Goal: Feedback & Contribution: Contribute content

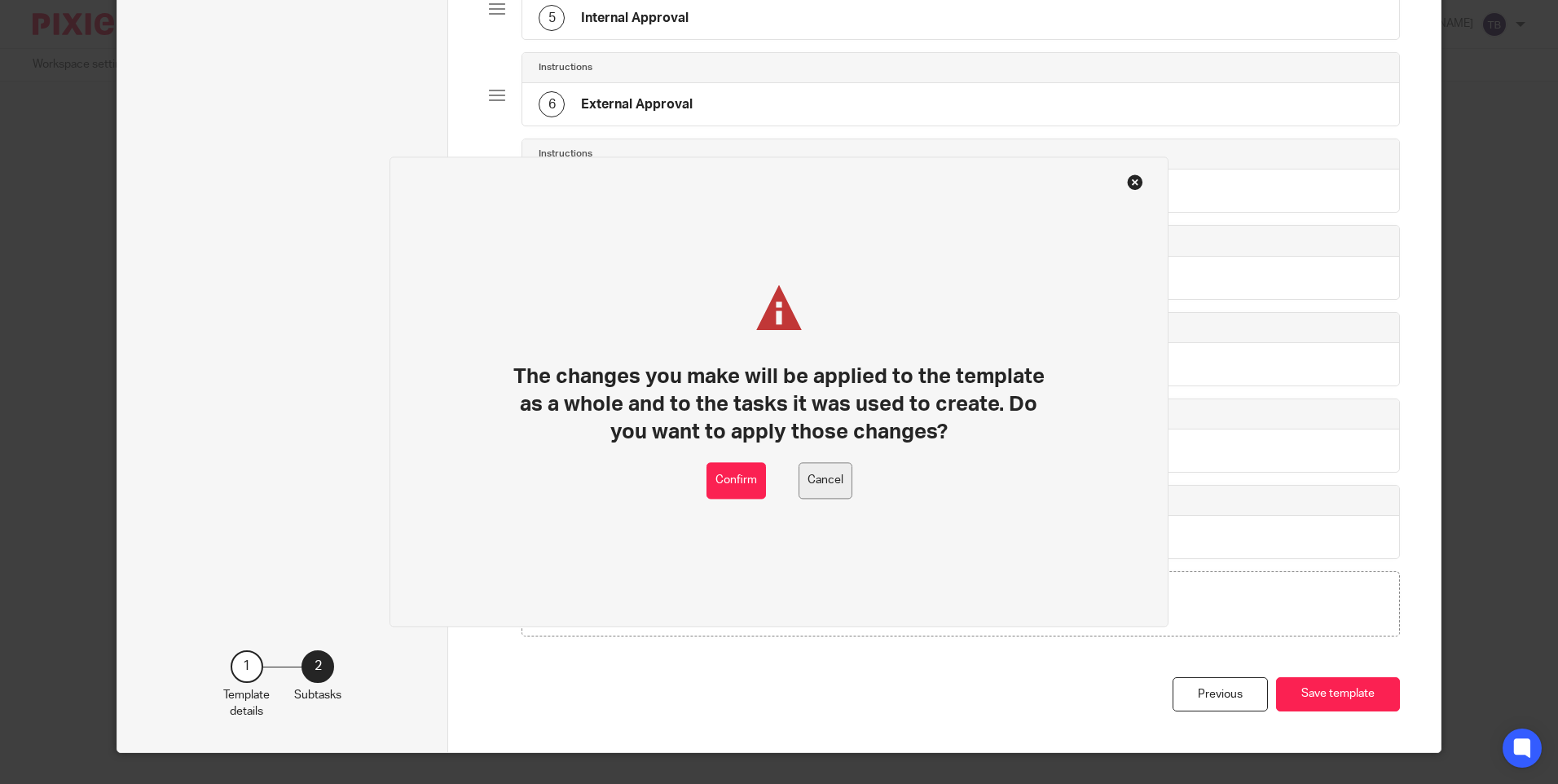
click at [819, 491] on button "Cancel" at bounding box center [825, 481] width 53 height 37
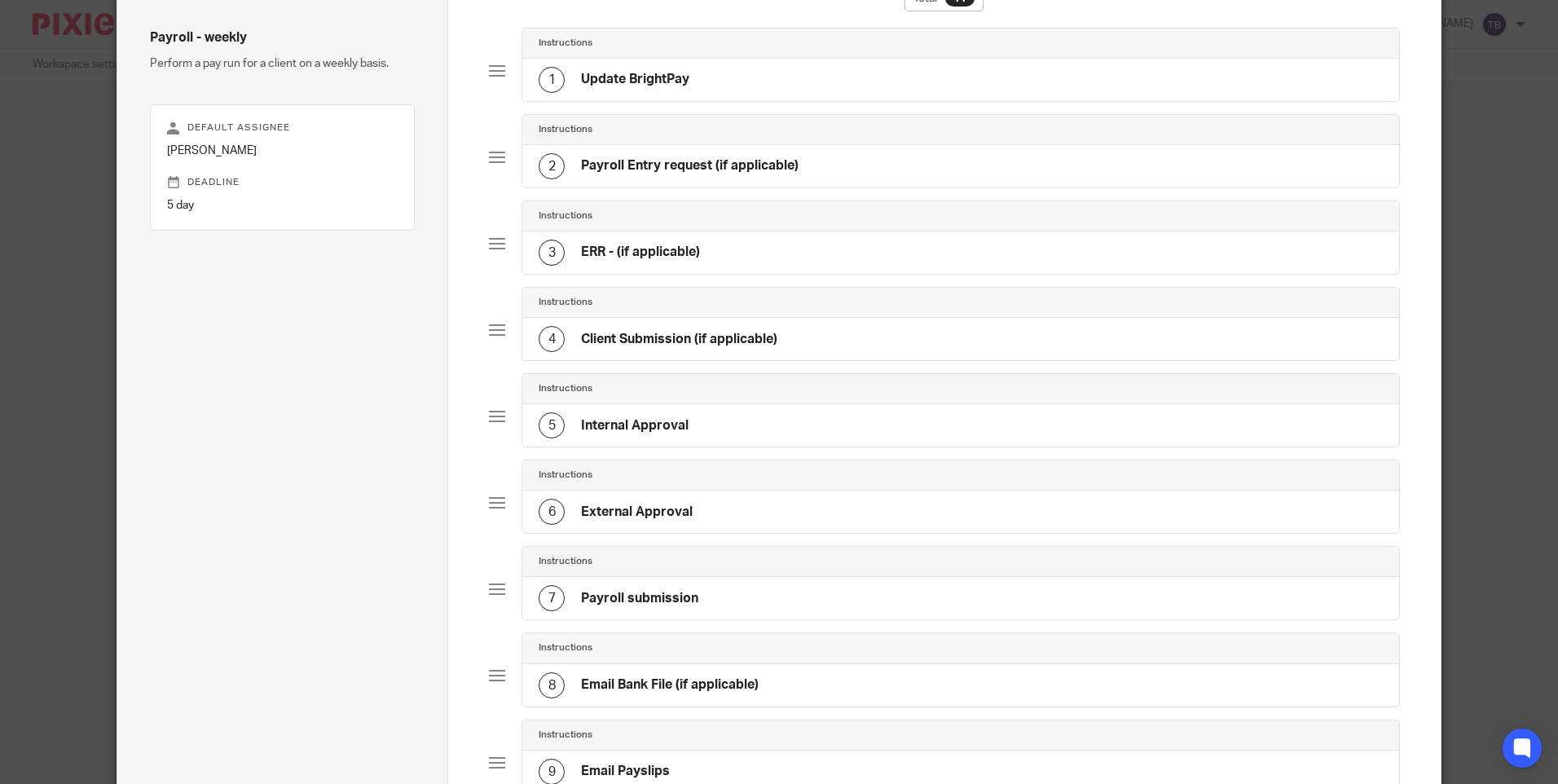
scroll to position [284, 0]
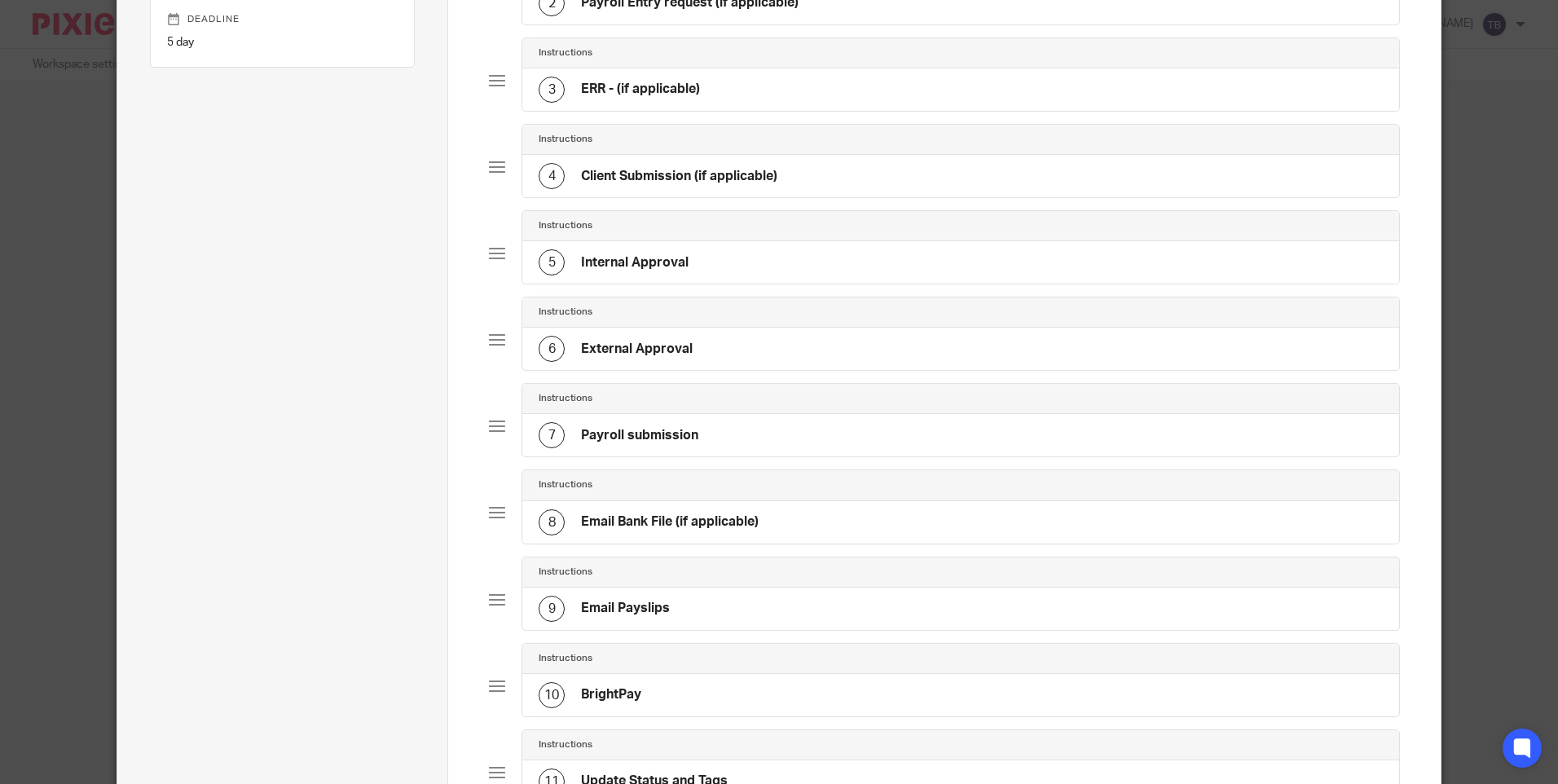
click at [796, 522] on div "8 Email Bank File (if applicable)" at bounding box center [961, 522] width 876 height 42
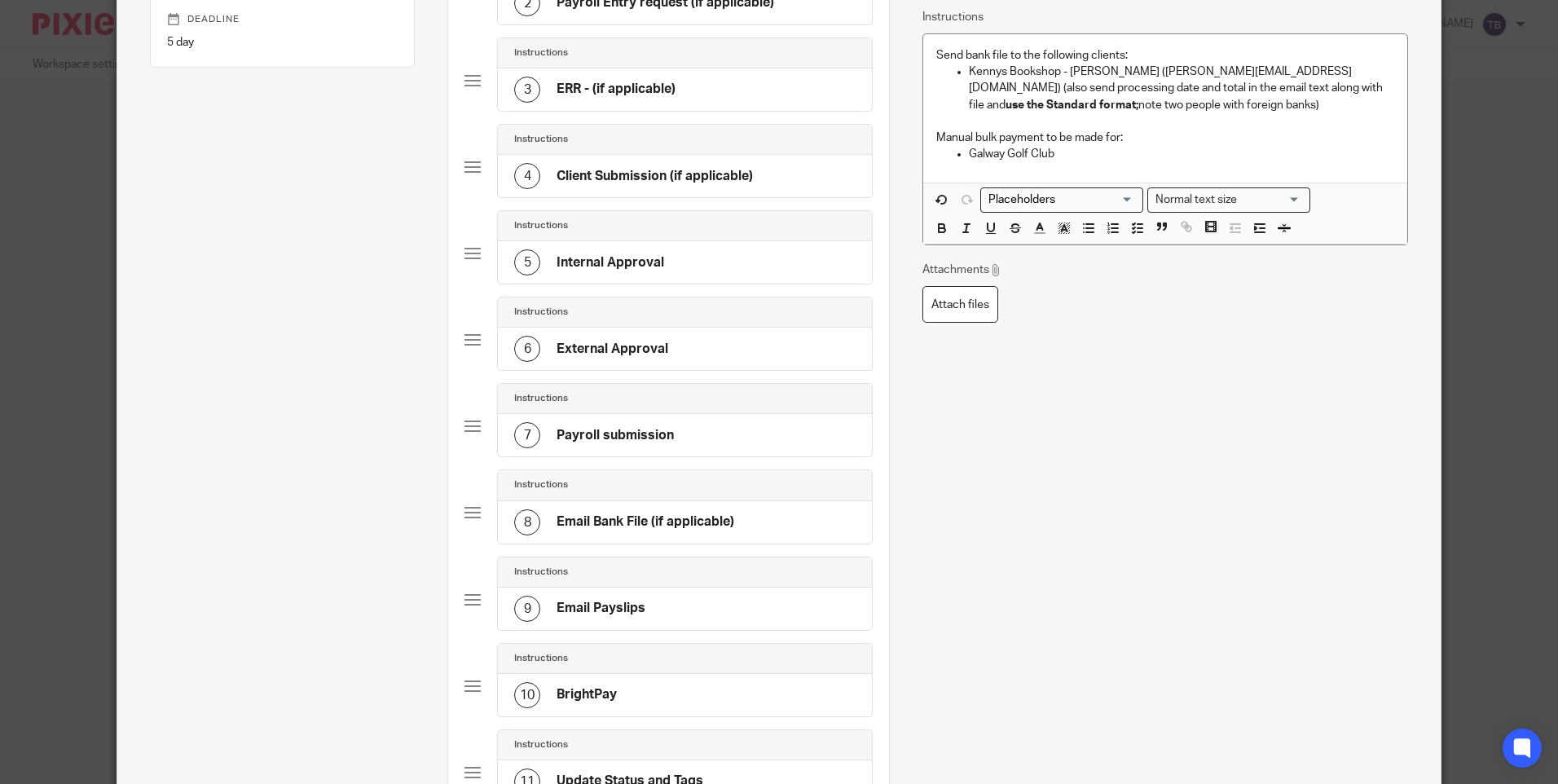
scroll to position [0, 0]
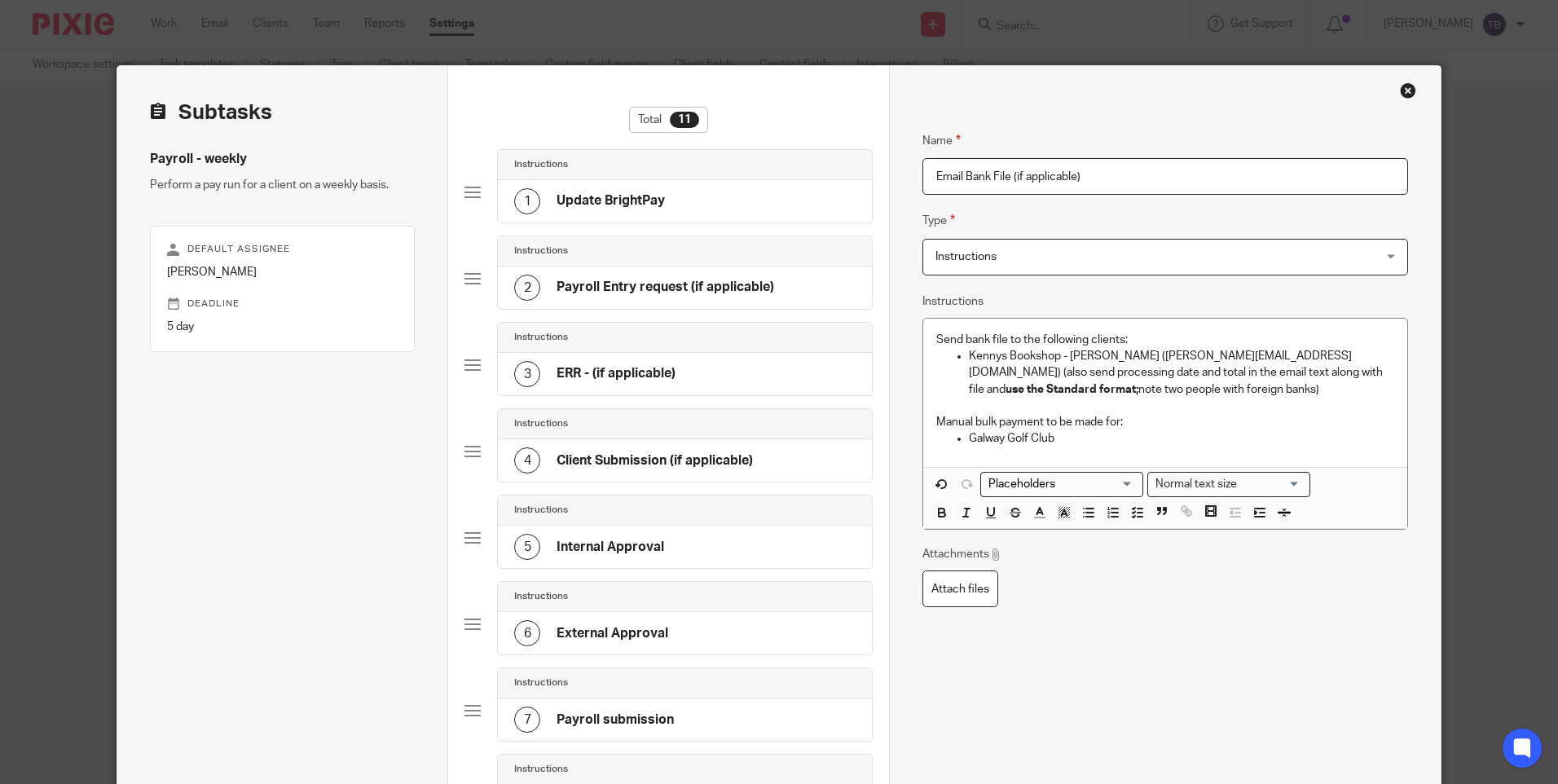
click at [1153, 389] on p "Kennys Bookshop - Sarah Kenny (sarah@kennys.ie) (also send processing date and …" at bounding box center [1181, 373] width 424 height 50
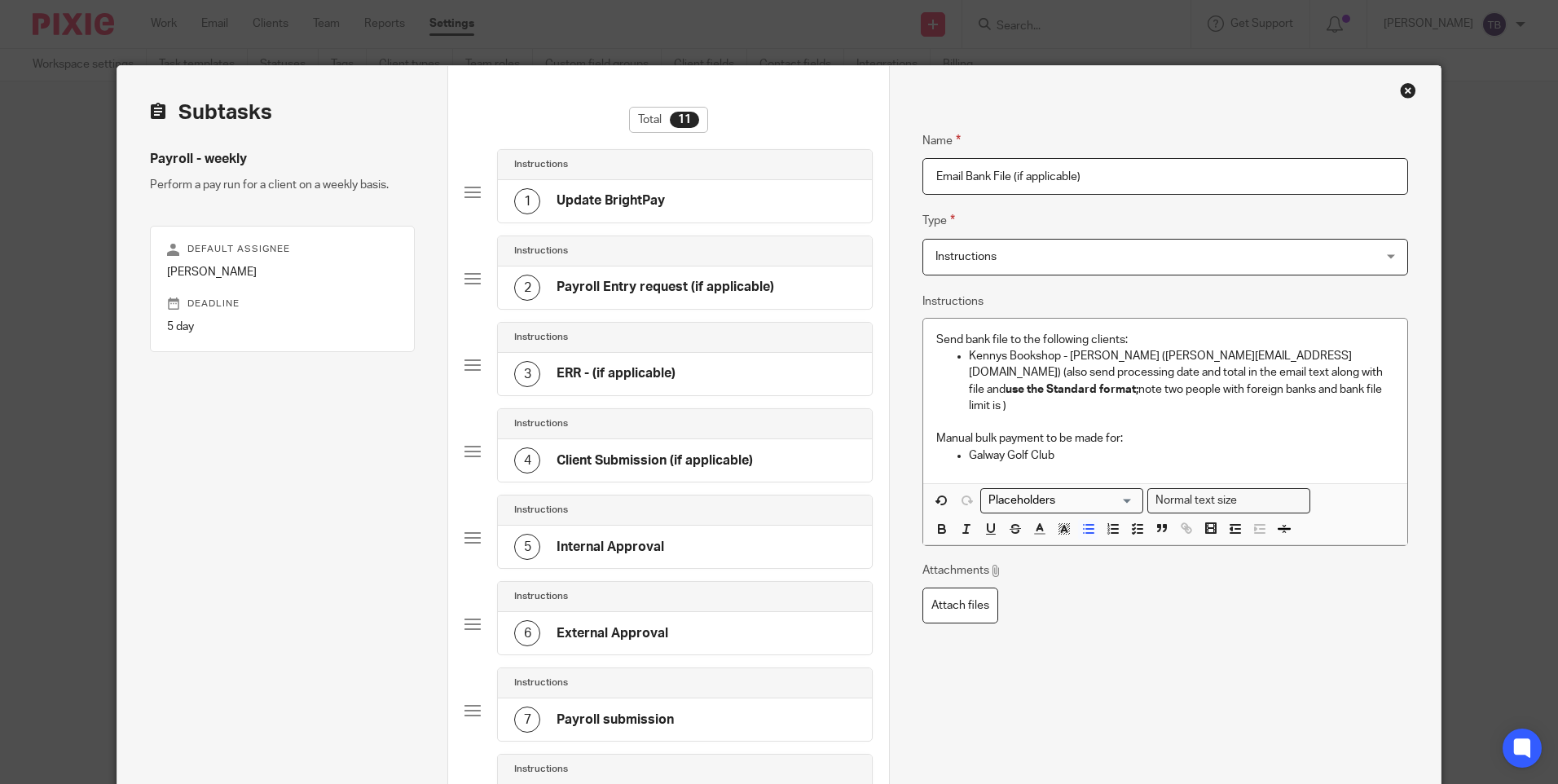
drag, startPoint x: 1158, startPoint y: 388, endPoint x: 1325, endPoint y: 411, distance: 168.6
click at [1158, 388] on p "Kennys Bookshop - Sarah Kenny (sarah@kennys.ie) (also send processing date and …" at bounding box center [1181, 380] width 424 height 66
drag, startPoint x: 1163, startPoint y: 388, endPoint x: 1260, endPoint y: 385, distance: 97.0
click at [1163, 387] on p "Kennys Bookshop - Sarah Kenny (sarah@kennys.ie) (also send processing date and …" at bounding box center [1181, 380] width 424 height 66
click at [1182, 390] on p "Kennys Bookshop - Sarah Kenny (sarah@kennys.ie) (also send processing date and …" at bounding box center [1181, 380] width 424 height 66
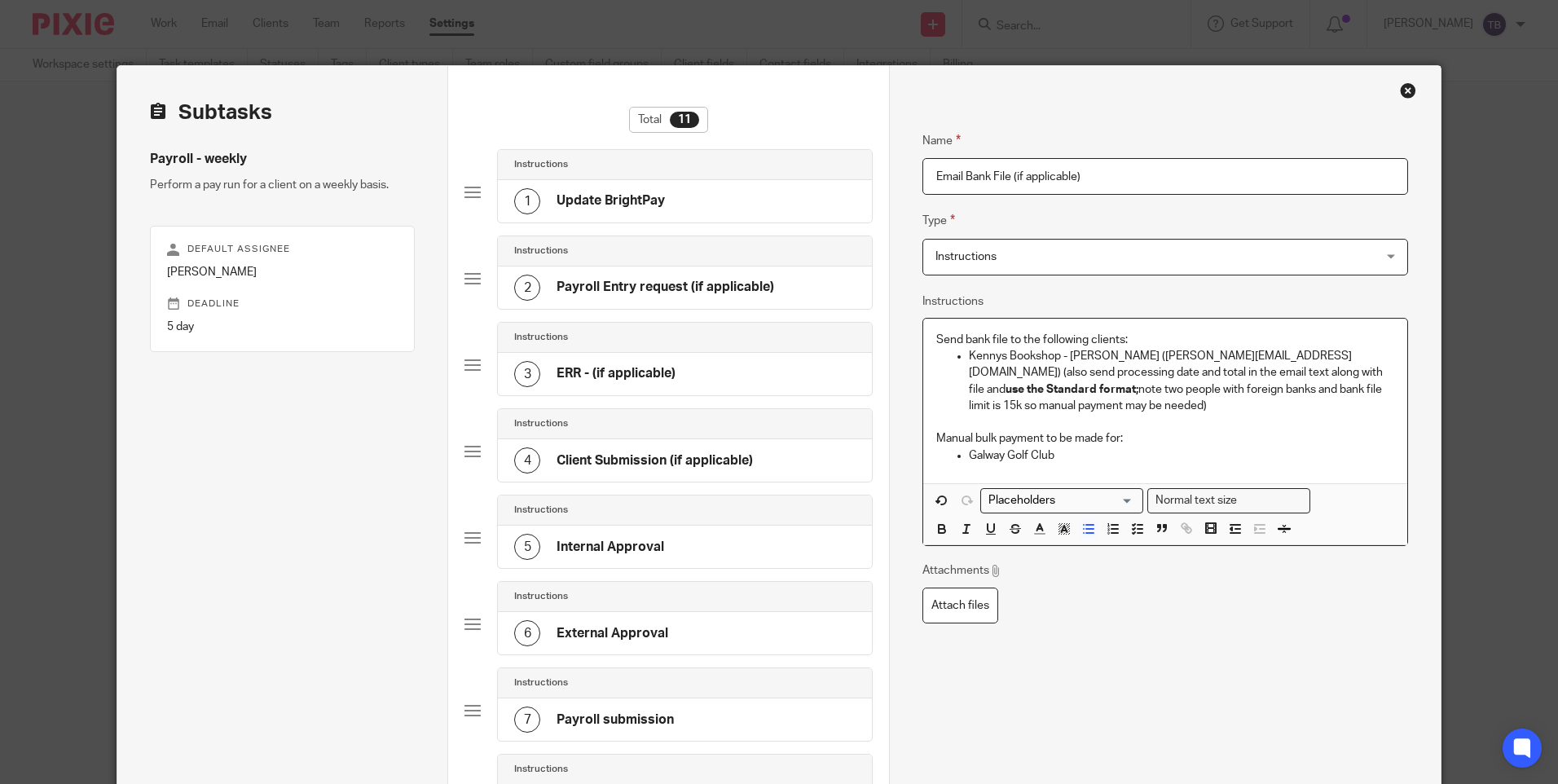
click at [1326, 374] on p "Kennys Bookshop - Sarah Kenny (sarah@kennys.ie) (also send processing date and …" at bounding box center [1181, 380] width 424 height 66
click at [1311, 373] on p "Kennys Bookshop - Sarah Kenny (sarah@kennys.ie) (also send processing date and …" at bounding box center [1181, 380] width 424 height 66
click at [1311, 373] on p "Kennys Bookshop - Sarah Kenny (sarah@kennys.ie) (also send processing date and …" at bounding box center [1181, 380] width 424 height 66
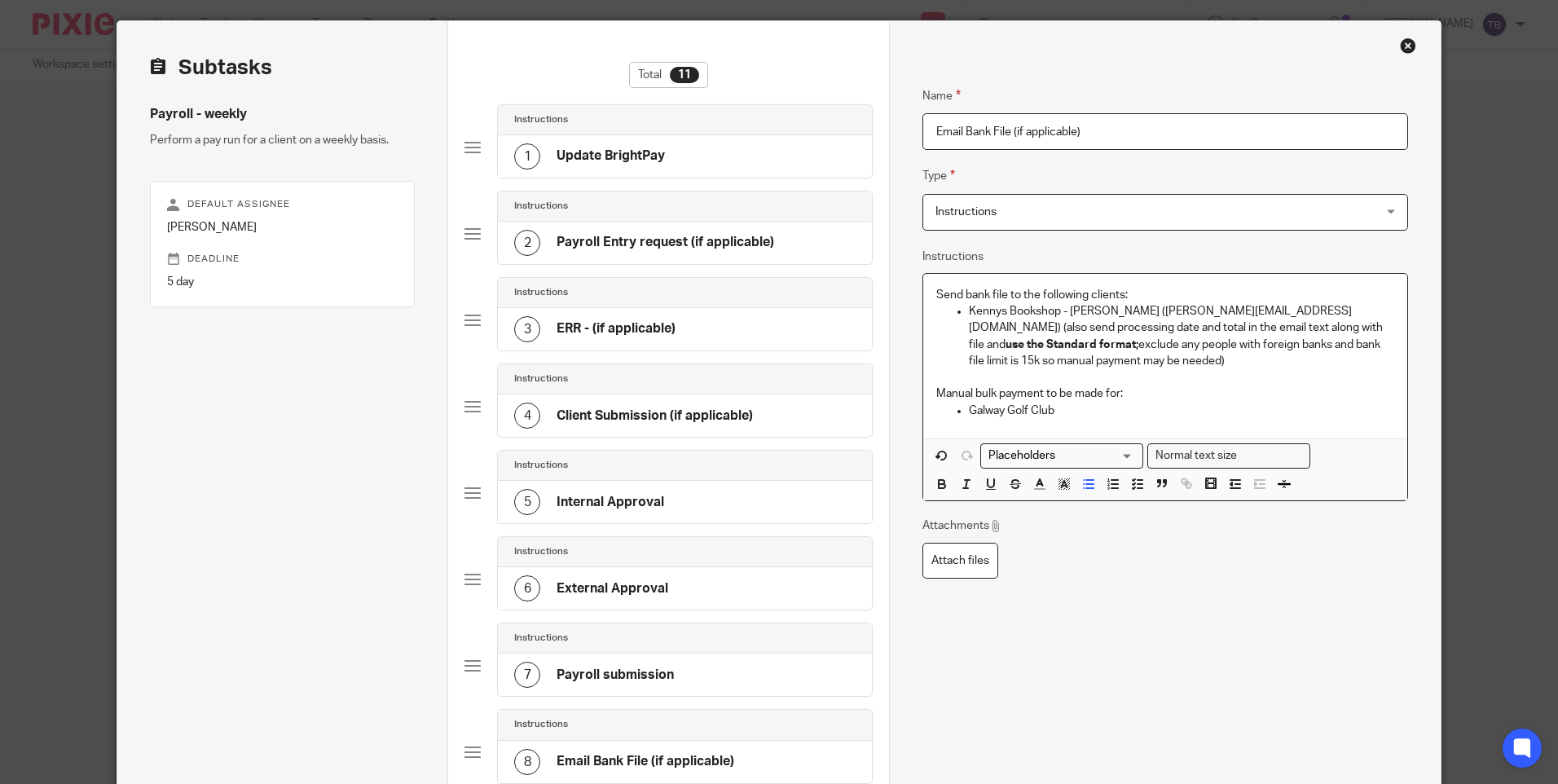
scroll to position [82, 0]
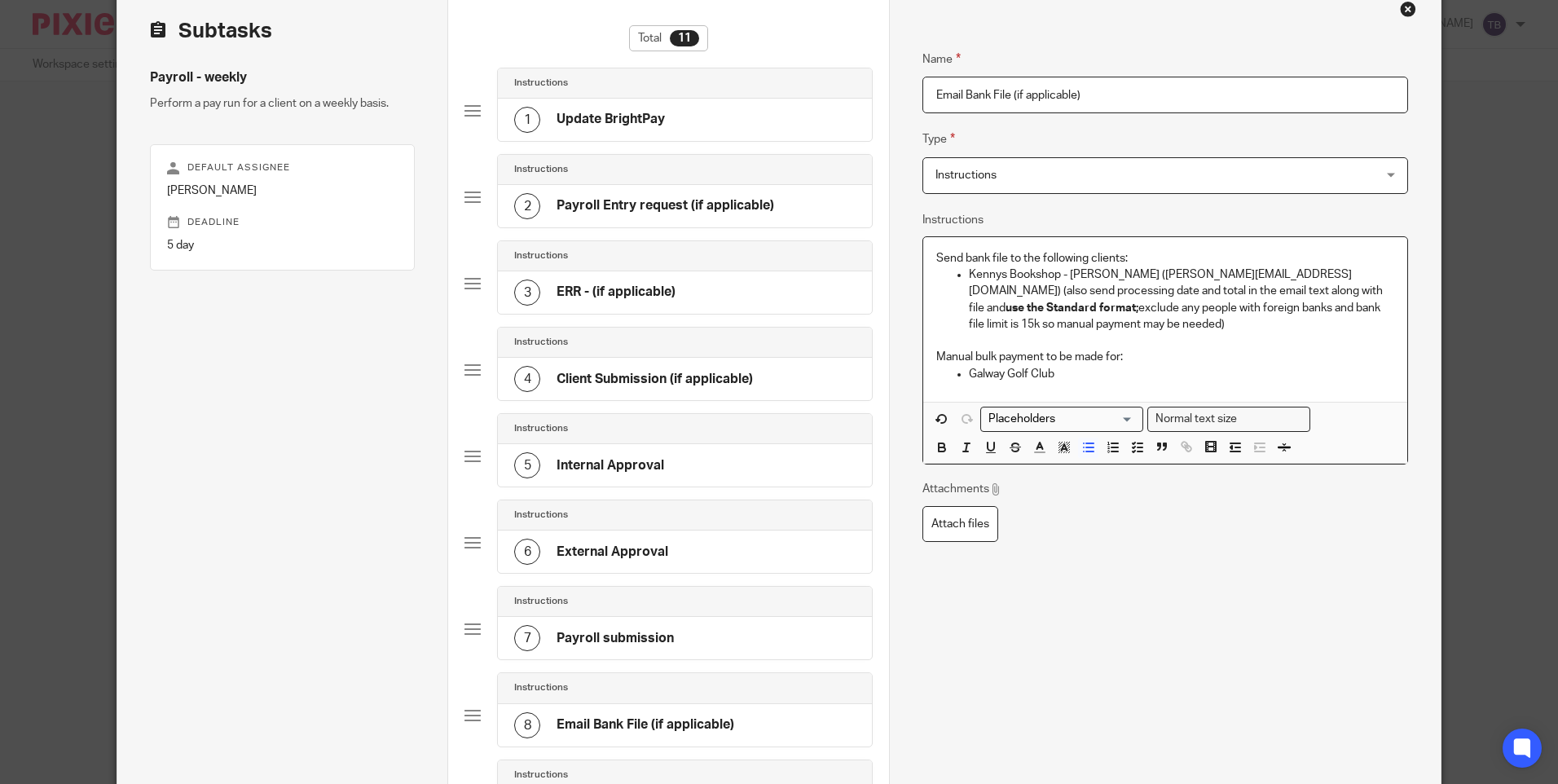
click at [1238, 308] on p "Kennys Bookshop - Sarah Kenny (sarah@kennys.ie) (also send processing date and …" at bounding box center [1181, 299] width 424 height 66
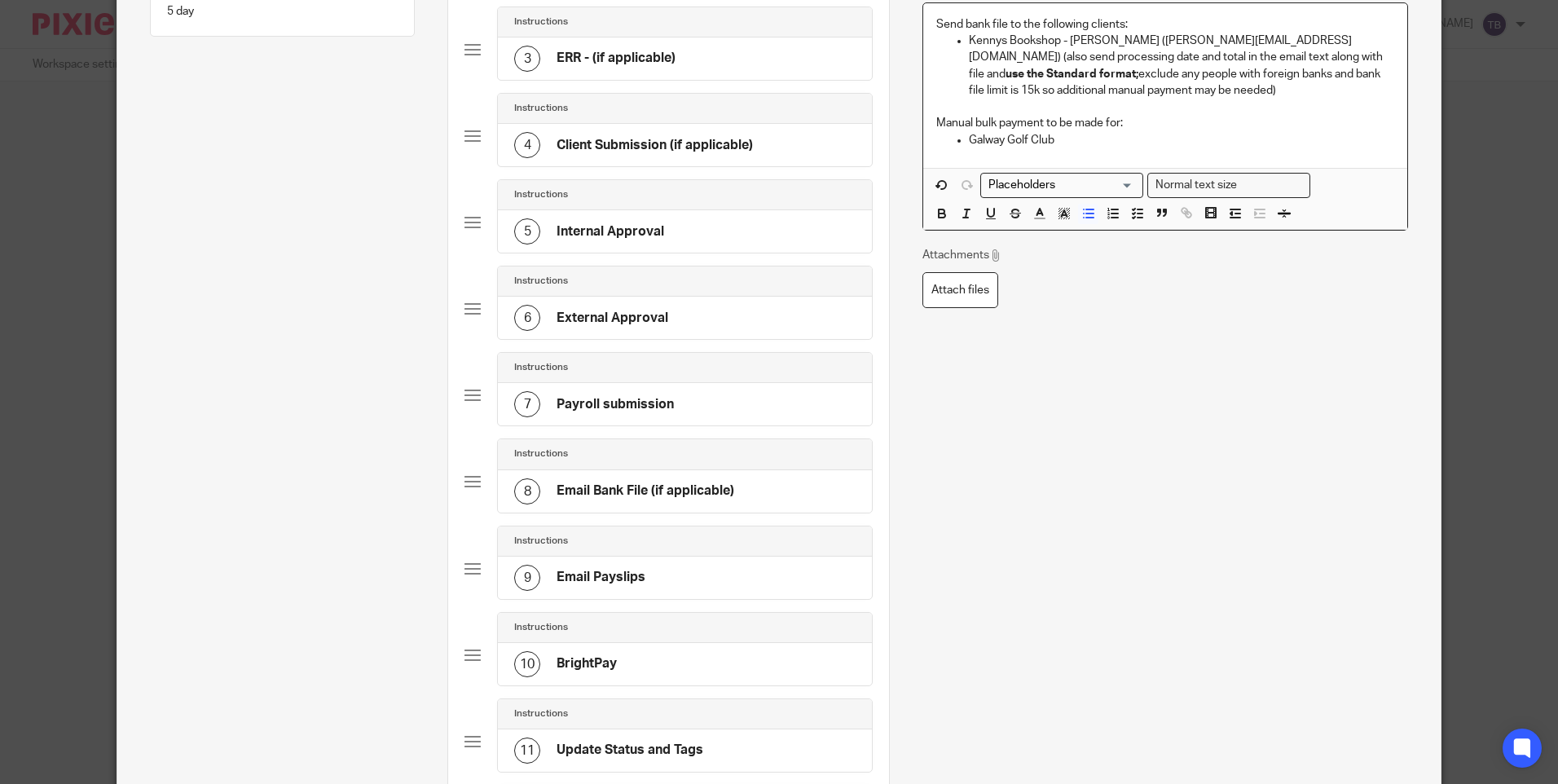
scroll to position [528, 0]
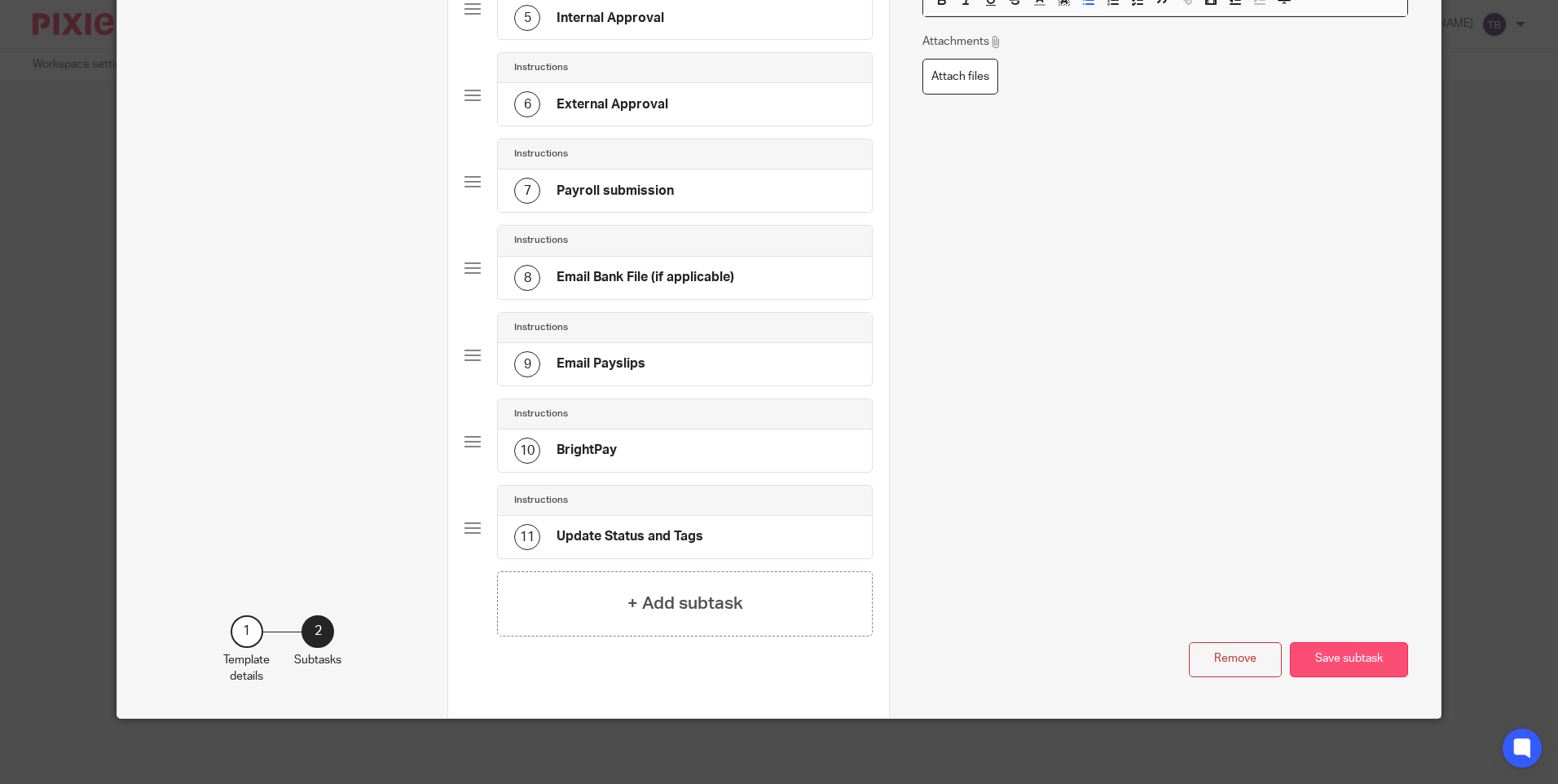
click at [1336, 650] on button "Save subtask" at bounding box center [1349, 659] width 118 height 35
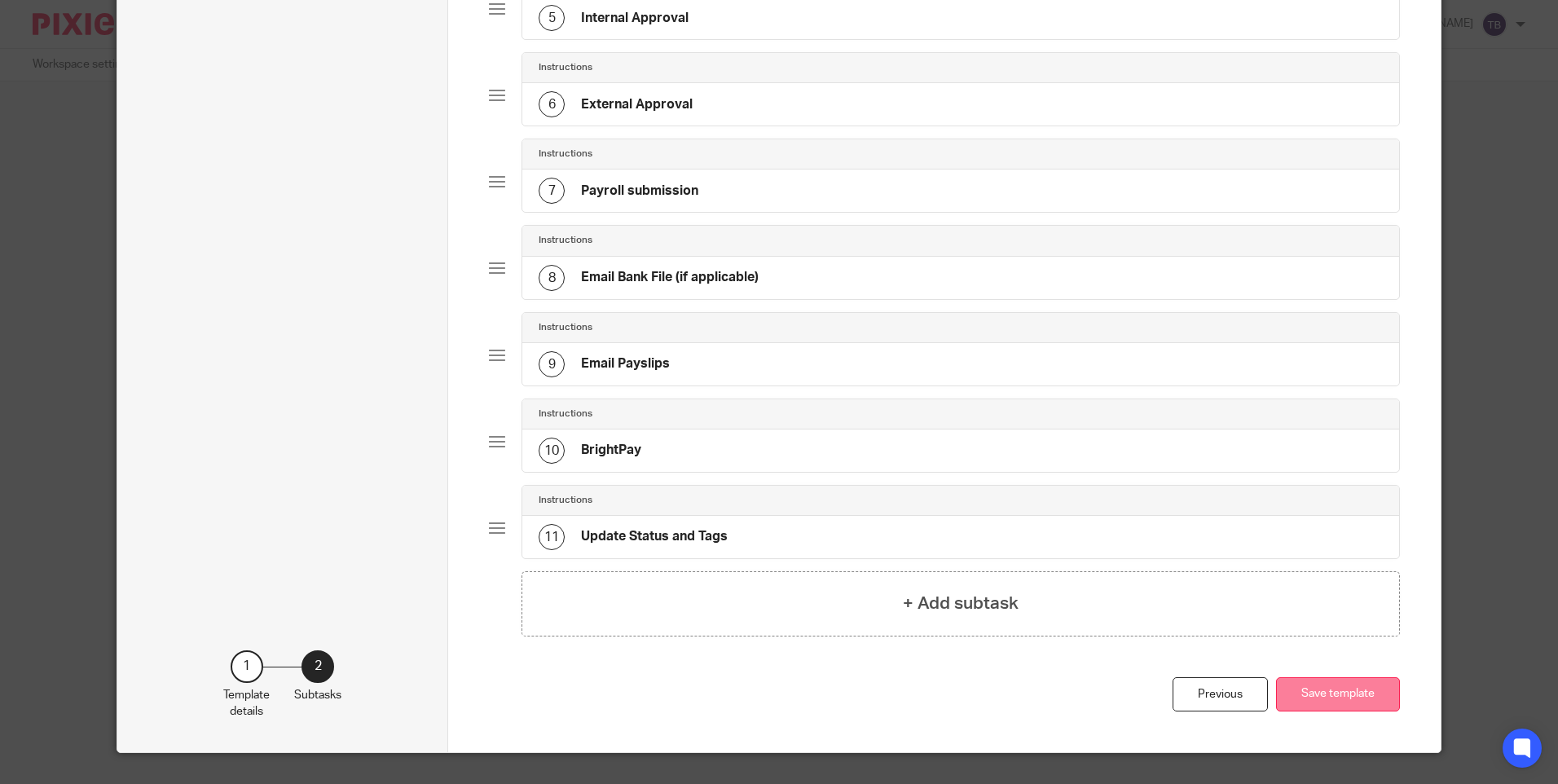
click at [1297, 684] on button "Save template" at bounding box center [1339, 694] width 124 height 35
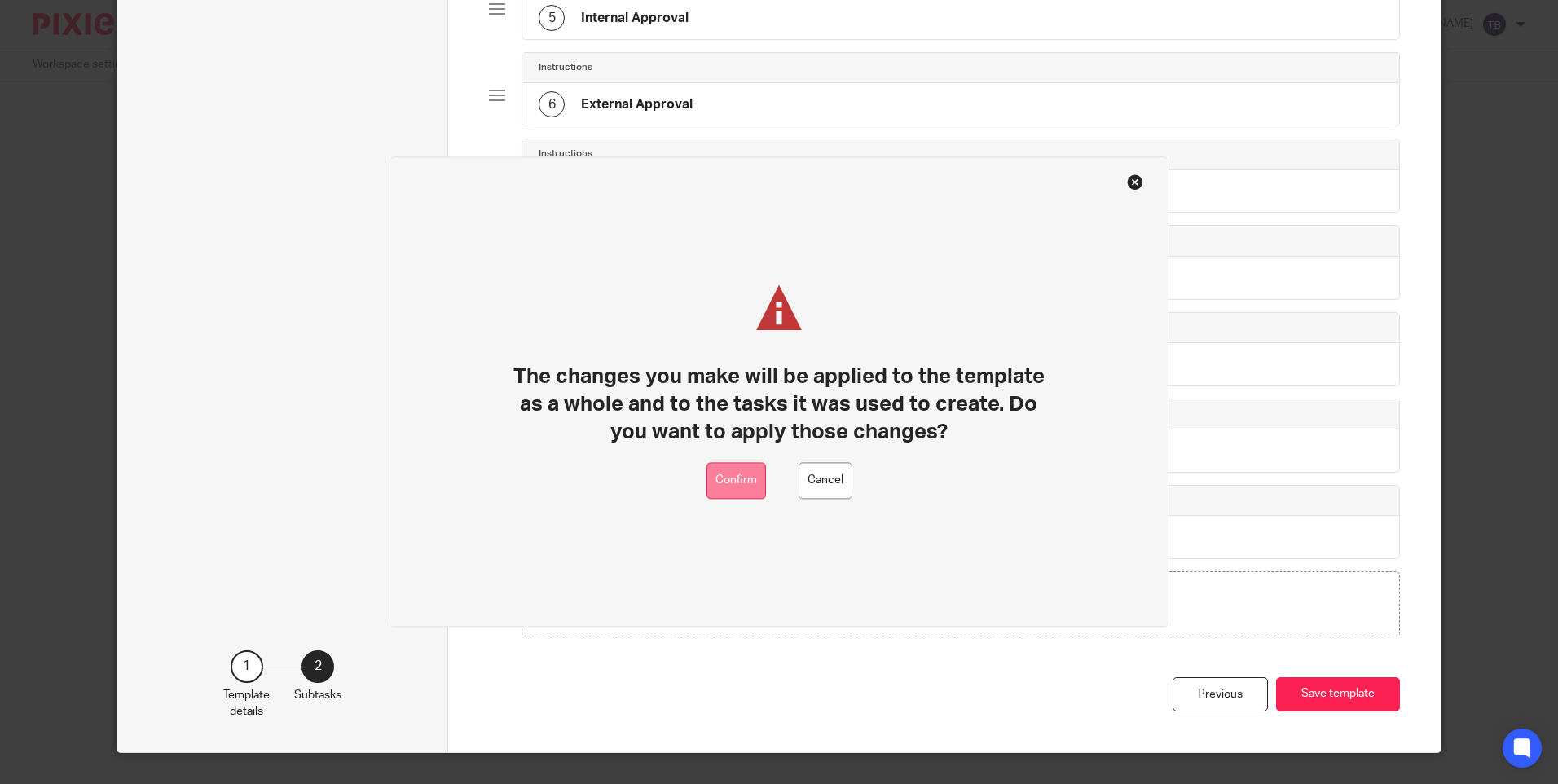
click at [723, 482] on button "Confirm" at bounding box center [736, 481] width 59 height 37
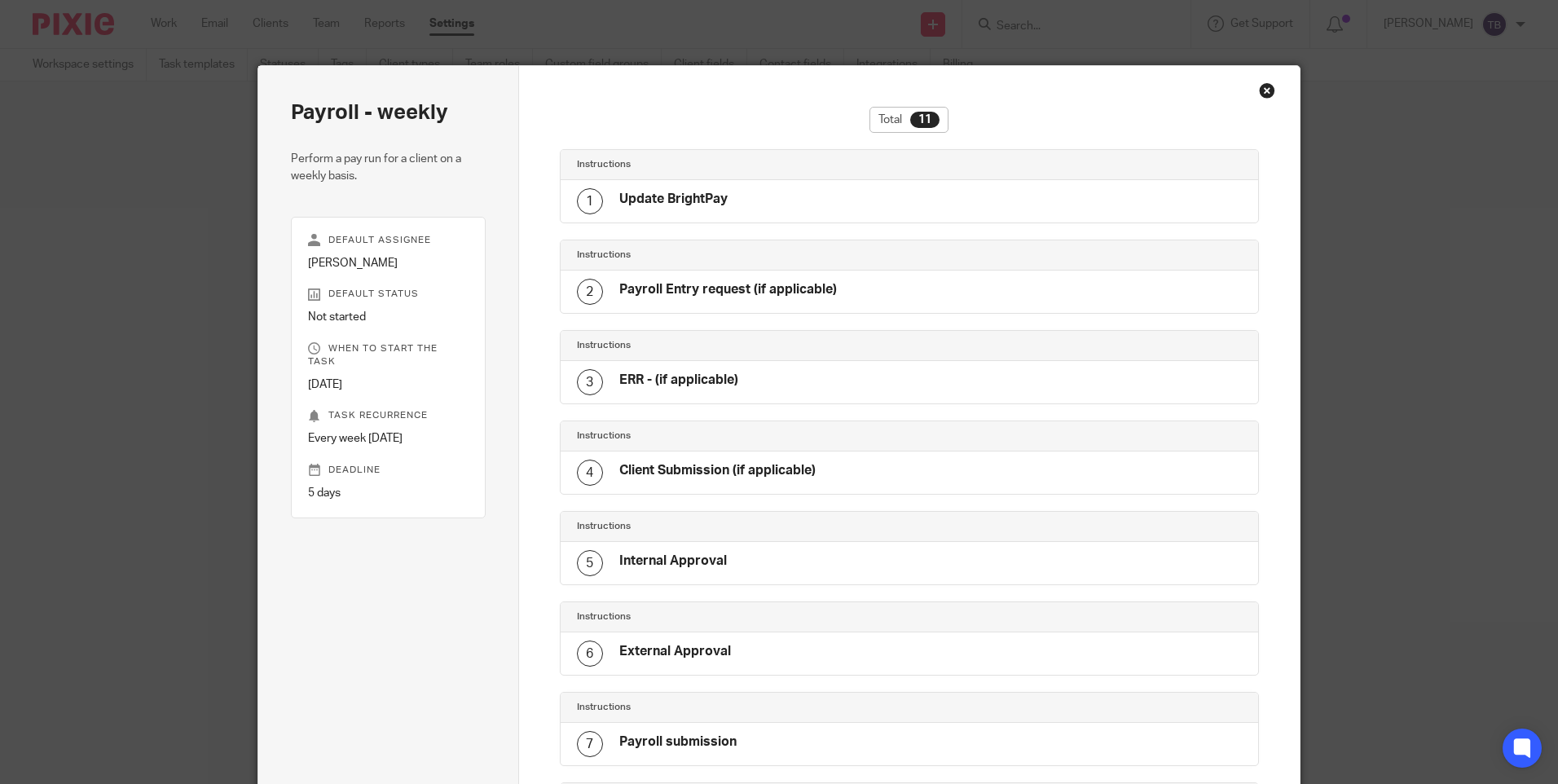
click at [1266, 90] on div "Close this dialog window" at bounding box center [1267, 90] width 16 height 16
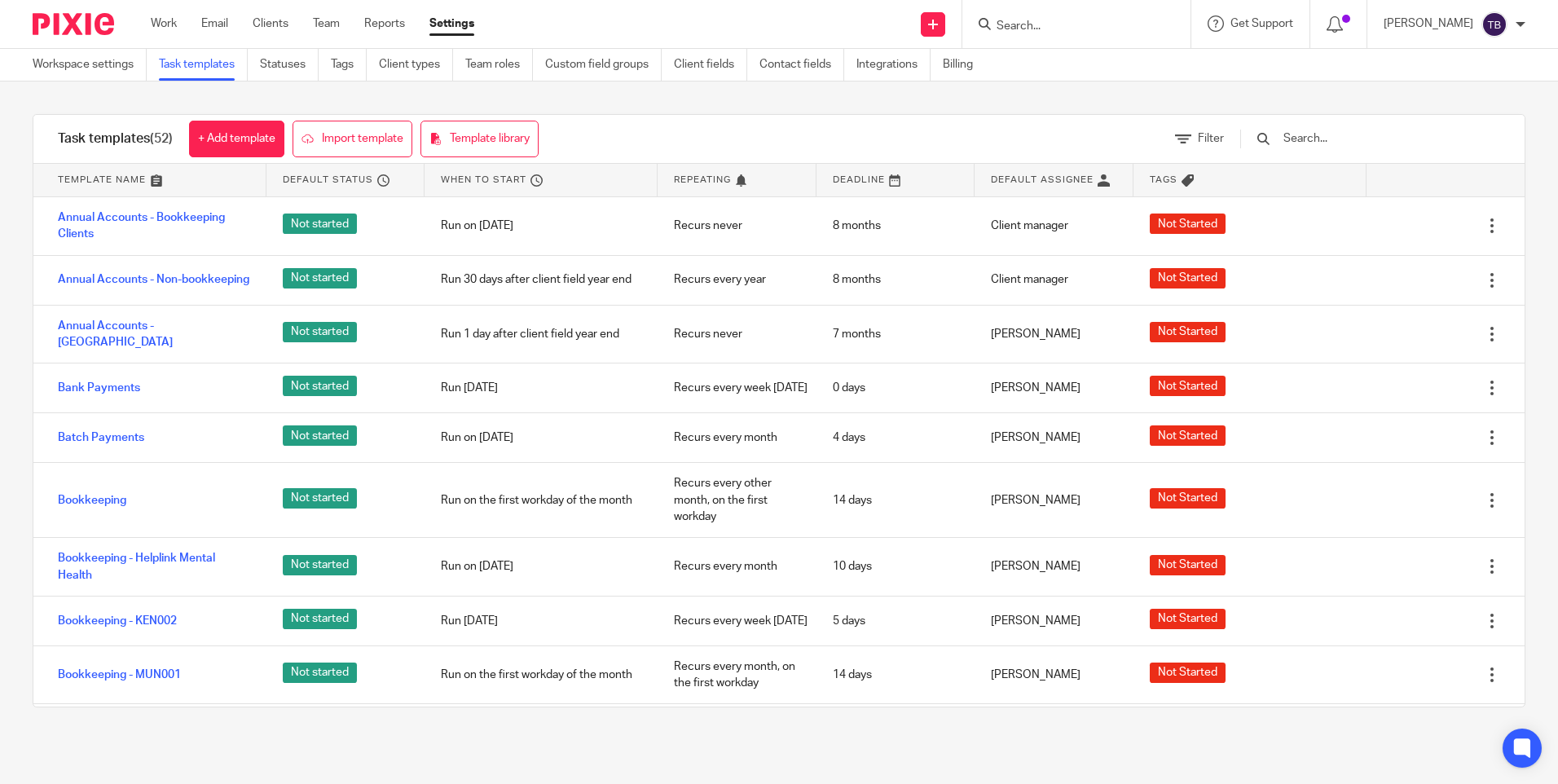
click at [1105, 22] on input "Search" at bounding box center [1068, 27] width 146 height 15
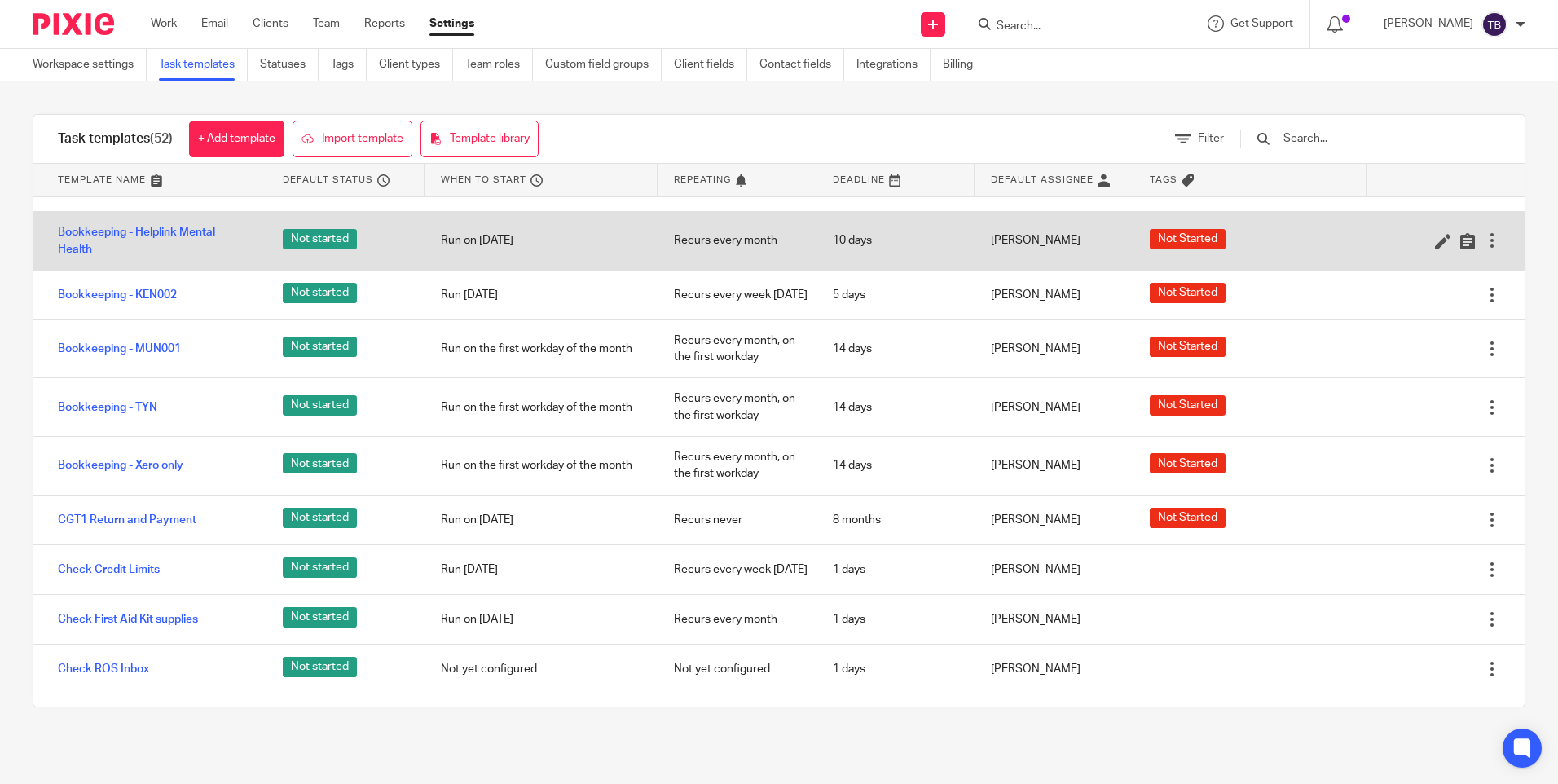
scroll to position [571, 0]
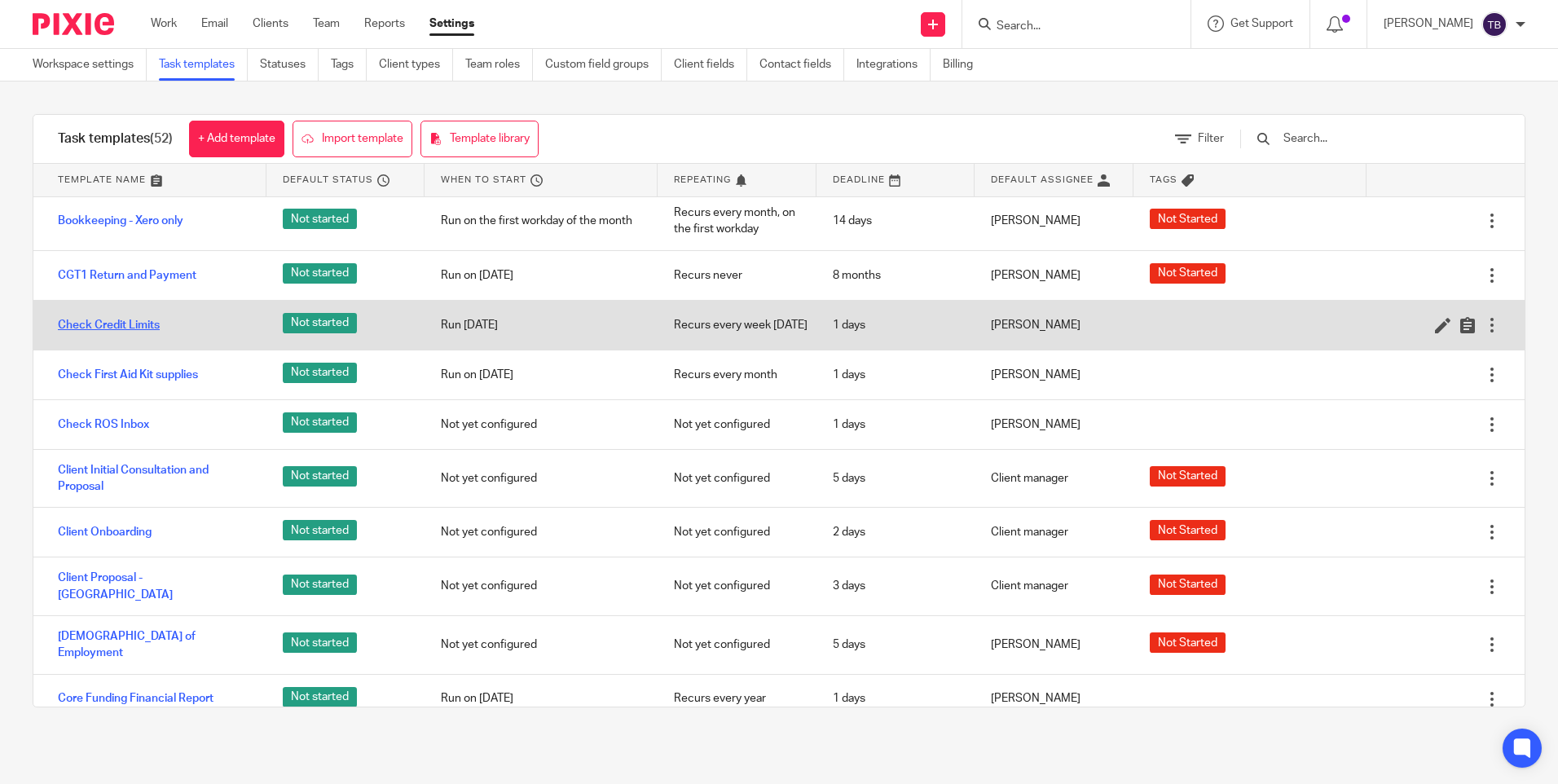
click at [140, 333] on link "Check Credit Limits" at bounding box center [108, 324] width 102 height 16
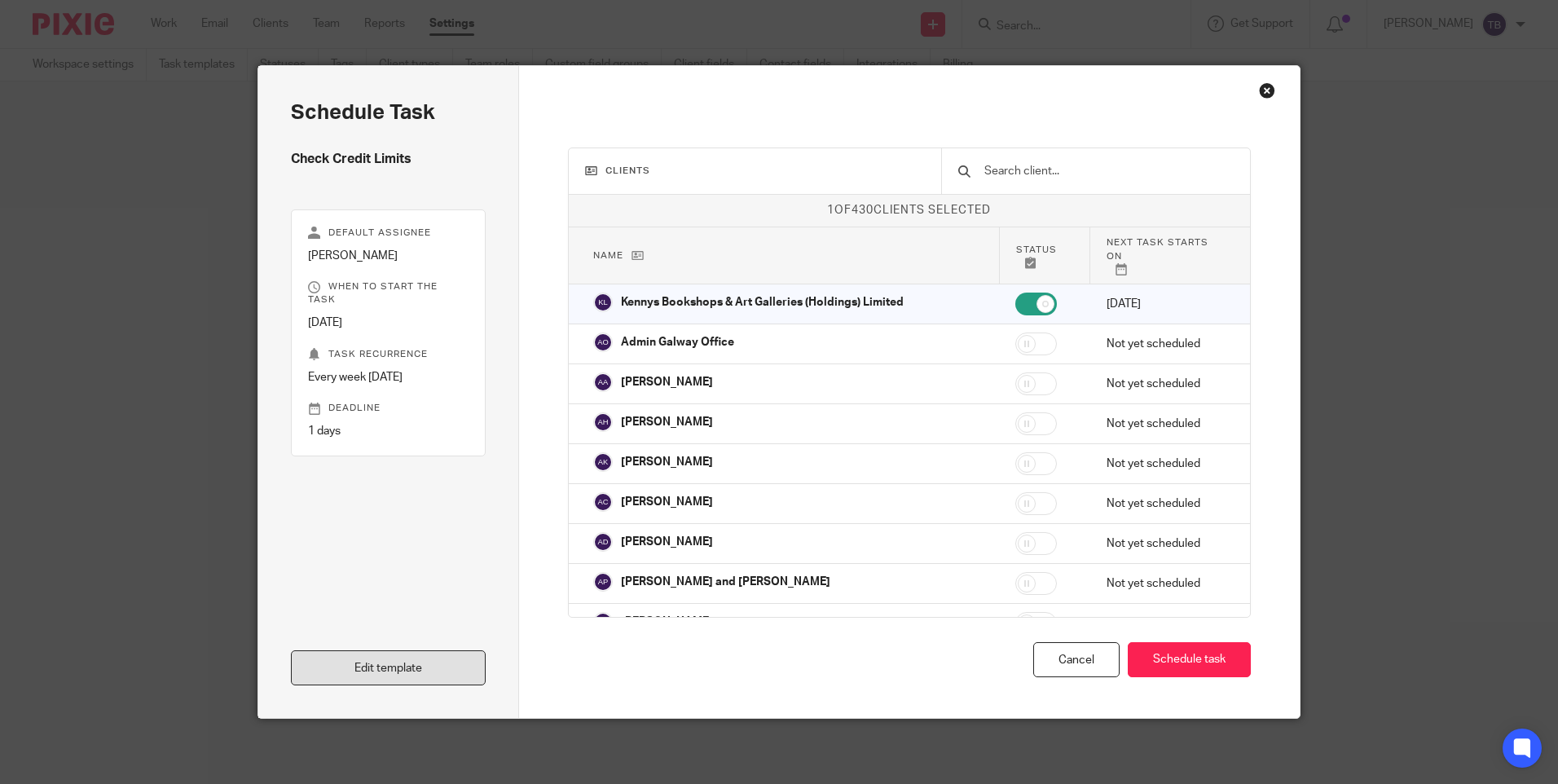
click at [394, 657] on link "Edit template" at bounding box center [388, 667] width 195 height 35
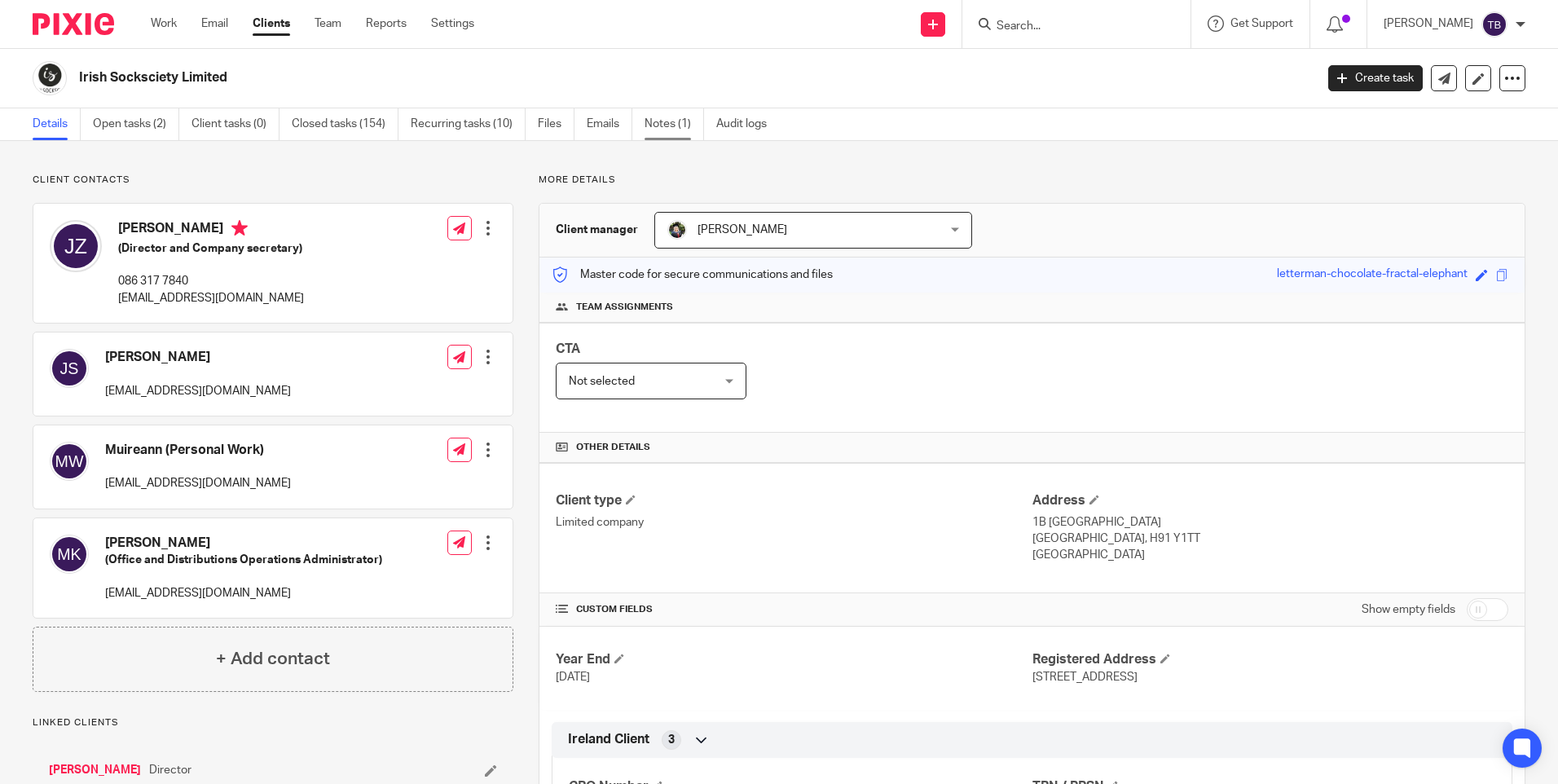
click at [661, 126] on link "Notes (1)" at bounding box center [674, 124] width 59 height 32
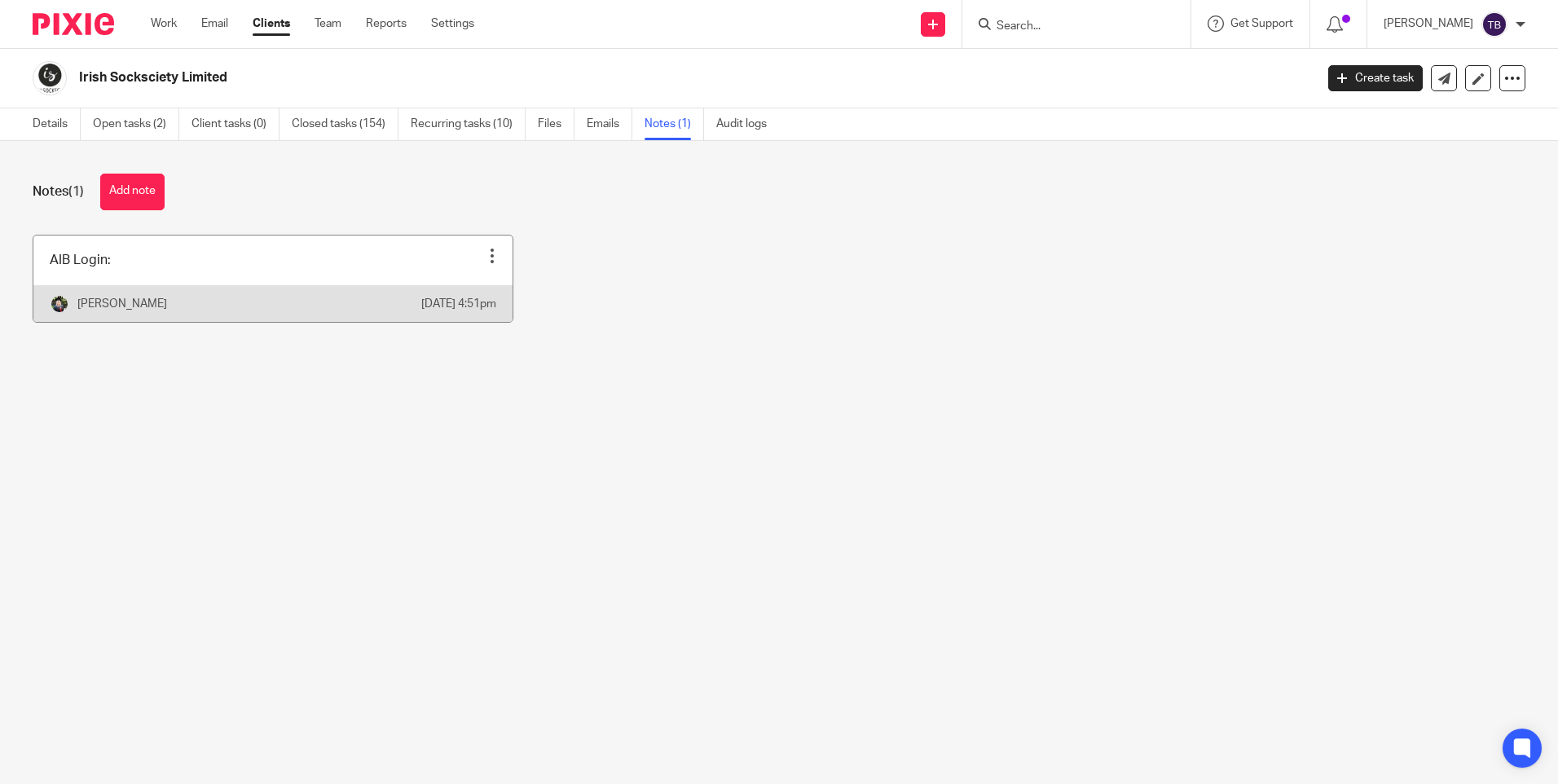
click at [258, 287] on link at bounding box center [273, 279] width 479 height 86
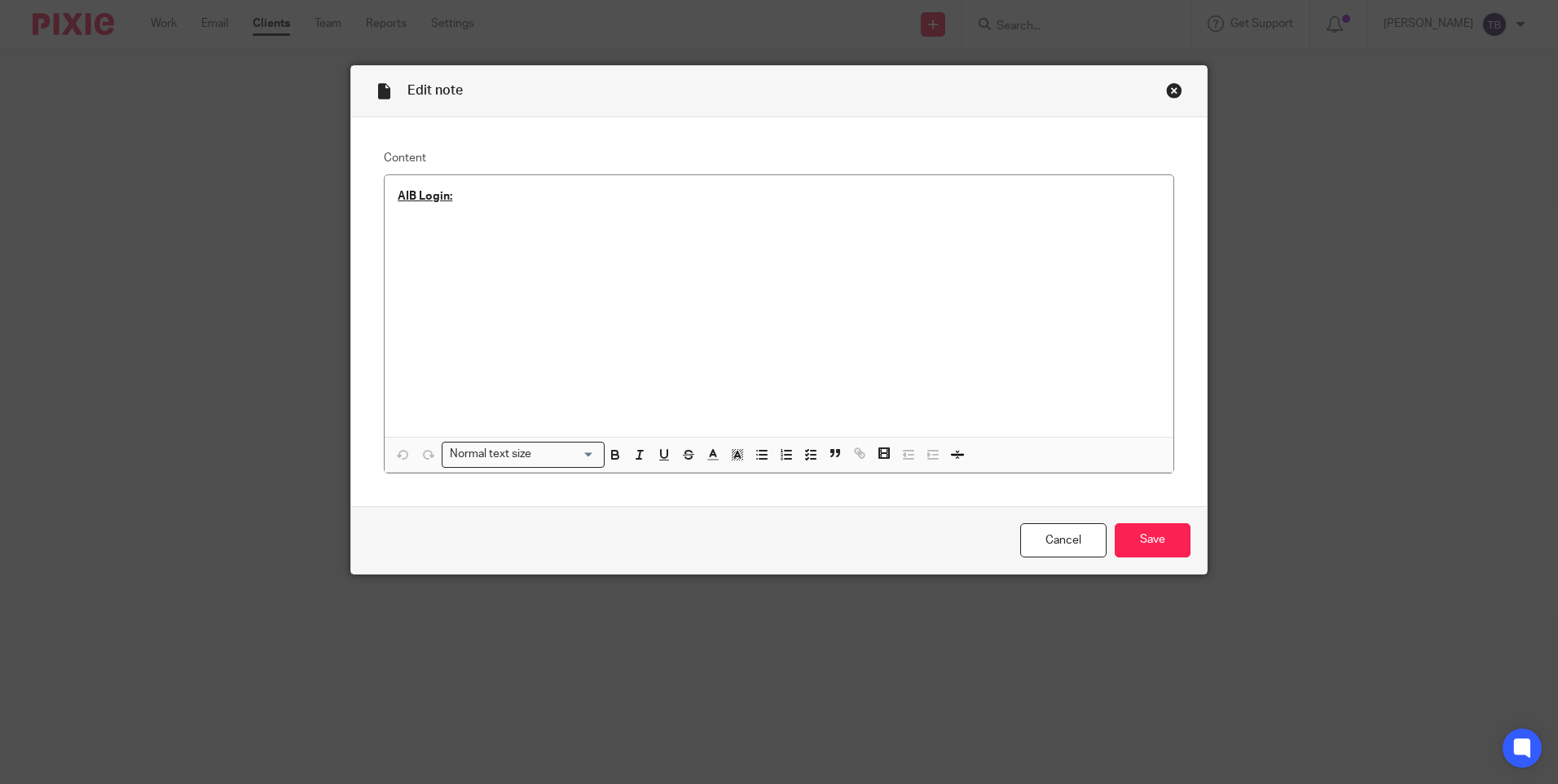
click at [534, 207] on p at bounding box center [779, 213] width 763 height 16
drag, startPoint x: 511, startPoint y: 191, endPoint x: 526, endPoint y: 197, distance: 16.2
click at [511, 191] on p "AIB Login:" at bounding box center [779, 196] width 763 height 16
click at [488, 223] on p "AIB Login:" at bounding box center [779, 229] width 763 height 16
click at [516, 232] on p "AIB Login:" at bounding box center [779, 229] width 763 height 16
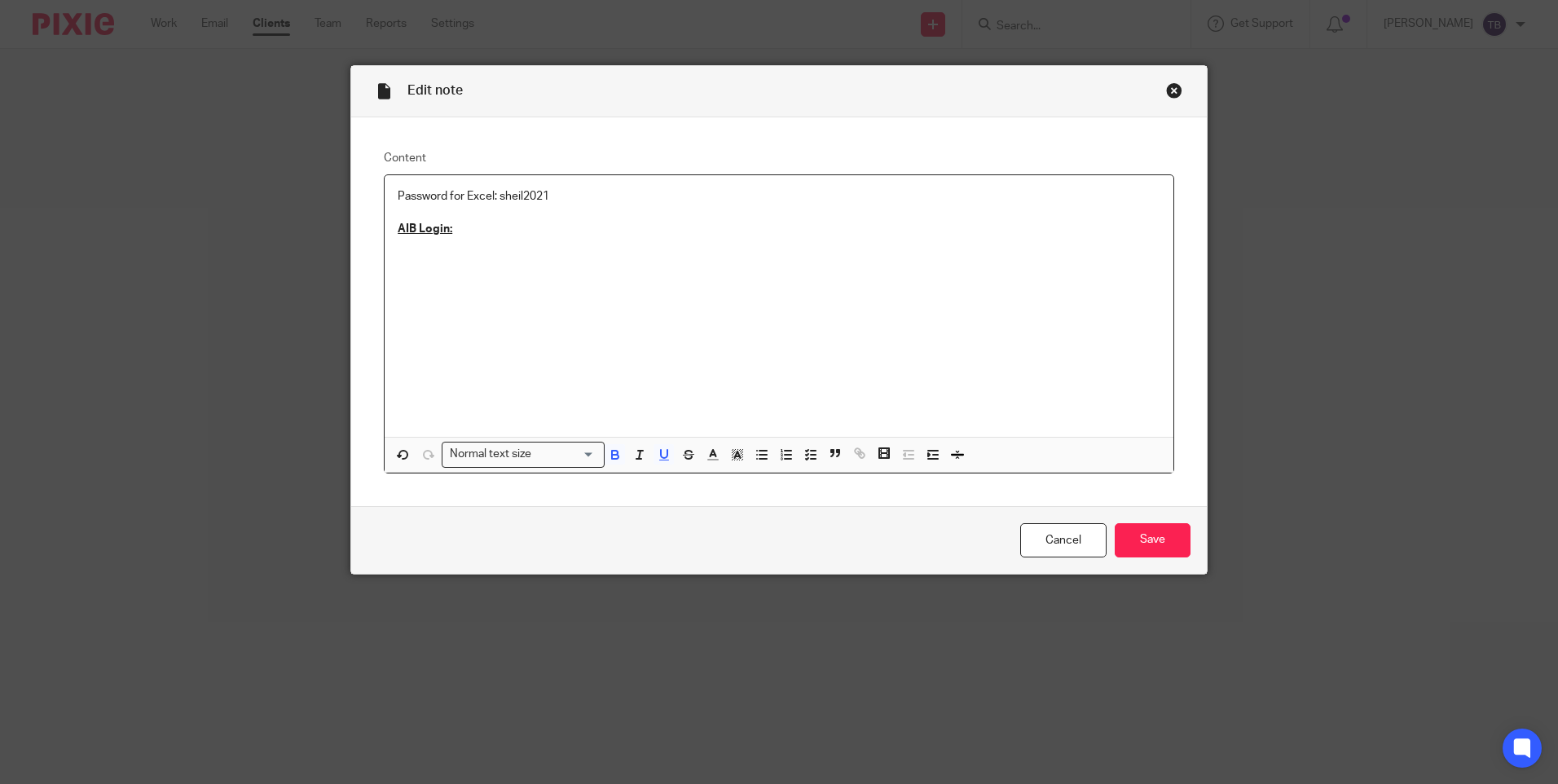
click at [427, 243] on p at bounding box center [779, 245] width 763 height 16
click at [531, 248] on p at bounding box center [779, 245] width 763 height 16
click at [498, 242] on p "Username: SOCKS622" at bounding box center [779, 245] width 763 height 16
click at [469, 274] on div "Password for Excel: sheil2021 AIB Login: Username:" at bounding box center [779, 306] width 788 height 262
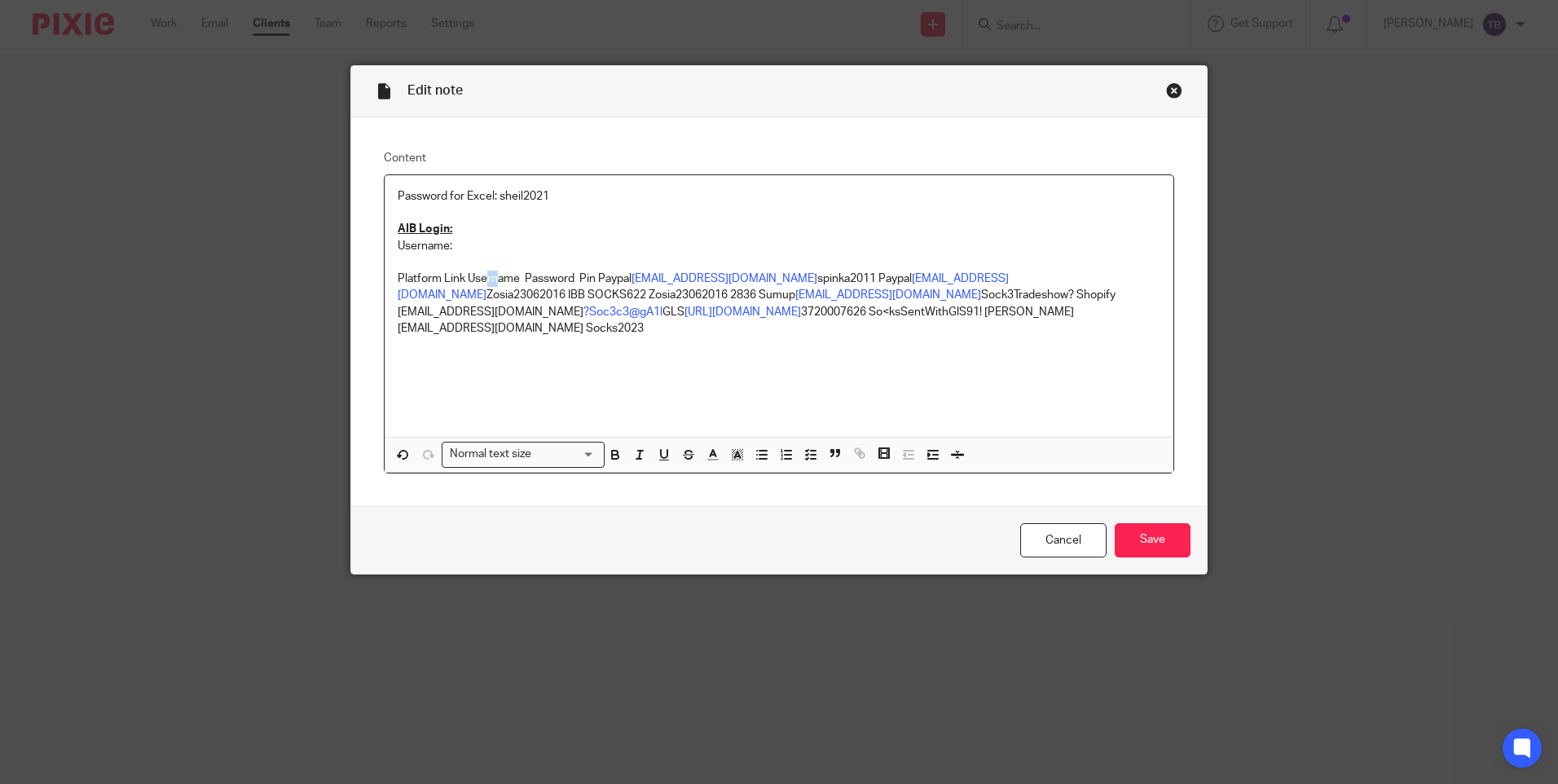
click at [498, 279] on p "Platform Link Username Password Pin Paypal office@olyart.ie spinka2011 Paypal i…" at bounding box center [779, 303] width 763 height 66
drag, startPoint x: 520, startPoint y: 278, endPoint x: 381, endPoint y: 268, distance: 139.4
click at [385, 268] on div "Password for Excel: sheil2021 AIB Login: Username: Platform Link Username Passw…" at bounding box center [779, 306] width 788 height 262
drag, startPoint x: 592, startPoint y: 279, endPoint x: 375, endPoint y: 280, distance: 217.0
click at [375, 280] on div "Content Password for Excel: sheil2021 AIB Login: Username: Platform Link Userna…" at bounding box center [779, 312] width 856 height 389
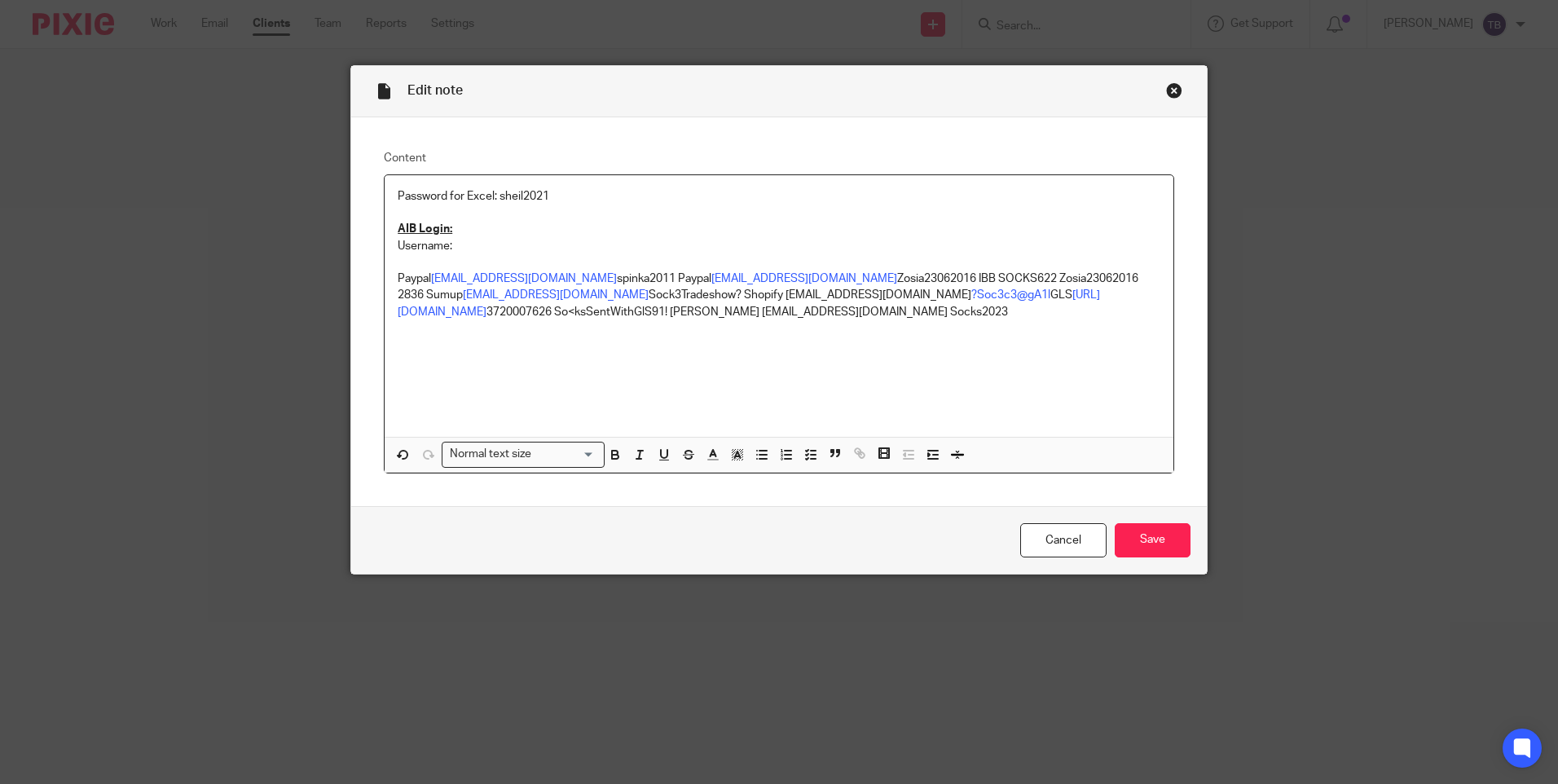
click at [424, 276] on p "Paypal office@olyart.ie spinka2011 Paypal info@irishsocksciety.ie Zosia23062016…" at bounding box center [779, 295] width 763 height 50
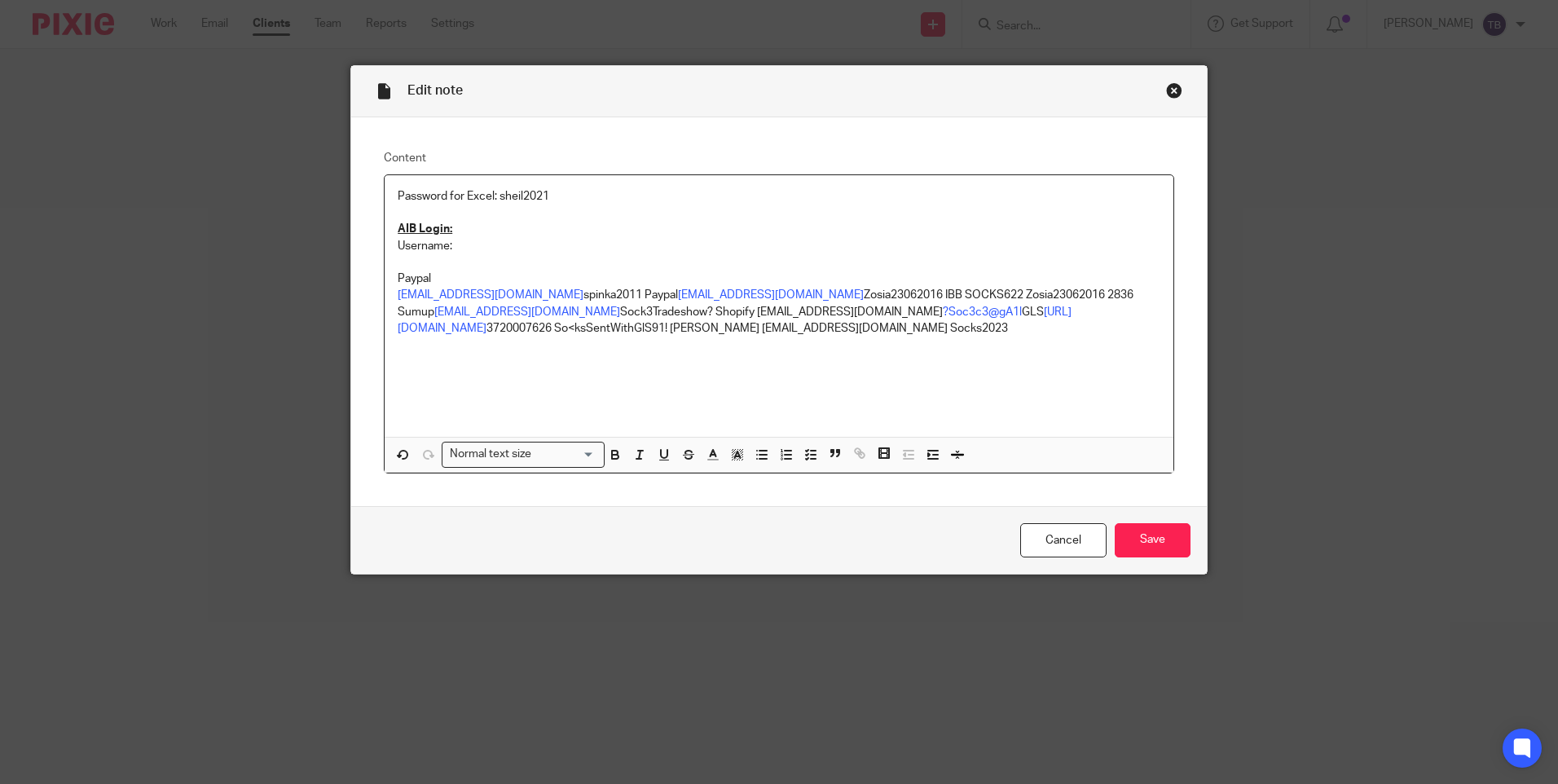
click at [477, 293] on p "office@olyart.ie spinka2011 Paypal info@irishsocksciety.ie Zosia23062016 IBB SO…" at bounding box center [779, 312] width 763 height 50
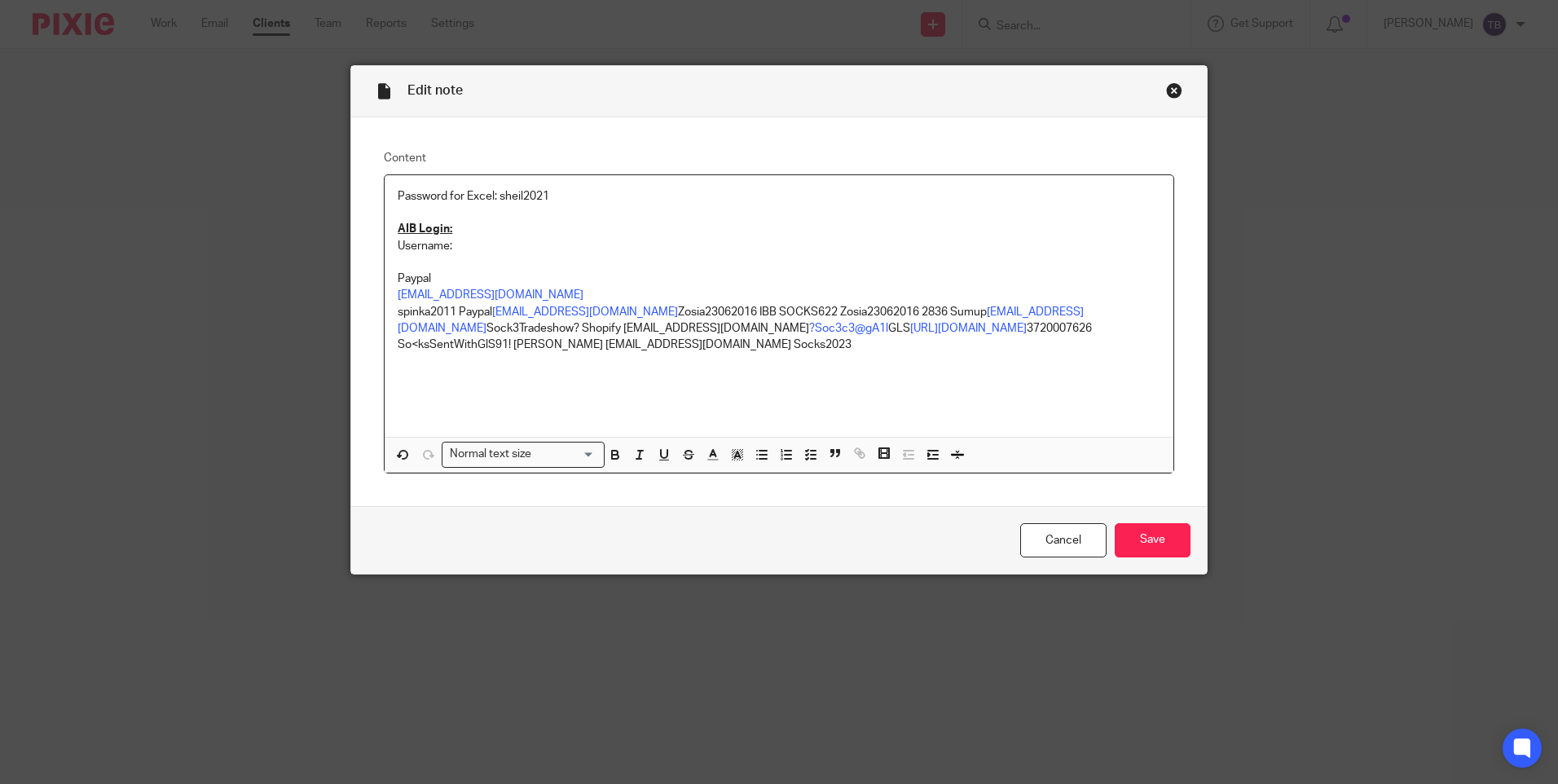
click at [455, 313] on p "spinka2011 Paypal info@irishsocksciety.ie Zosia23062016 IBB SOCKS622 Zosia23062…" at bounding box center [779, 329] width 763 height 50
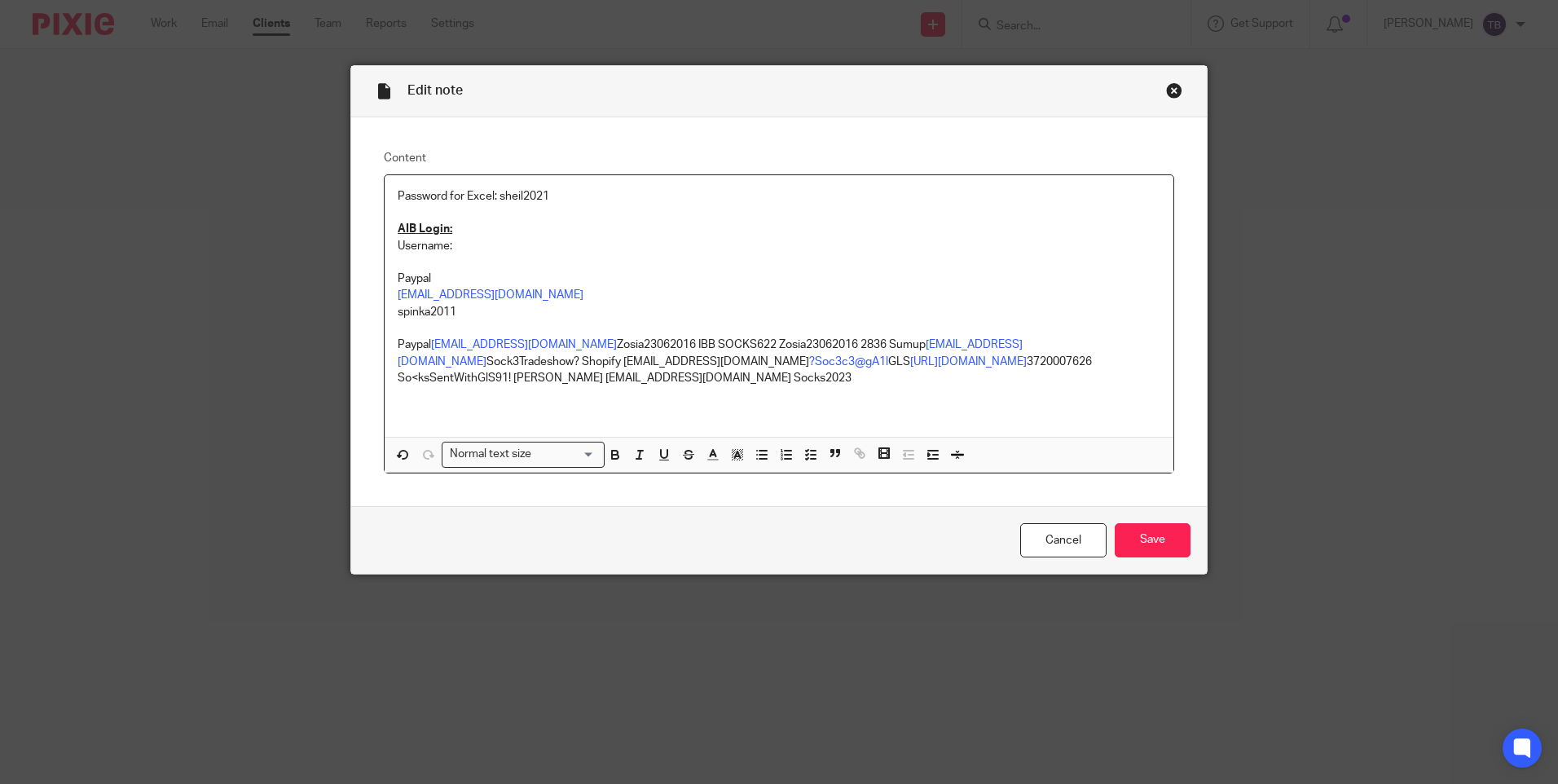
click at [398, 336] on p "Paypal info@irishsocksciety.ie Zosia23062016 IBB SOCKS622 Zosia23062016 2836 Su…" at bounding box center [779, 361] width 763 height 50
click at [513, 342] on p "info@irishsocksciety.ie Zosia23062016 IBB SOCKS622 Zosia23062016 2836 Sumup soc…" at bounding box center [779, 361] width 763 height 50
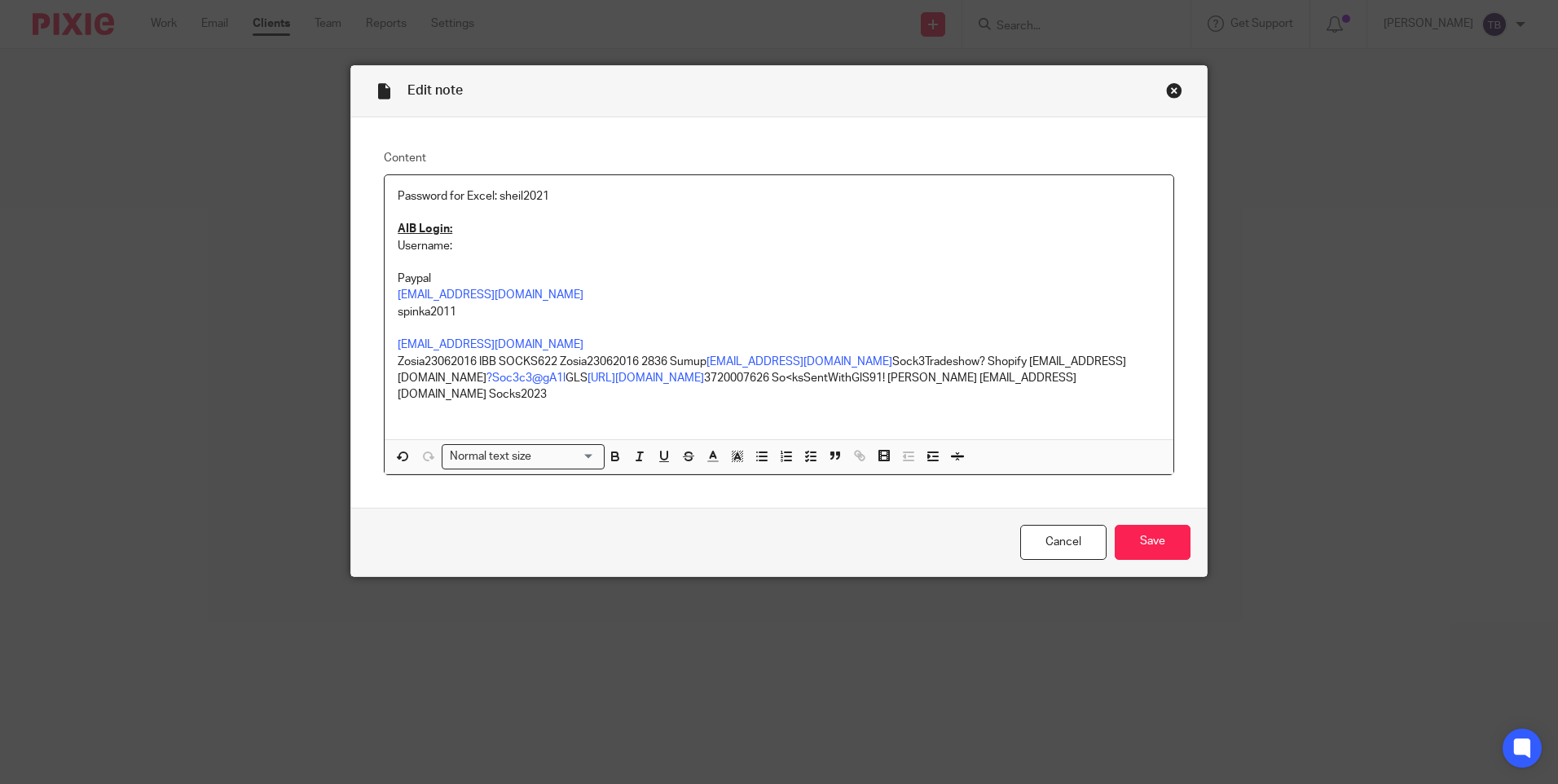
click at [474, 360] on p "Zosia23062016 IBB SOCKS622 Zosia23062016 2836 Sumup sockshelpdesk@gmail.com Soc…" at bounding box center [779, 379] width 763 height 50
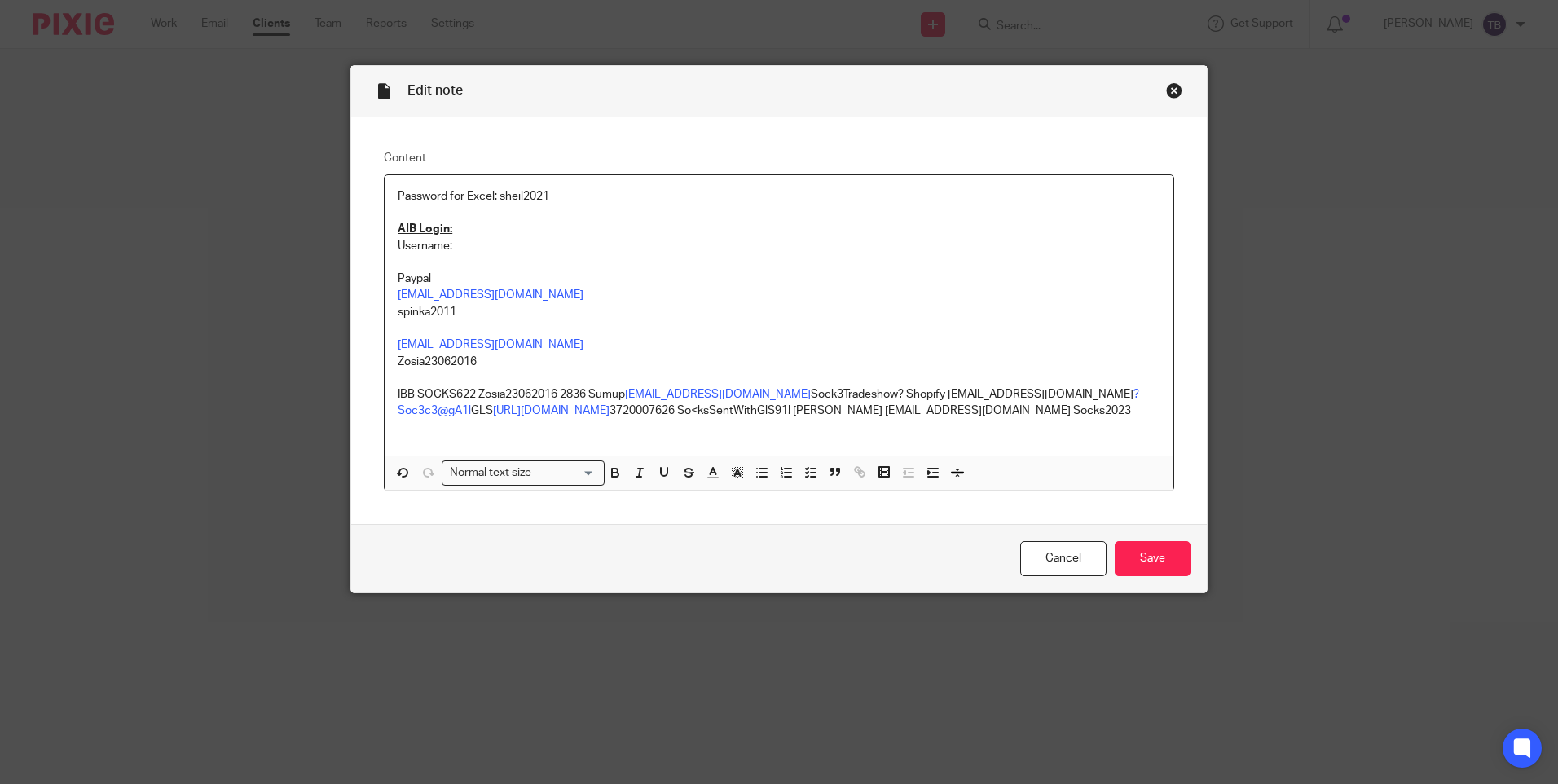
click at [399, 391] on p "IBB SOCKS622 Zosia23062016 2836 Sumup sockshelpdesk@gmail.com Sock3Tradeshow? S…" at bounding box center [779, 403] width 763 height 34
click at [561, 387] on p "SOCKS622 Zosia23062016 2836 Sumup sockshelpdesk@gmail.com Sock3Tradeshow? Shopi…" at bounding box center [779, 403] width 763 height 34
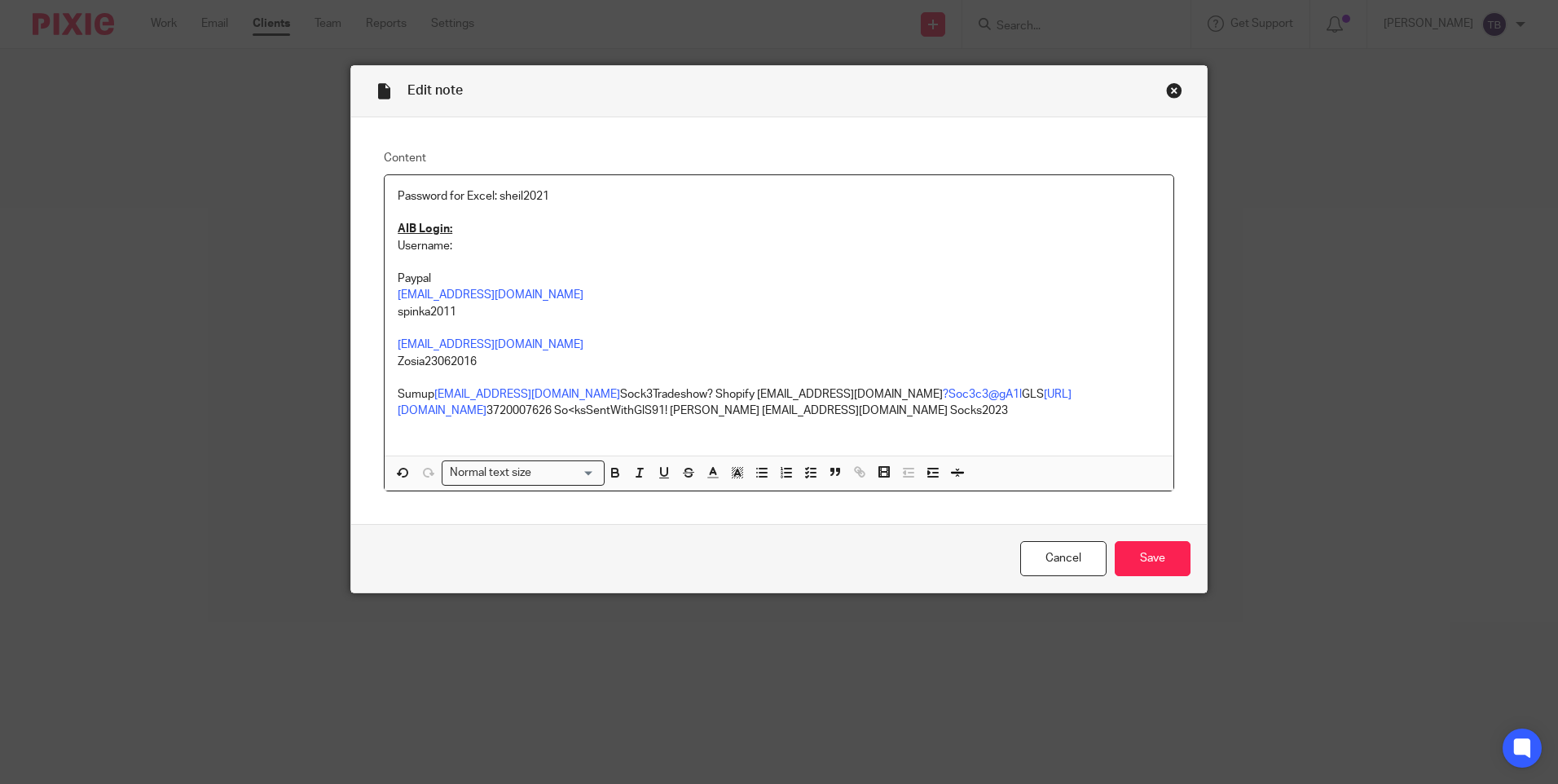
click at [482, 252] on p "Username:" at bounding box center [779, 245] width 763 height 16
drag, startPoint x: 431, startPoint y: 396, endPoint x: 380, endPoint y: 389, distance: 51.5
click at [385, 389] on div "Password for Excel: sheil2021 AIB Login: Username: SOCKS622 Zosia23062016 2836 …" at bounding box center [779, 316] width 788 height 281
click at [398, 395] on p "Sumup sockshelpdesk@gmail.com Sock3Tradeshow? Shopify info@irishsocksciety.ie ?…" at bounding box center [779, 403] width 763 height 34
click at [398, 390] on p "Sumup sockshelpdesk@gmail.com Sock3Tradeshow? Shopify info@irishsocksciety.ie ?…" at bounding box center [779, 403] width 763 height 34
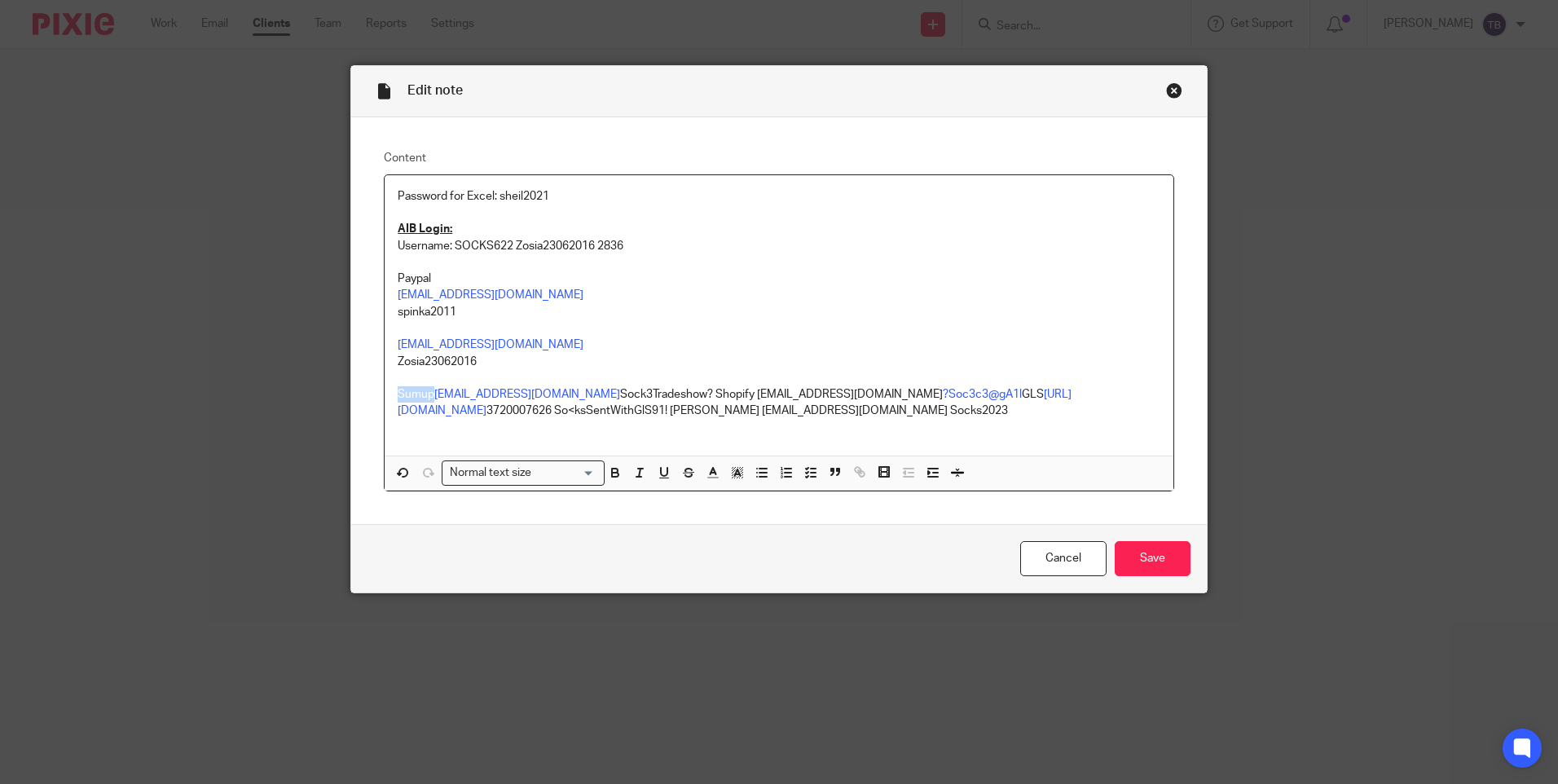
click at [398, 390] on p "Sumup sockshelpdesk@gmail.com Sock3Tradeshow? Shopify info@irishsocksciety.ie ?…" at bounding box center [779, 403] width 763 height 34
click at [609, 475] on icon "button" at bounding box center [615, 472] width 15 height 15
click at [661, 470] on icon "button" at bounding box center [665, 471] width 7 height 8
click at [417, 282] on p "Paypal" at bounding box center [779, 278] width 763 height 16
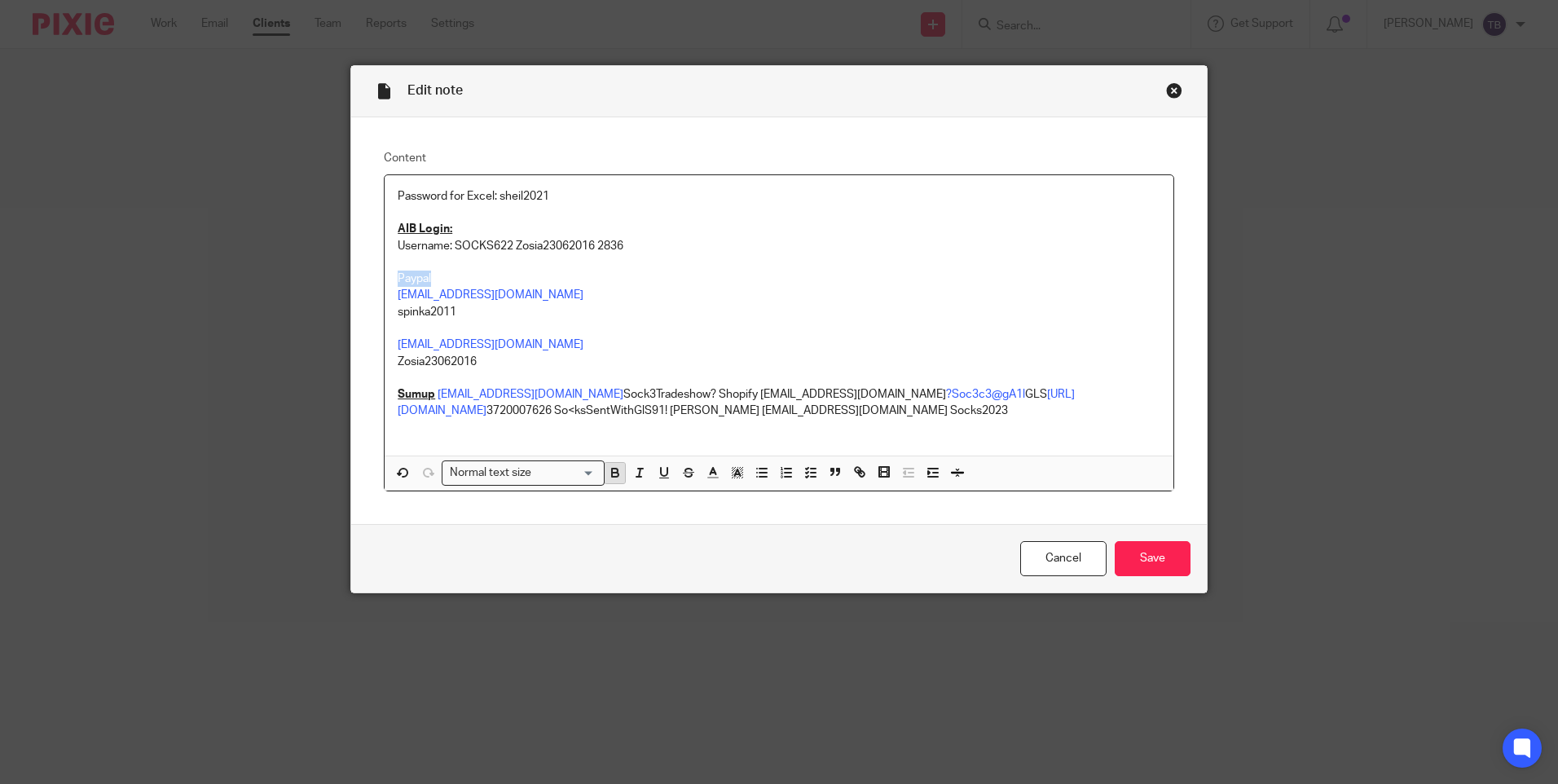
click at [612, 470] on icon "button" at bounding box center [615, 470] width 6 height 4
click at [663, 466] on icon "button" at bounding box center [664, 472] width 15 height 15
click at [431, 387] on p "Sumup sockshelpdesk@gmail.com Sock3Tradeshow? Shopify info@irishsocksciety.ie ?…" at bounding box center [779, 403] width 763 height 34
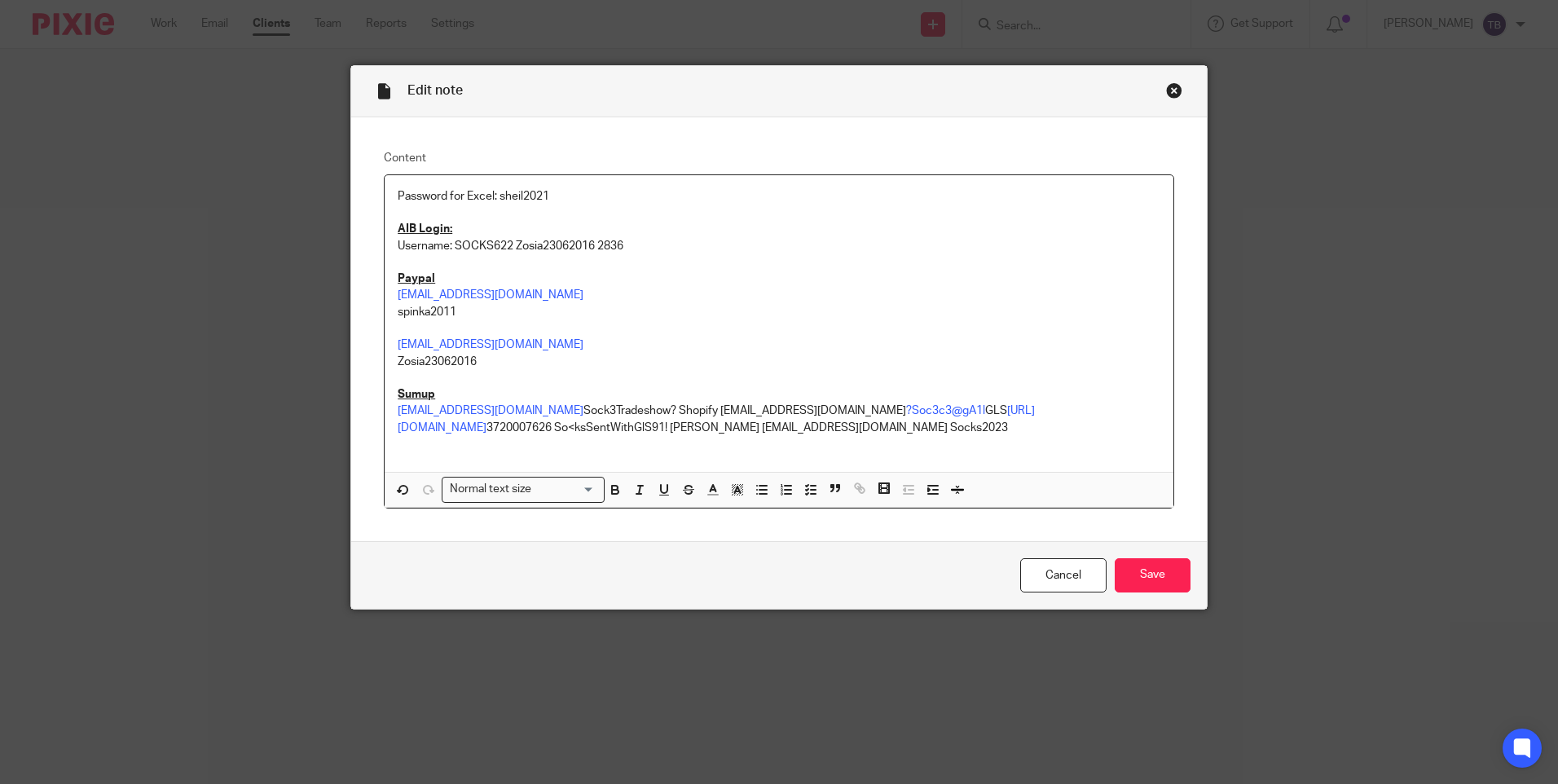
click at [534, 407] on p "sockshelpdesk@gmail.com Sock3Tradeshow? Shopify info@irishsocksciety.ie ?Soc3c3…" at bounding box center [779, 419] width 763 height 34
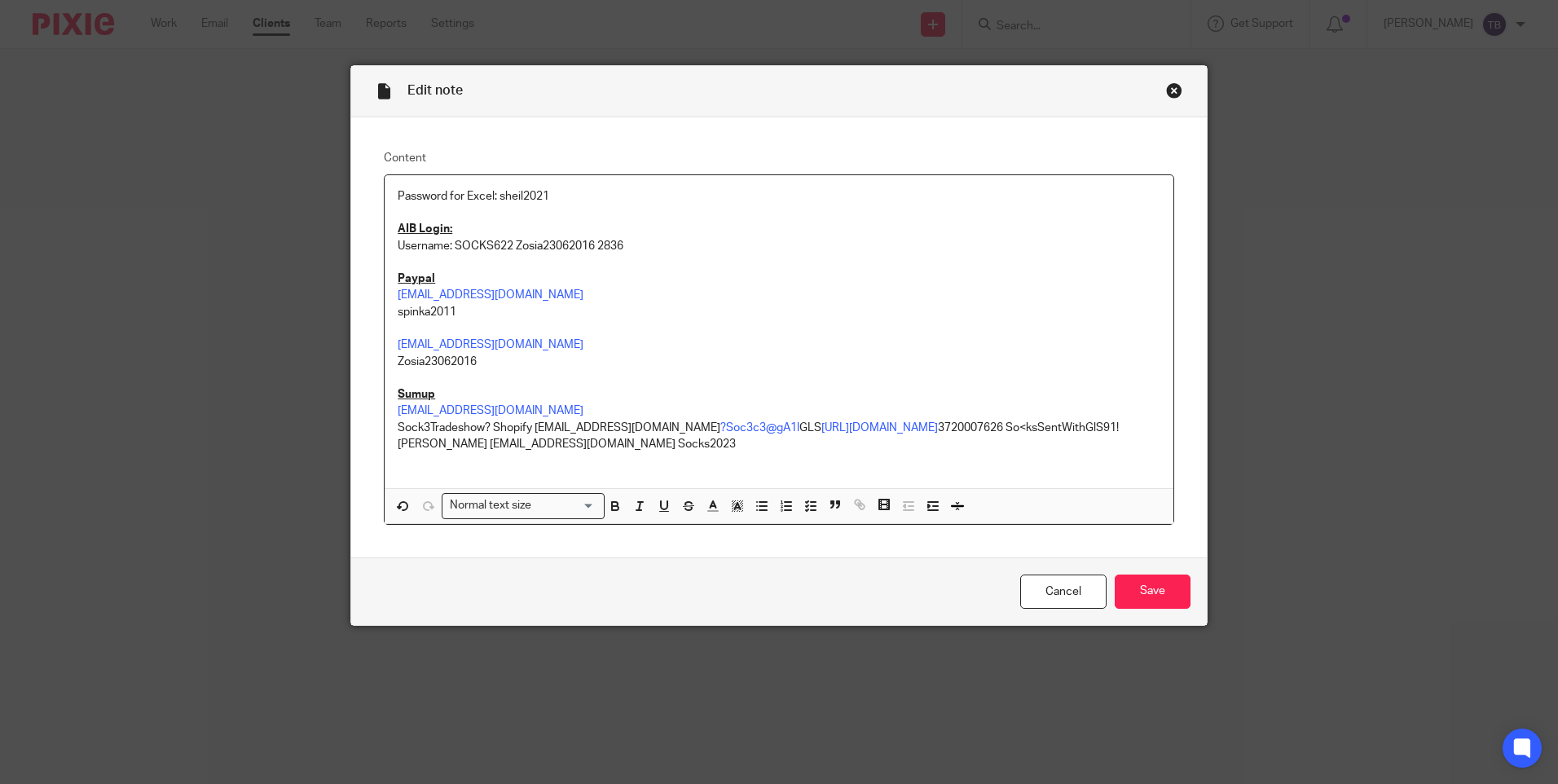
click at [490, 426] on p "Sock3Tradeshow? Shopify info@irishsocksciety.ie ?Soc3c3@gA1l GLS https://gls-gr…" at bounding box center [779, 436] width 763 height 34
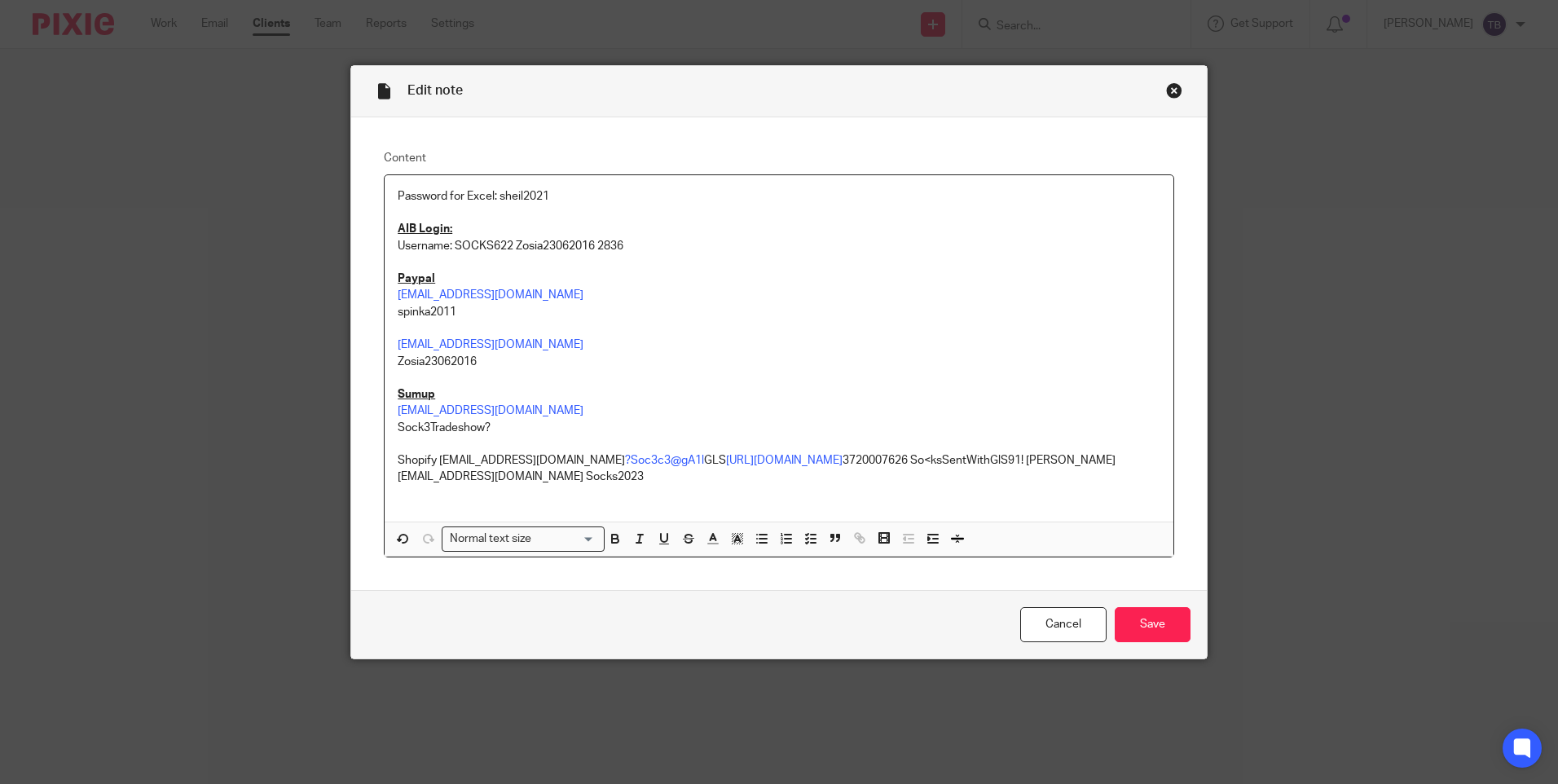
click at [410, 458] on p "Shopify info@irishsocksciety.ie ?Soc3c3@gA1l GLS https://gls-group.eu/IE/en/hom…" at bounding box center [779, 468] width 763 height 34
click at [657, 540] on icon "button" at bounding box center [664, 538] width 15 height 15
click at [612, 540] on icon "button" at bounding box center [615, 541] width 7 height 4
click at [434, 462] on p "Shopify info@irishsocksciety.ie ?Soc3c3@gA1l GLS https://gls-group.eu/IE/en/hom…" at bounding box center [779, 468] width 763 height 34
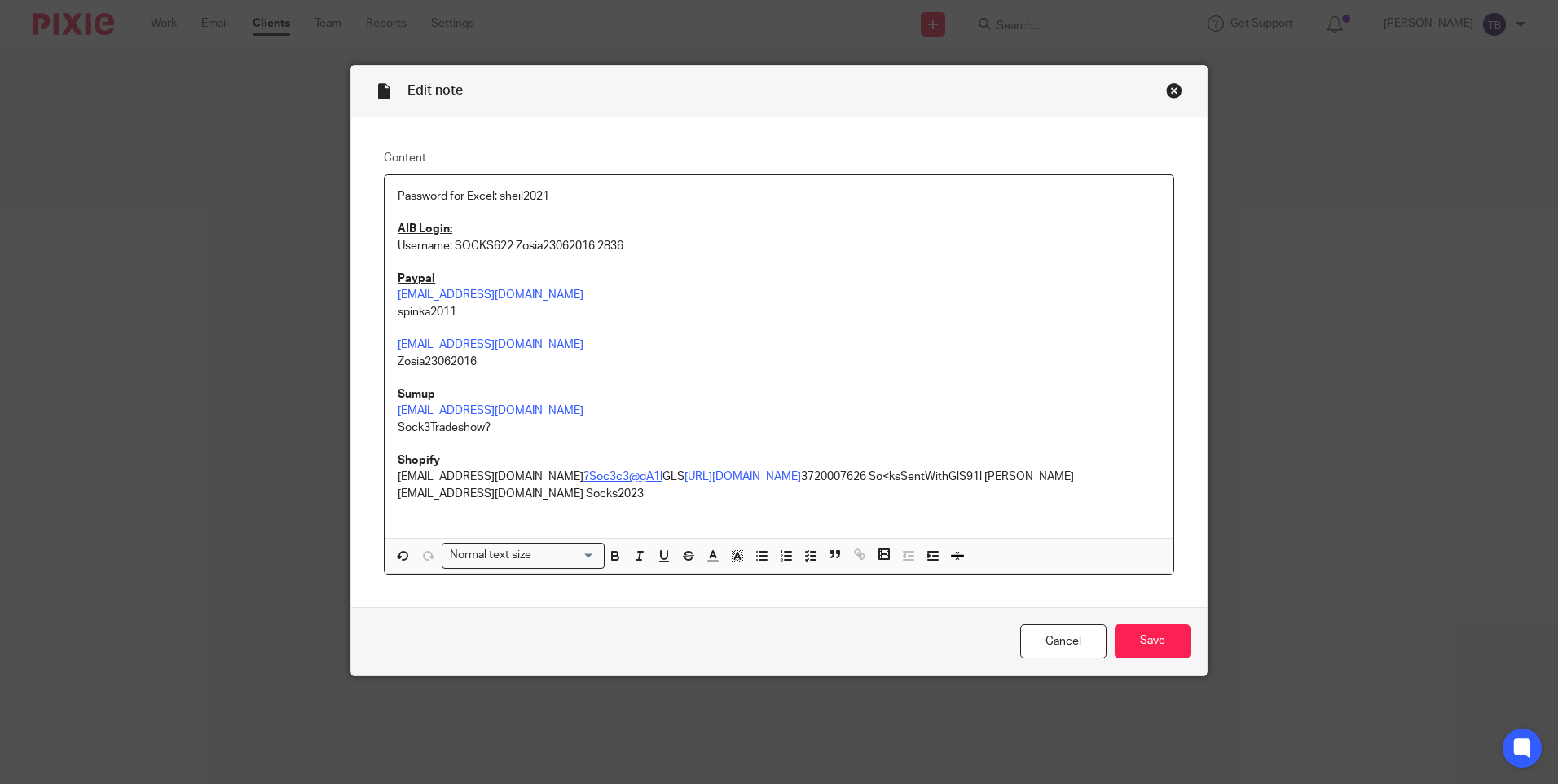
click at [584, 478] on link "?Soc3c3@gA1l" at bounding box center [623, 476] width 79 height 11
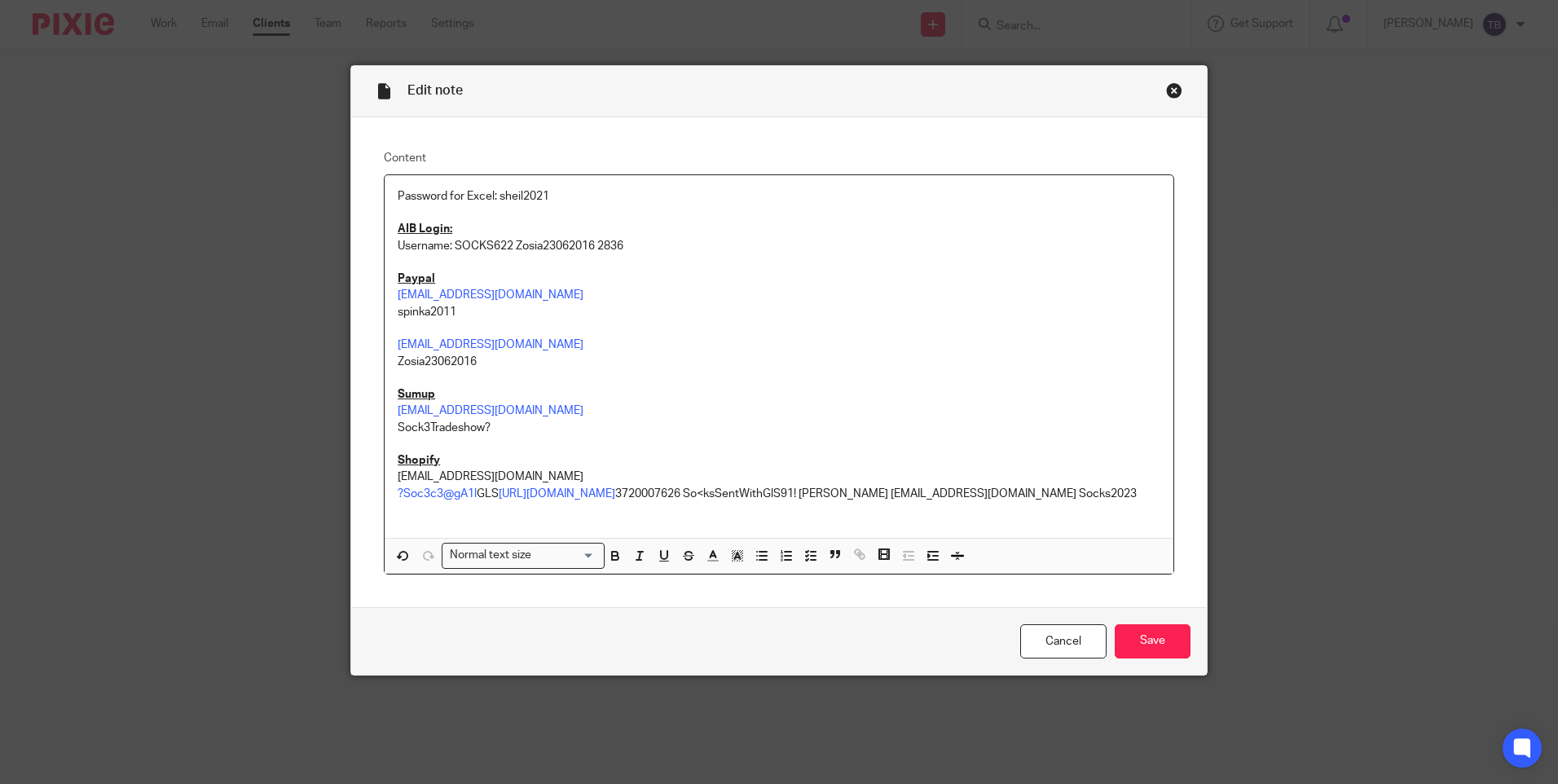
click at [476, 490] on p "?Soc3c3@gA1l GLS https://gls-group.eu/IE/en/home 3720007626 So<ksSentWithGlS91!…" at bounding box center [779, 493] width 763 height 16
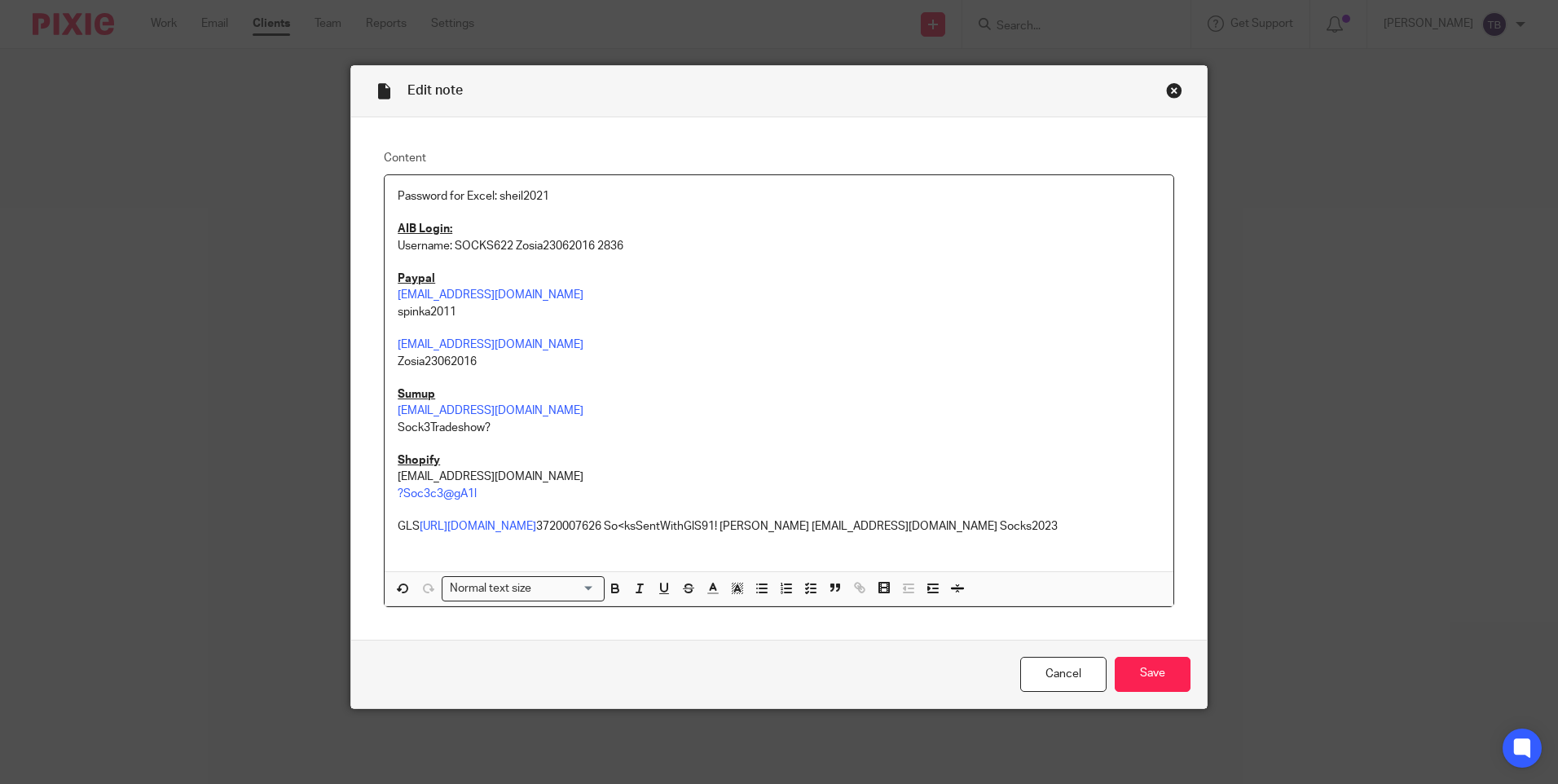
click at [400, 528] on p "GLS https://gls-group.eu/IE/en/home 3720007626 So<ksSentWithGlS91! Grenke info@…" at bounding box center [779, 526] width 763 height 16
drag, startPoint x: 601, startPoint y: 587, endPoint x: 610, endPoint y: 587, distance: 9.0
click at [604, 587] on button "button" at bounding box center [615, 589] width 21 height 21
click at [657, 590] on icon "button" at bounding box center [664, 588] width 15 height 15
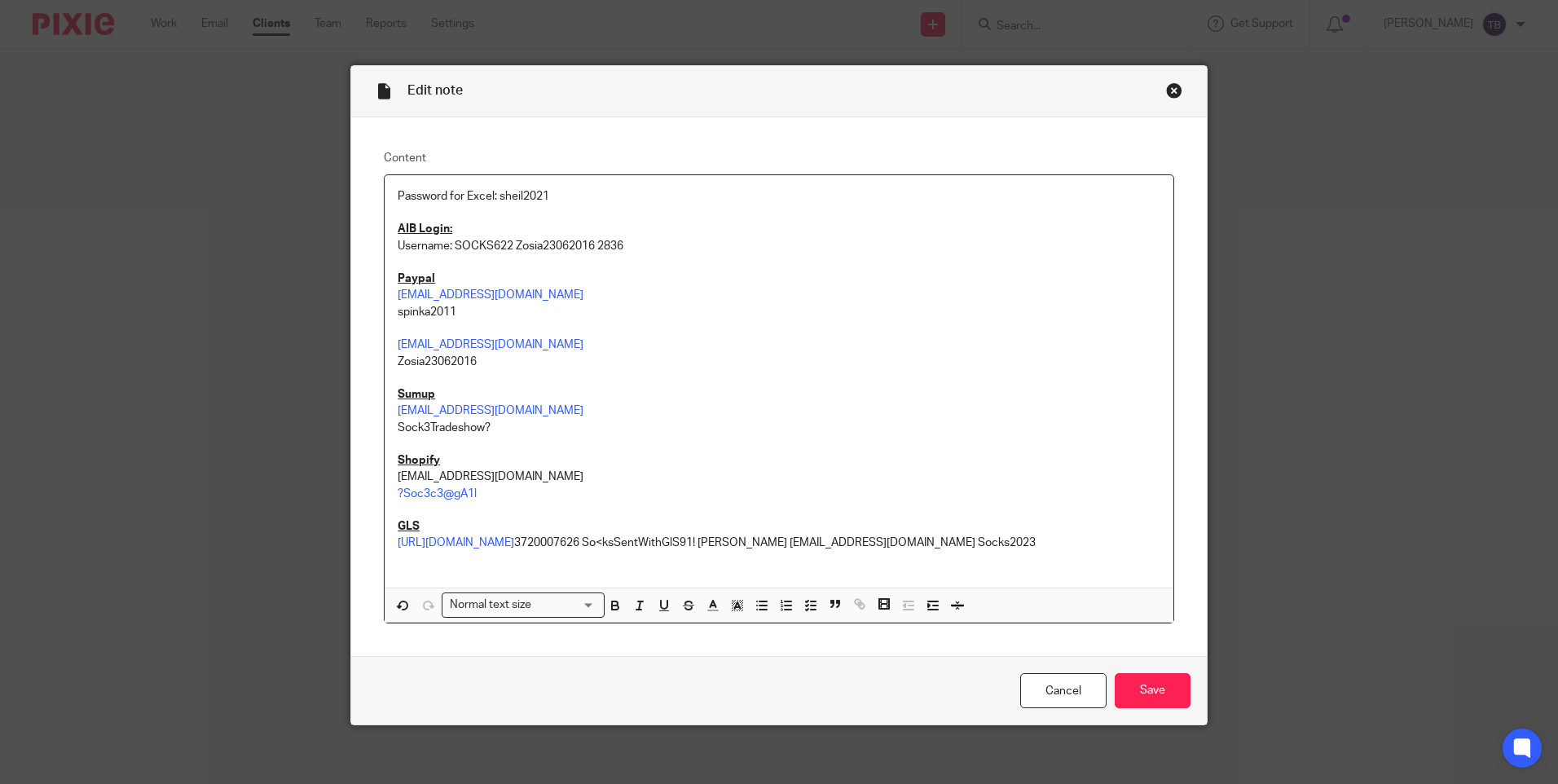
click at [557, 538] on p "https://gls-group.eu/IE/en/home 3720007626 So<ksSentWithGlS91! Grenke info@iris…" at bounding box center [779, 542] width 763 height 16
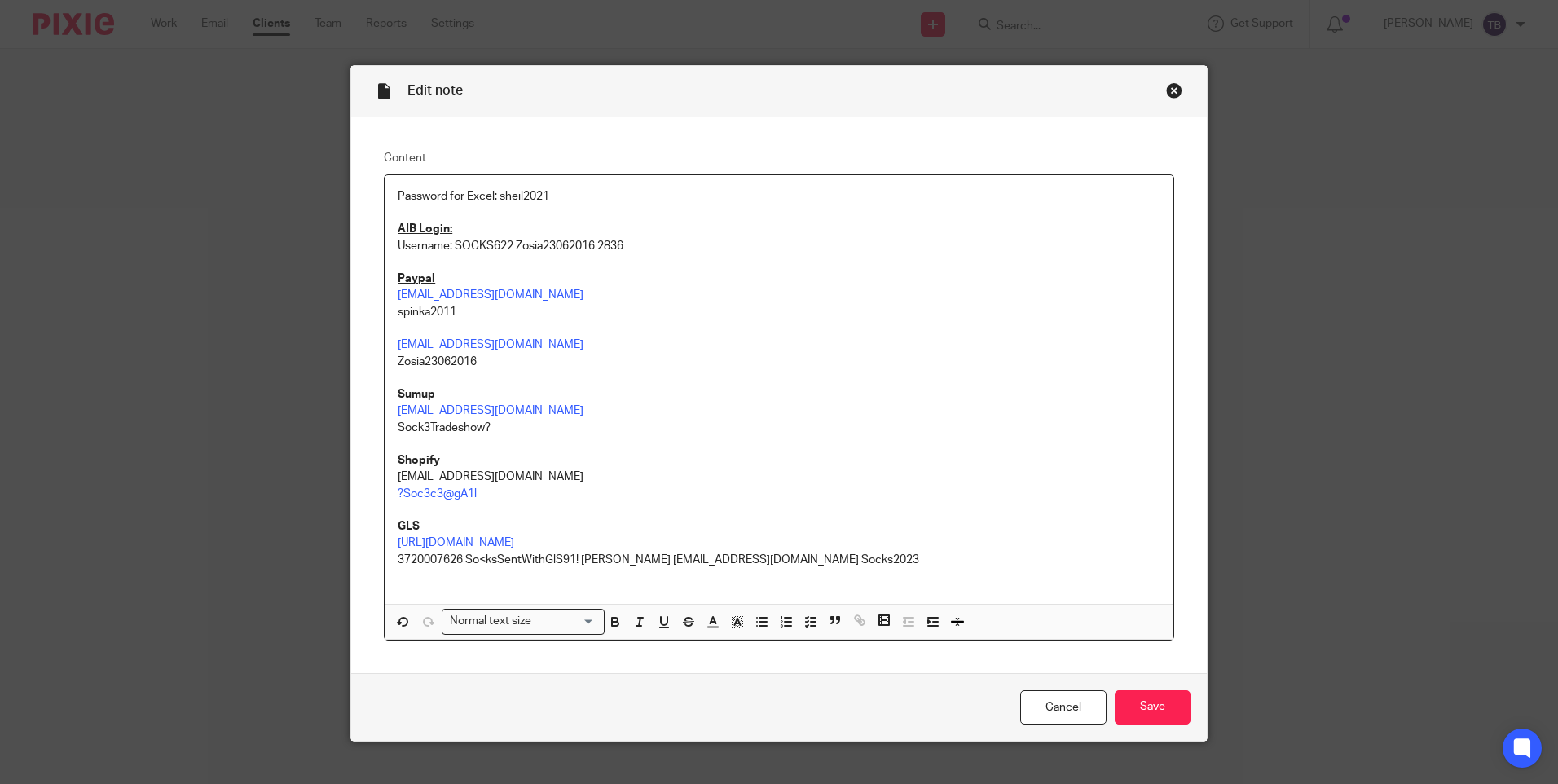
click at [461, 559] on p "3720007626 So<ksSentWithGlS91! Grenke info@irishsocksciety.ie Socks2023" at bounding box center [779, 559] width 763 height 16
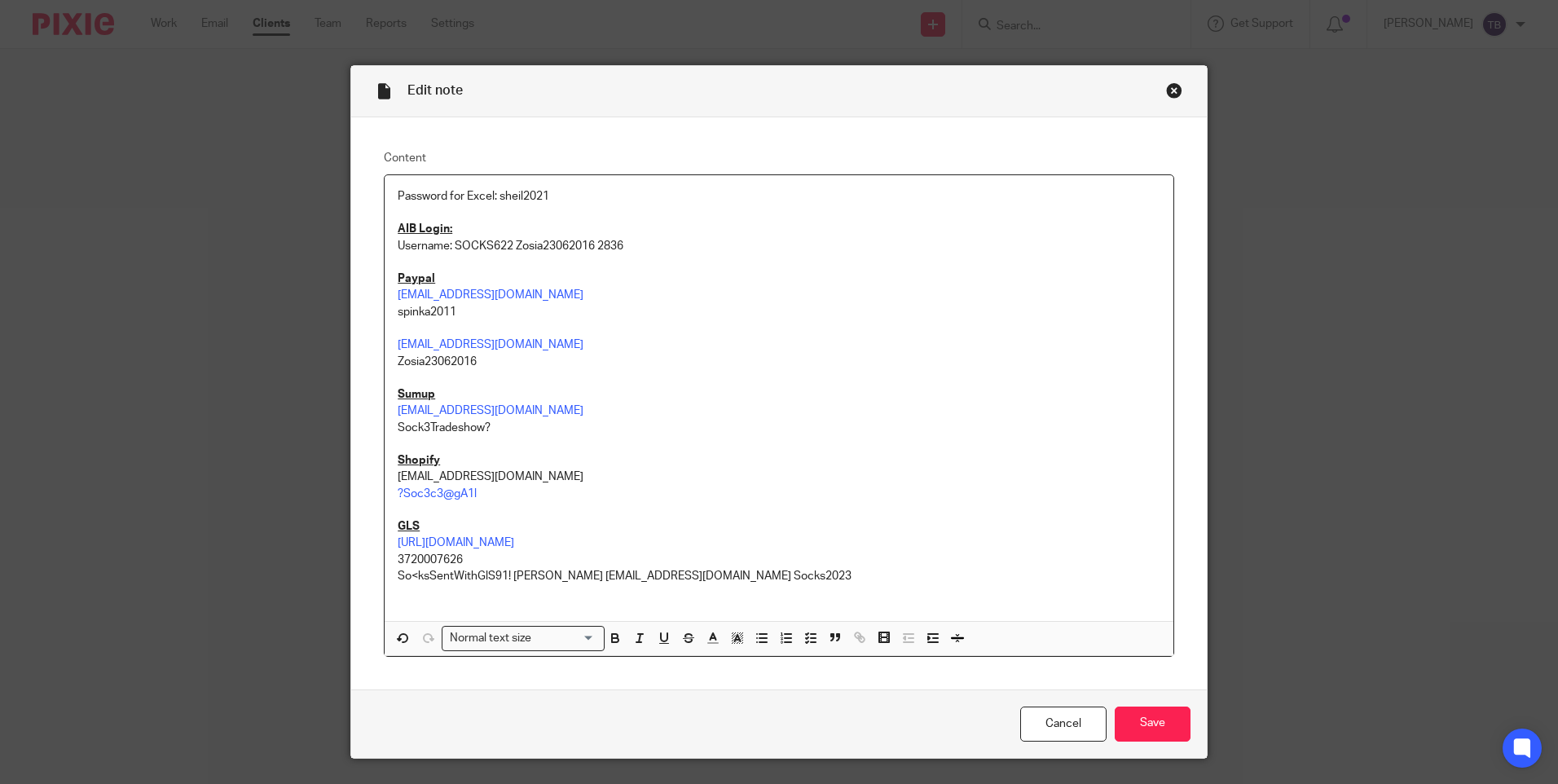
scroll to position [40, 0]
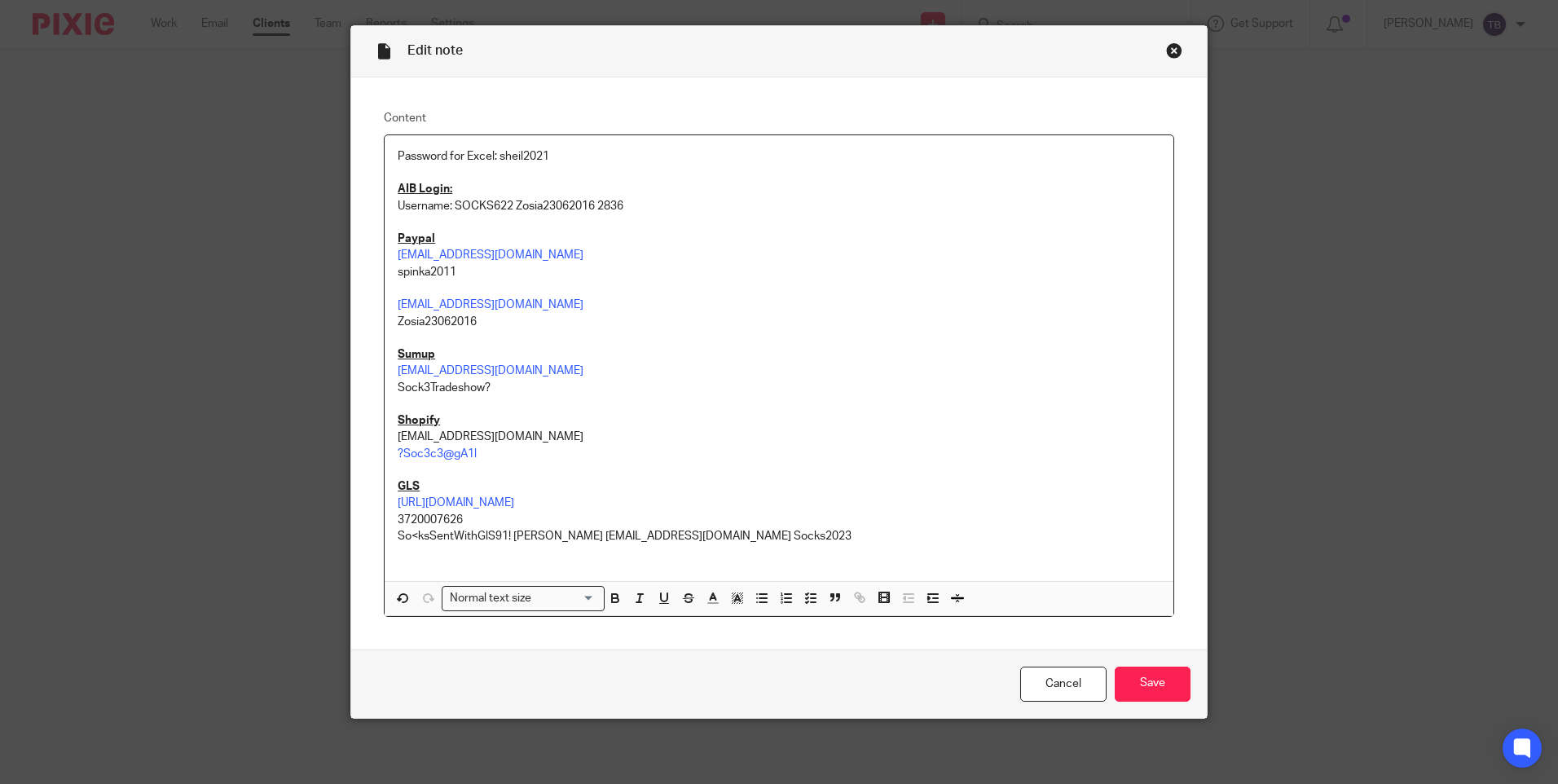
click at [509, 534] on p "So<ksSentWithGlS91! Grenke info@irishsocksciety.ie Socks2023" at bounding box center [779, 535] width 763 height 16
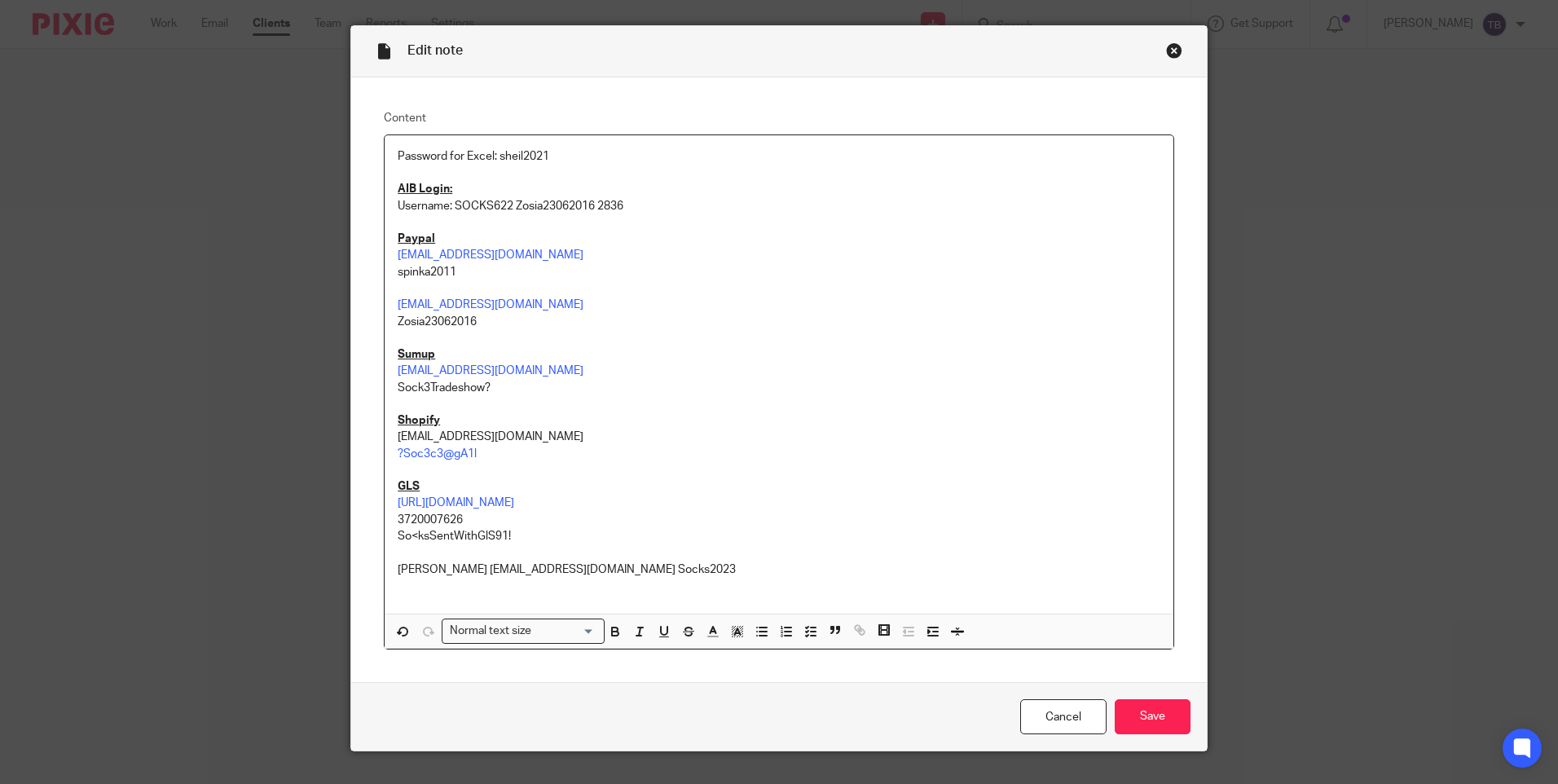
click at [405, 569] on p "Grenke info@irishsocksciety.ie Socks2023" at bounding box center [779, 569] width 763 height 16
click at [657, 632] on icon "button" at bounding box center [664, 631] width 15 height 15
click at [612, 625] on icon "button" at bounding box center [615, 631] width 15 height 15
click at [433, 571] on p "Grenke info@irishsocksciety.ie Socks2023" at bounding box center [779, 569] width 763 height 16
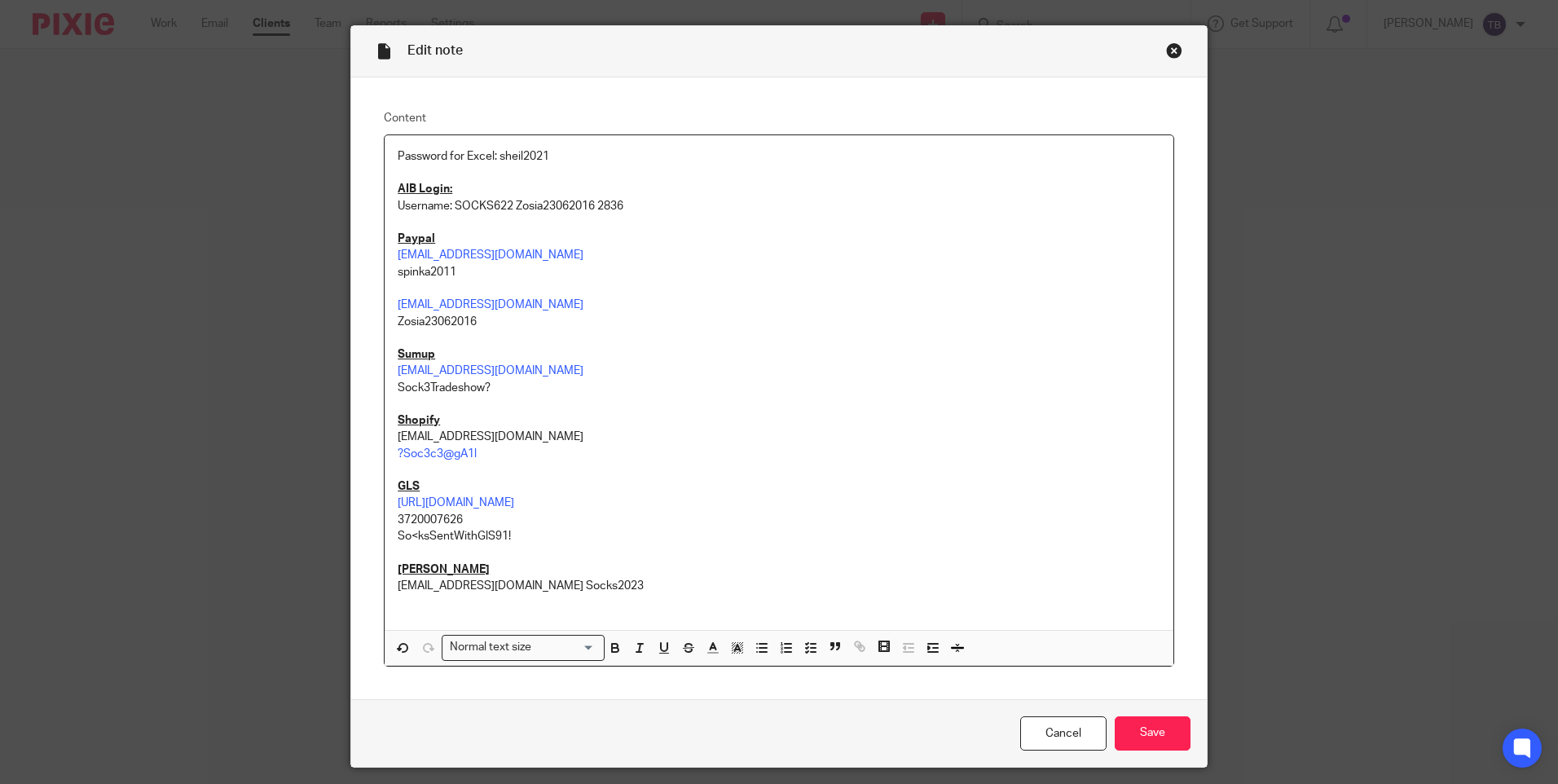
click at [513, 583] on p "info@irishsocksciety.ie Socks2023" at bounding box center [779, 585] width 763 height 16
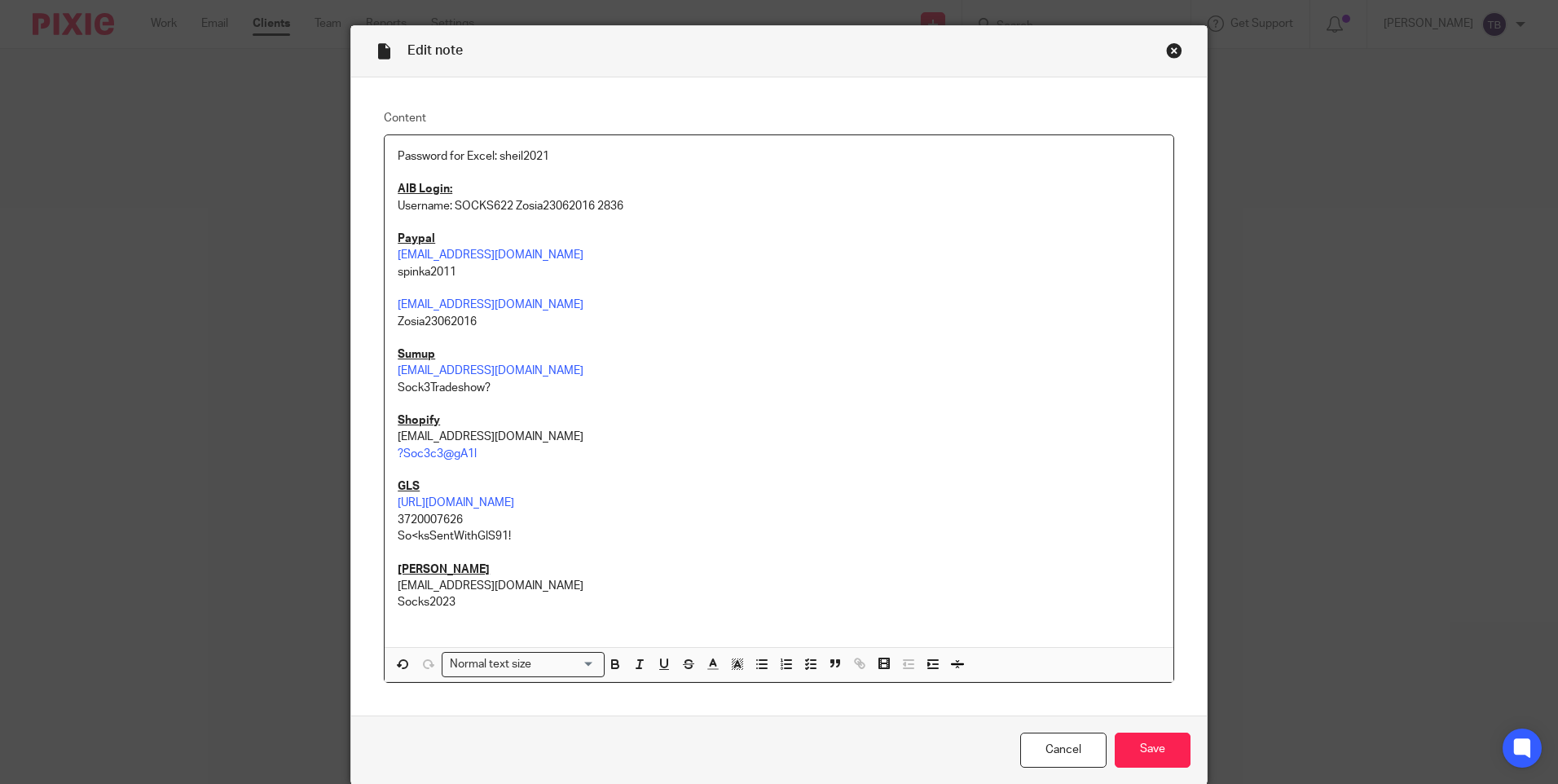
click at [508, 205] on p "Username: SOCKS622 Zosia23062016 2836" at bounding box center [779, 206] width 763 height 16
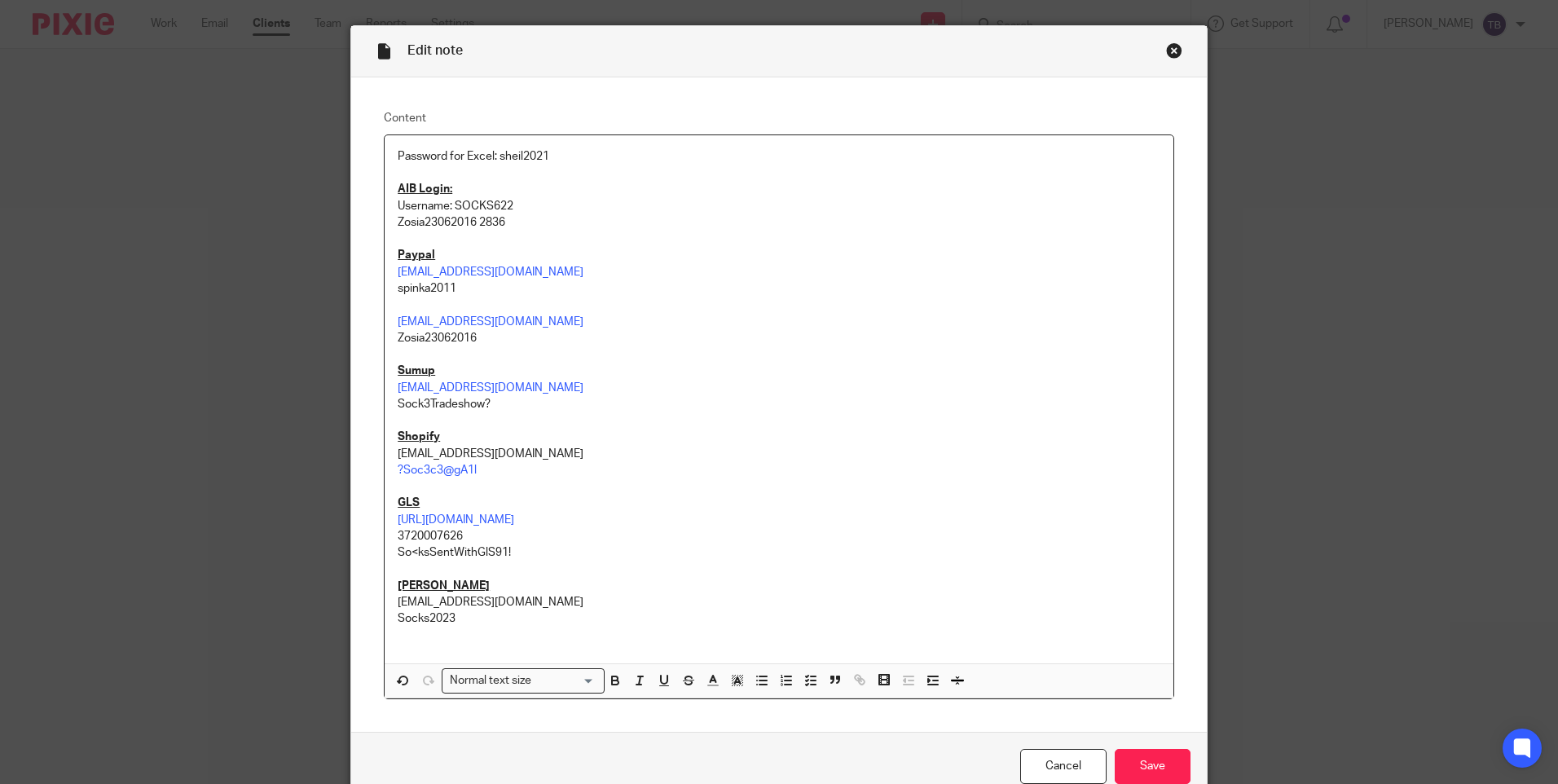
click at [476, 219] on p "Zosia23062016 2836" at bounding box center [779, 222] width 763 height 16
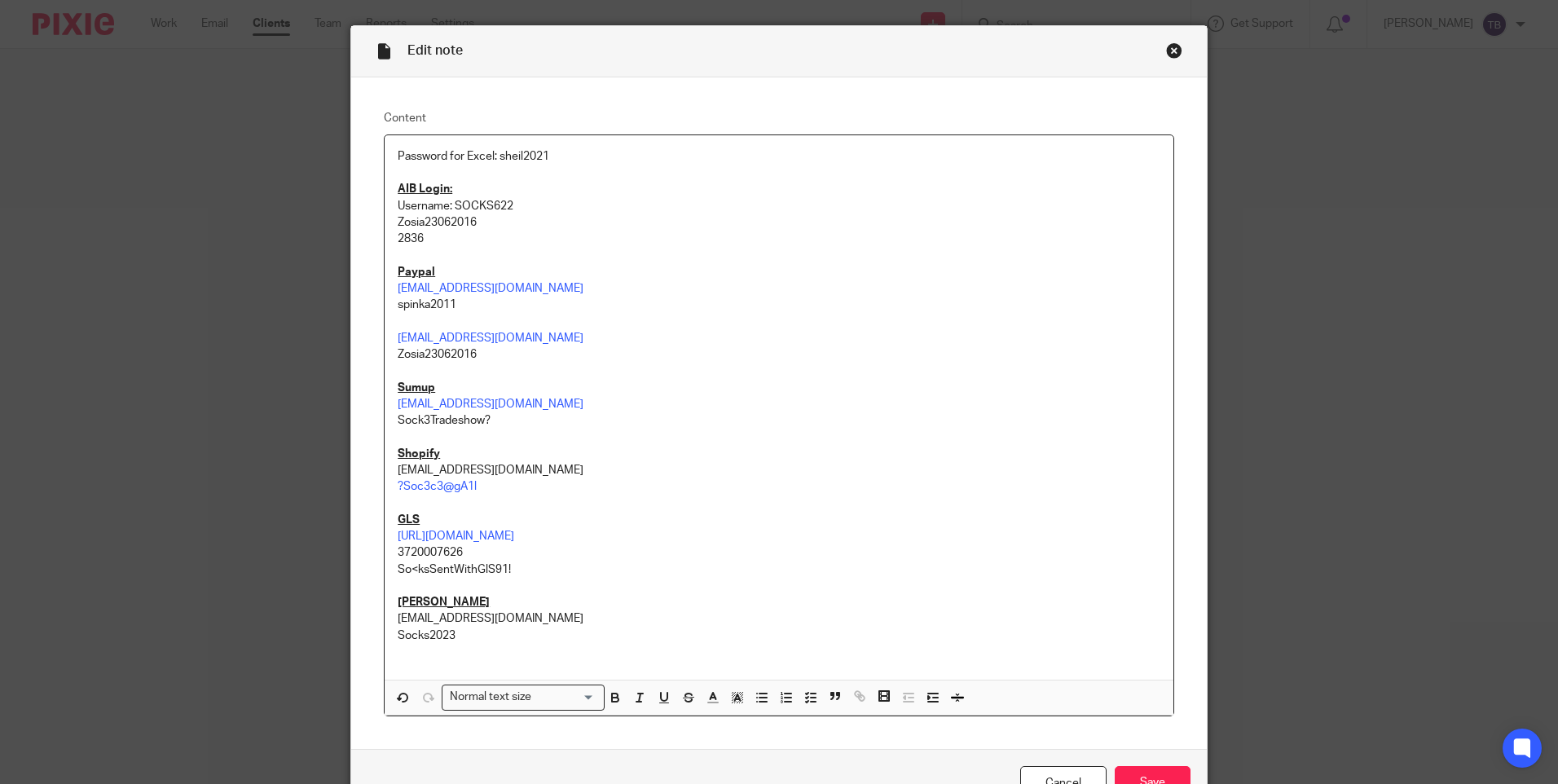
click at [398, 224] on p "Zosia23062016" at bounding box center [779, 222] width 763 height 16
click at [390, 235] on div "Password for Excel: sheil2021 AIB Login: Username: SOCKS622 Password: Zosia2306…" at bounding box center [779, 407] width 788 height 544
drag, startPoint x: 510, startPoint y: 240, endPoint x: 981, endPoint y: 243, distance: 471.0
click at [510, 240] on p "Pin: 2836" at bounding box center [779, 238] width 763 height 16
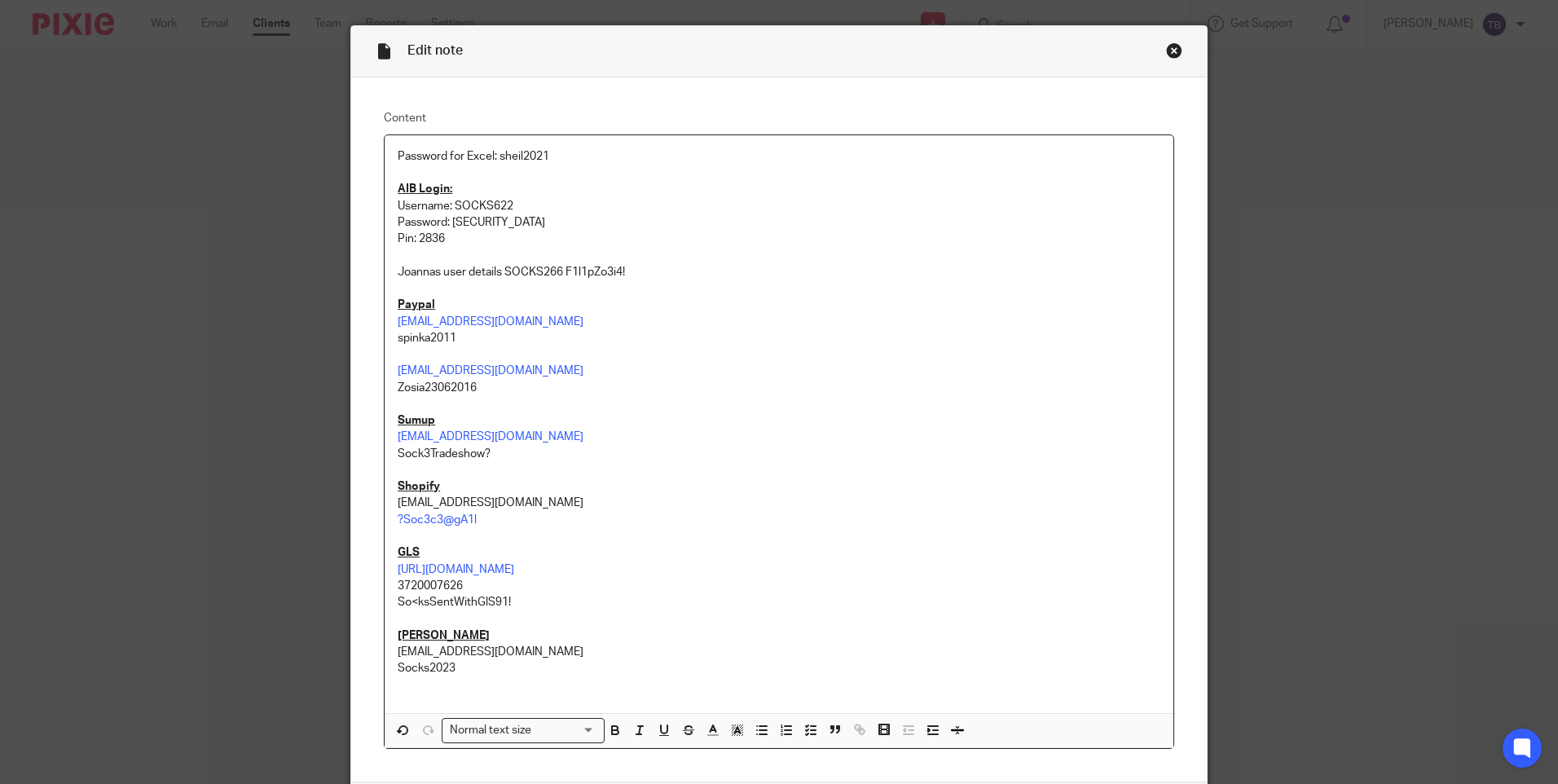
click at [496, 270] on p "Joannas user details SOCKS266 F1l1pZo3i4!" at bounding box center [779, 272] width 763 height 16
click at [502, 271] on p "Joannas user details: SOCKS266 F1l1pZo3i4!" at bounding box center [779, 272] width 763 height 16
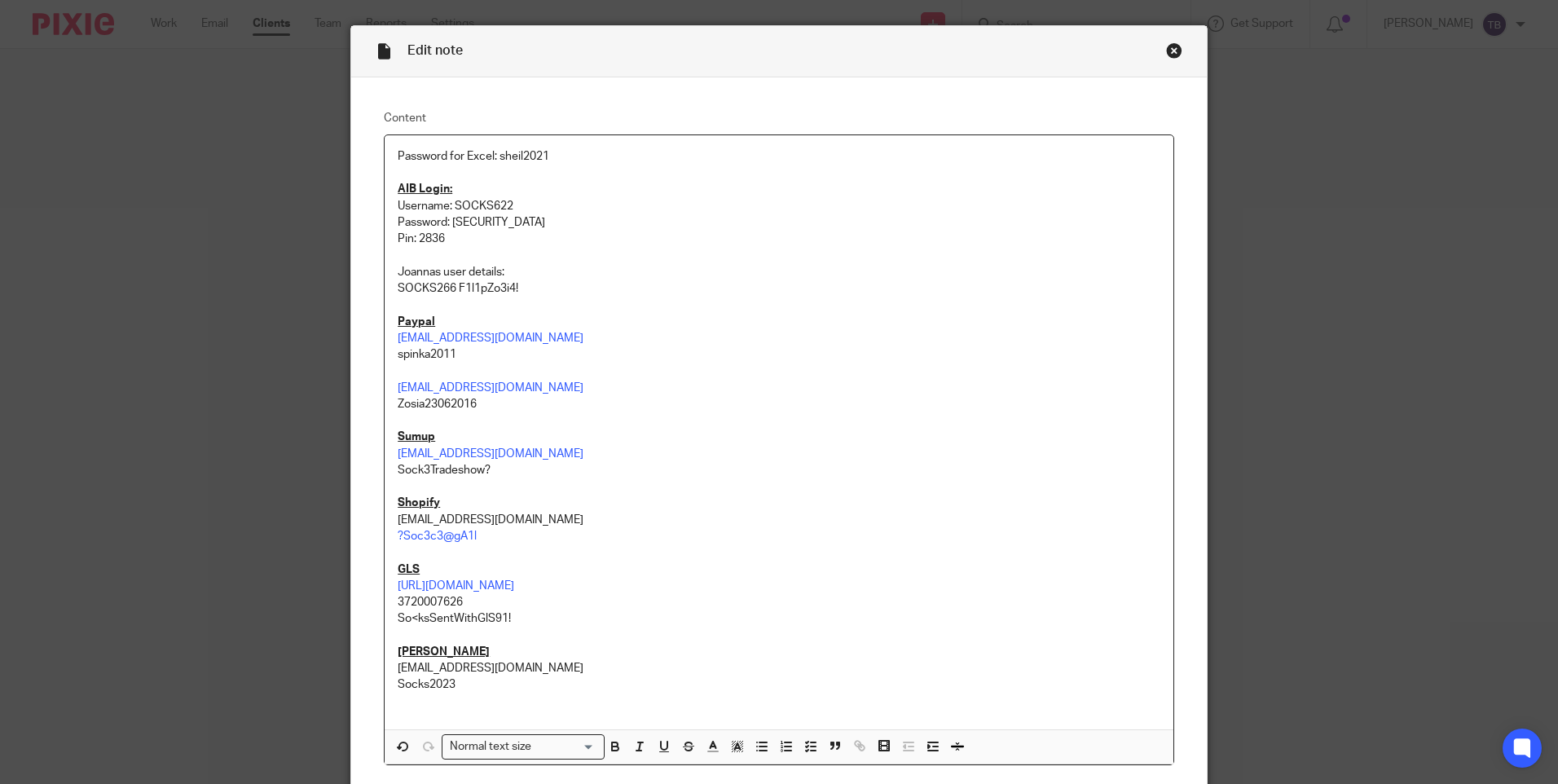
click at [451, 289] on p "SOCKS266 F1l1pZo3i4!" at bounding box center [779, 288] width 763 height 16
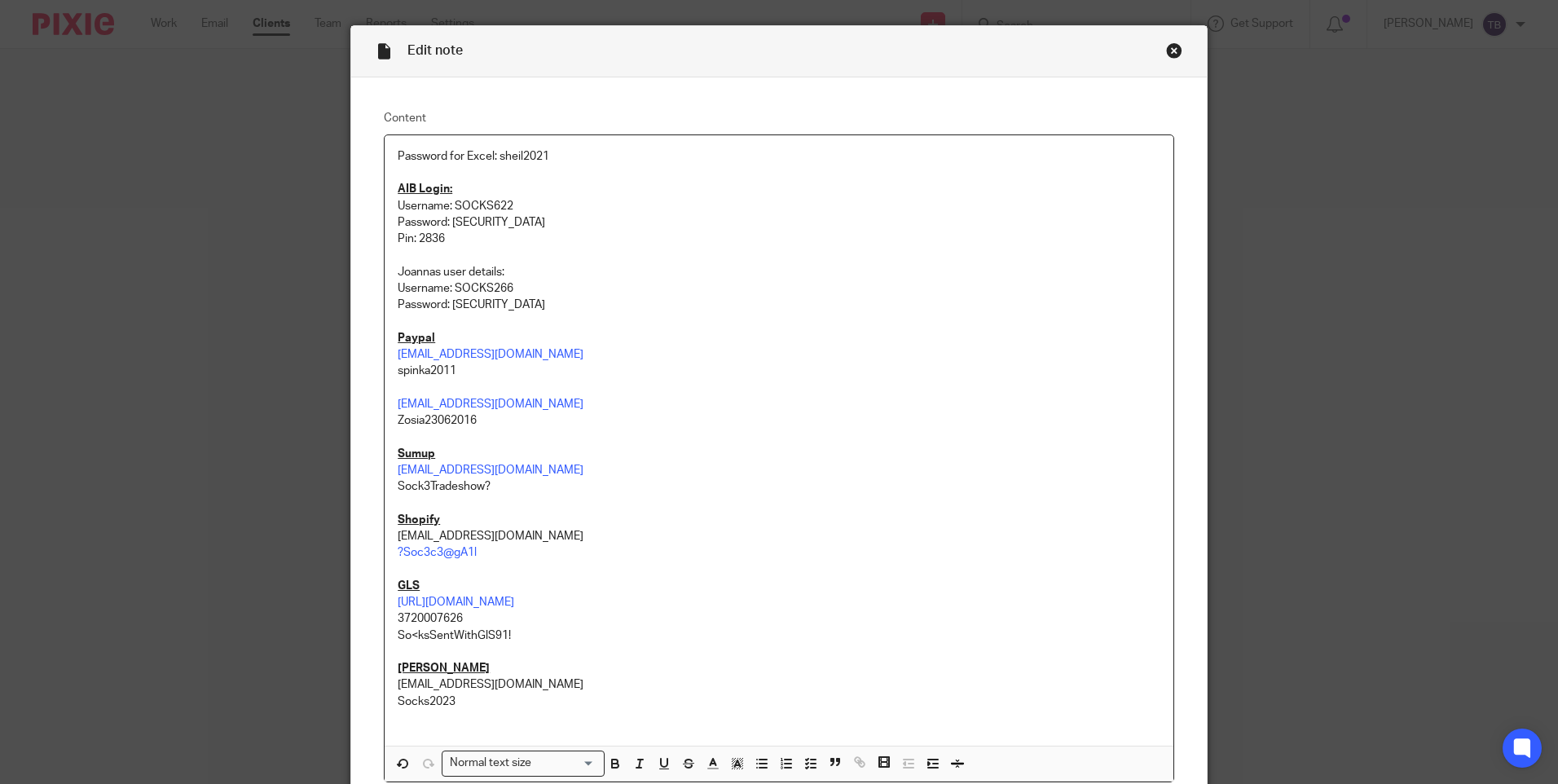
click at [411, 286] on p "Username: SOCKS266" at bounding box center [779, 288] width 763 height 16
click at [413, 303] on p "Password: F1l1pZo3i4!" at bounding box center [779, 305] width 763 height 16
drag, startPoint x: 413, startPoint y: 303, endPoint x: 410, endPoint y: 294, distance: 9.5
click at [412, 303] on p "Password: F1l1pZo3i4!" at bounding box center [779, 305] width 763 height 16
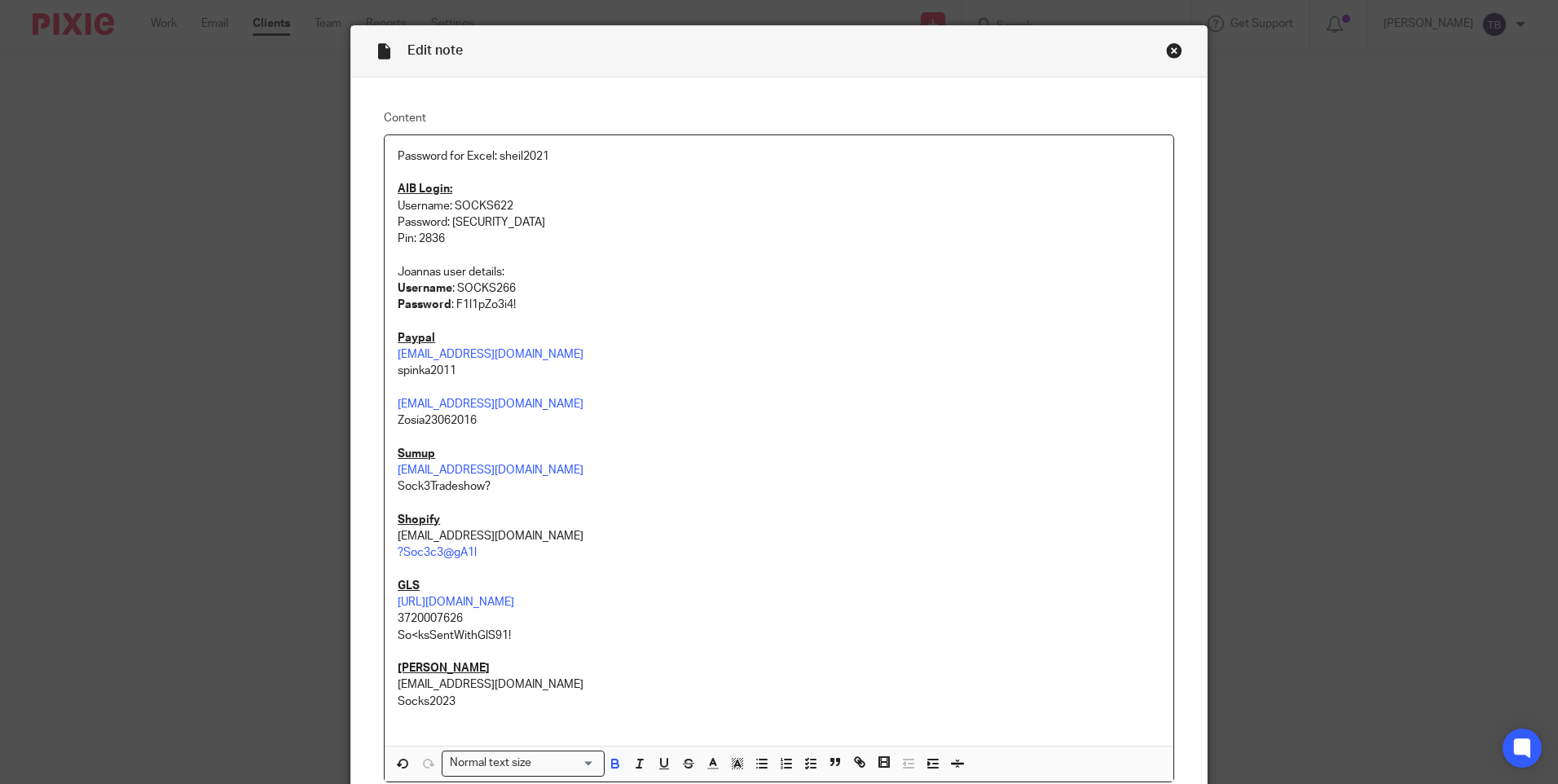
click at [400, 238] on p "Pin: 2836" at bounding box center [779, 238] width 763 height 16
click at [405, 218] on p "Password: Zosia23062016" at bounding box center [779, 222] width 763 height 16
click at [408, 202] on p "Username: SOCKS622" at bounding box center [779, 206] width 763 height 16
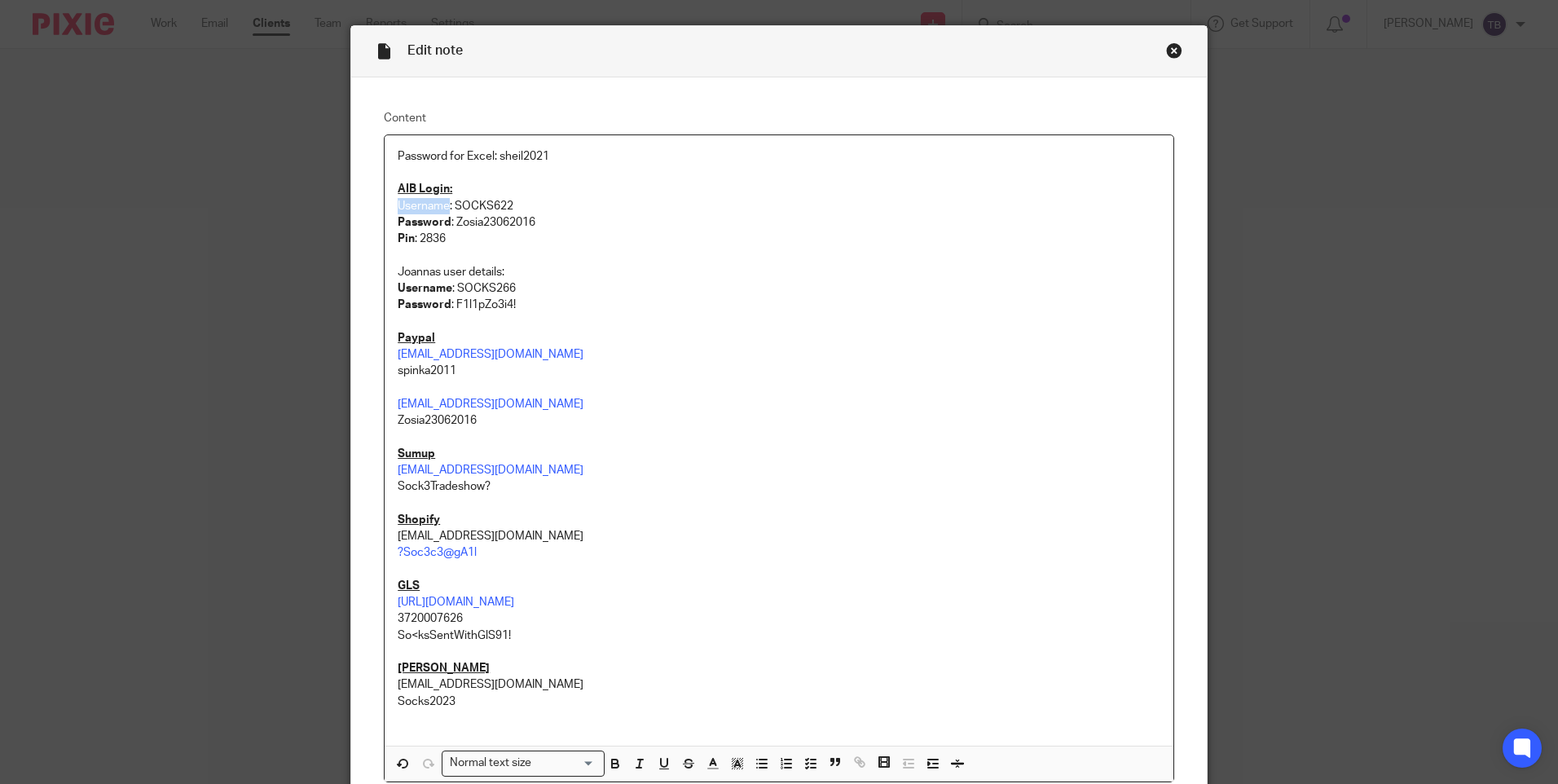
click at [408, 202] on p "Username: SOCKS622" at bounding box center [779, 206] width 763 height 16
click at [560, 347] on p "office@olyart.ie" at bounding box center [779, 354] width 763 height 16
drag, startPoint x: 513, startPoint y: 268, endPoint x: 345, endPoint y: 276, distance: 168.2
click at [351, 276] on div "Content Password for Excel: sheil2021 AIB Login: Username : SOCKS622 Password :…" at bounding box center [779, 446] width 856 height 738
click at [662, 766] on icon "button" at bounding box center [664, 763] width 15 height 15
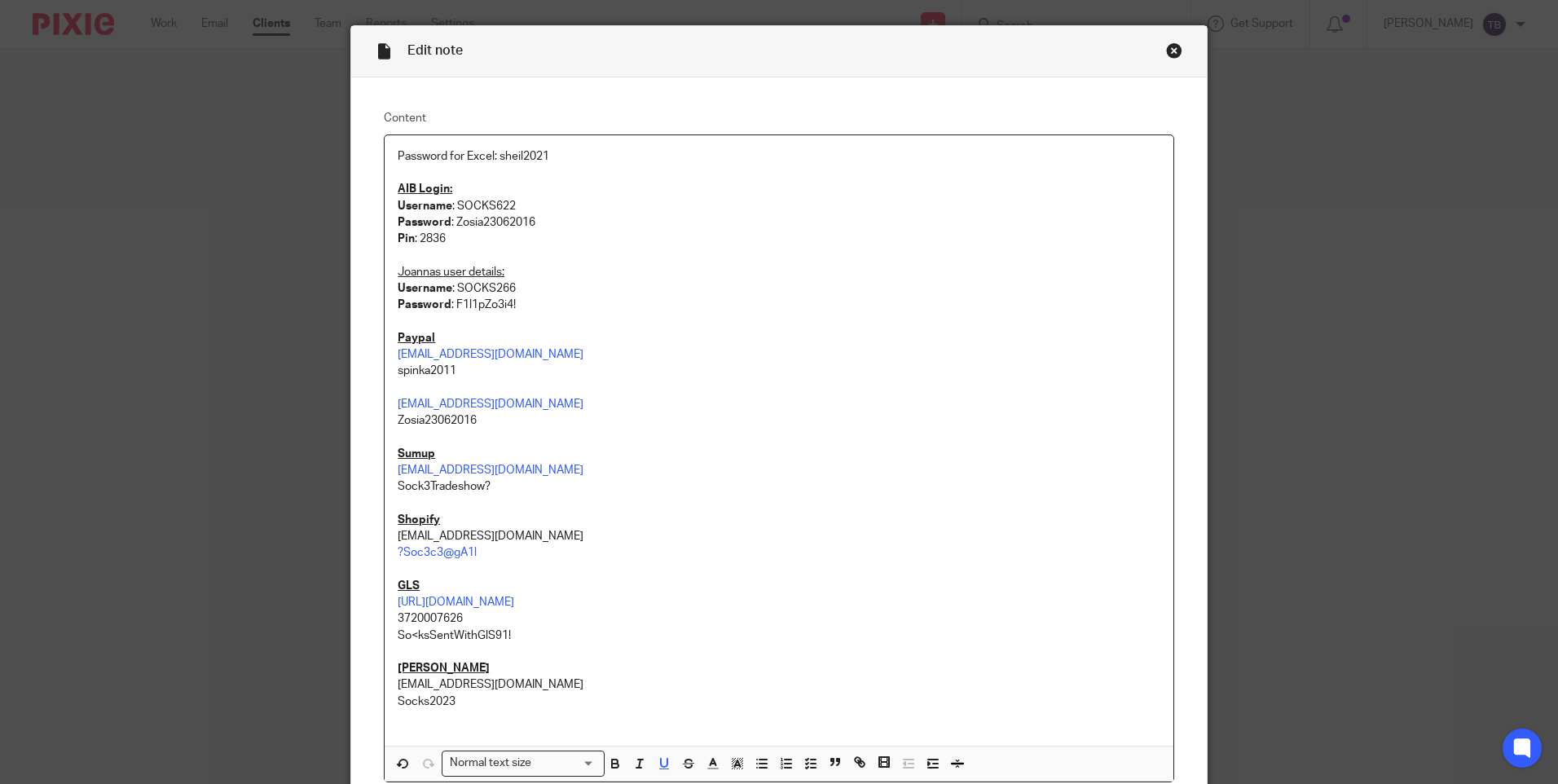
click at [693, 361] on p "office@olyart.ie" at bounding box center [779, 354] width 763 height 16
drag, startPoint x: 527, startPoint y: 274, endPoint x: 357, endPoint y: 267, distance: 170.1
click at [357, 267] on div "Content Password for Excel: sheil2021 AIB Login: Username : SOCKS622 Password :…" at bounding box center [779, 446] width 856 height 738
drag, startPoint x: 661, startPoint y: 760, endPoint x: 644, endPoint y: 758, distance: 17.1
click at [658, 760] on icon "button" at bounding box center [664, 763] width 15 height 15
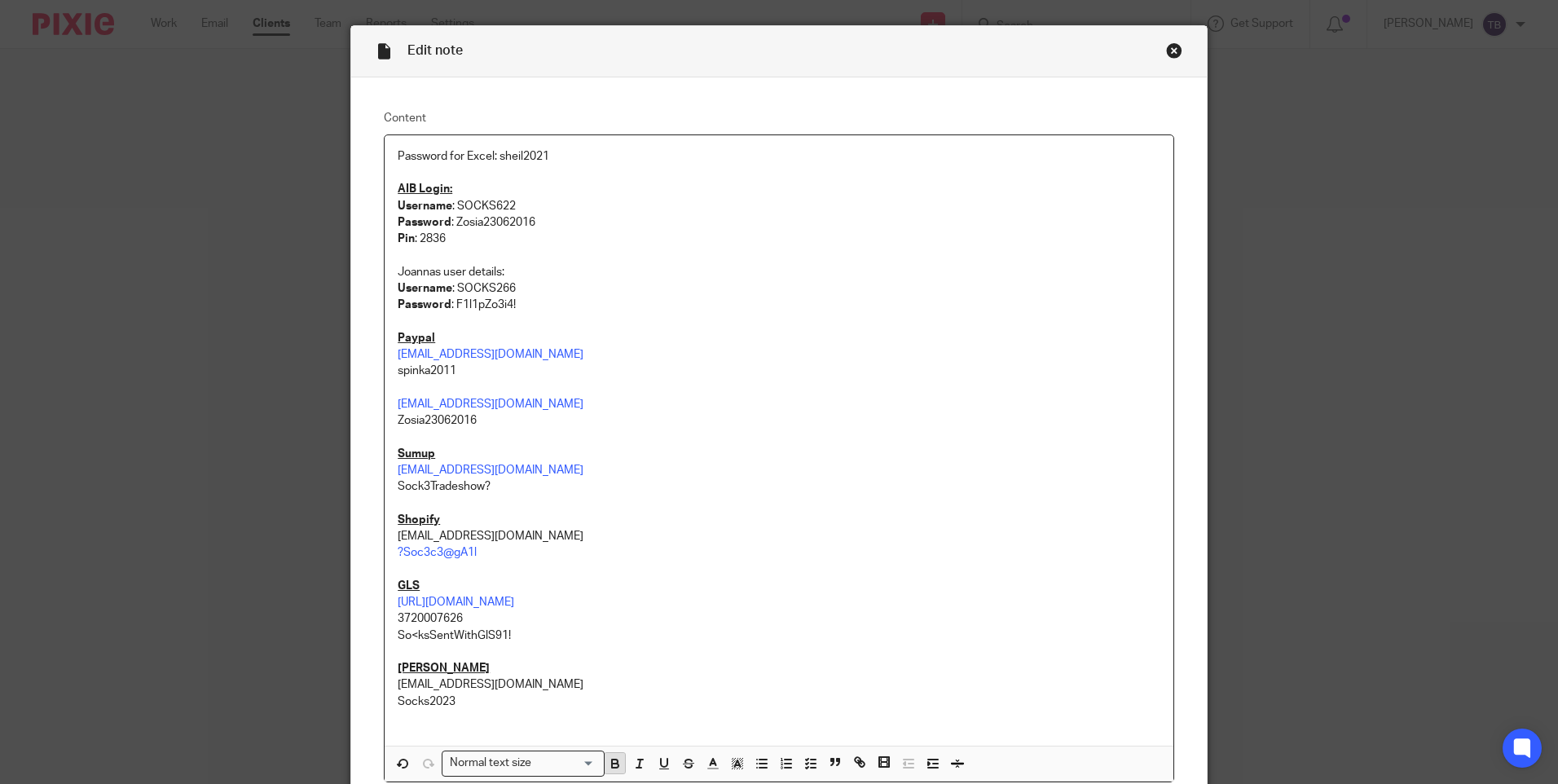
click at [611, 757] on icon "button" at bounding box center [615, 763] width 15 height 15
click at [627, 262] on p at bounding box center [779, 255] width 763 height 16
click at [540, 238] on p "Pin : 2836" at bounding box center [779, 238] width 763 height 16
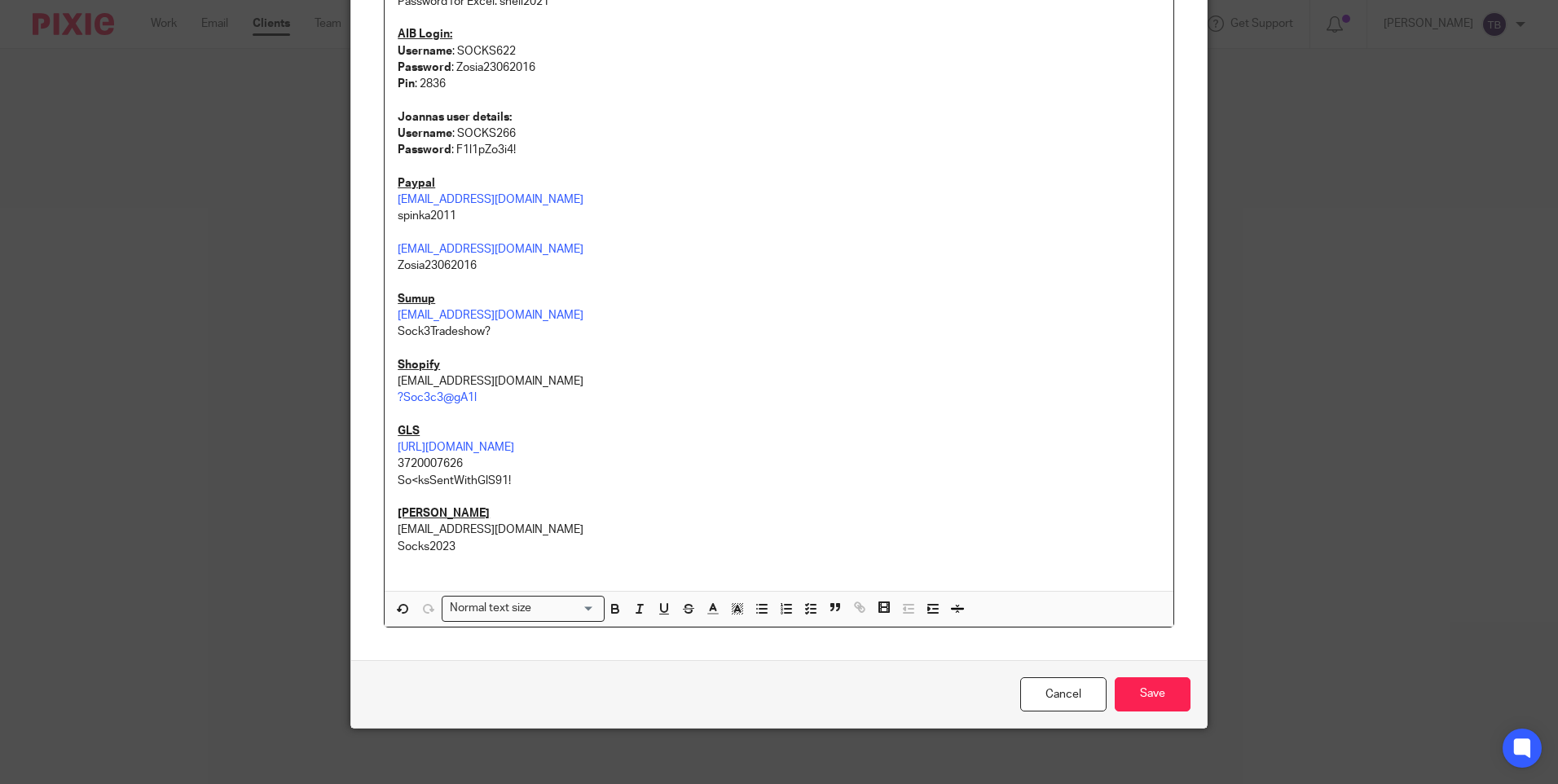
scroll to position [205, 0]
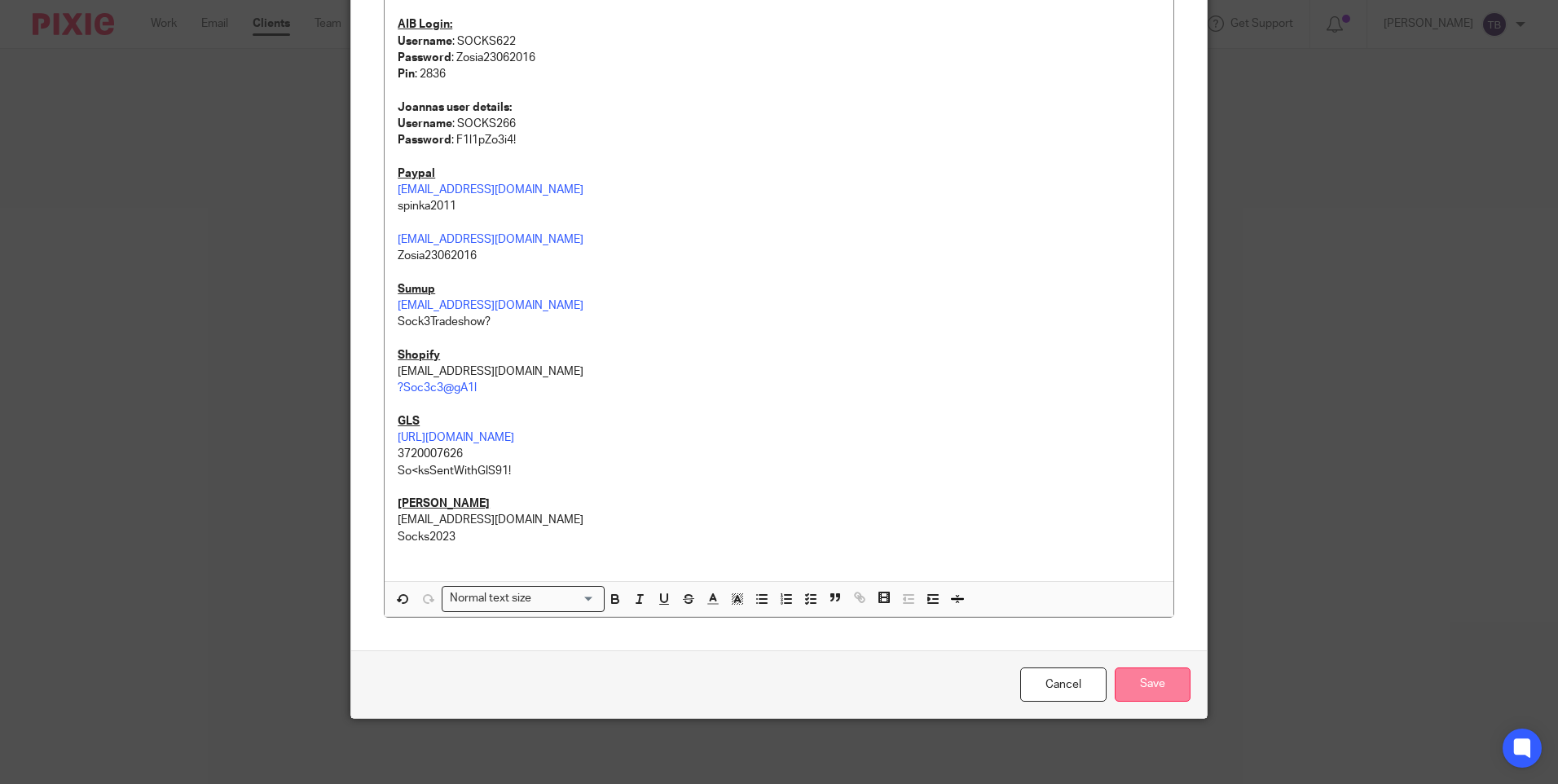
click at [1133, 676] on input "Save" at bounding box center [1153, 684] width 76 height 35
